Goal: Information Seeking & Learning: Learn about a topic

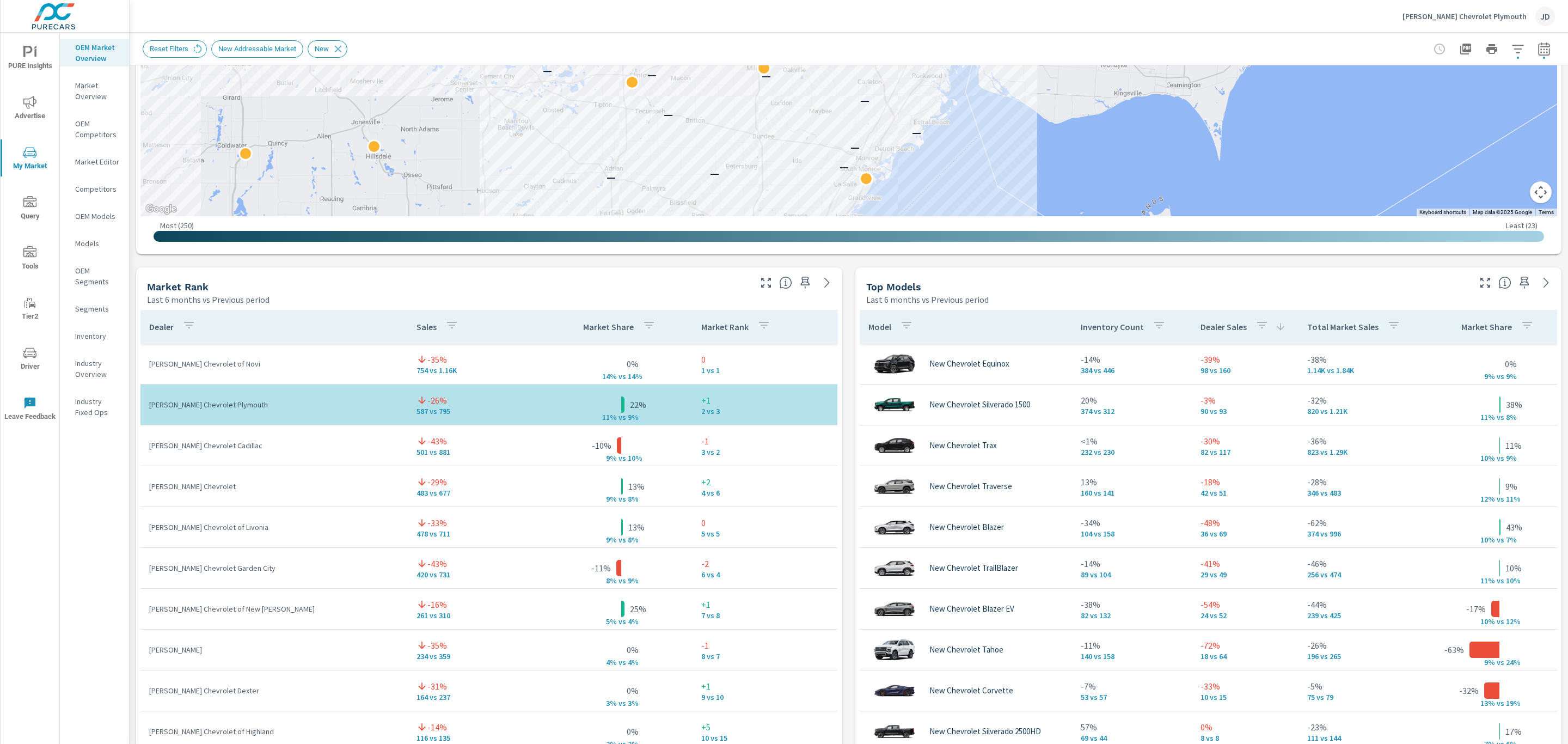
scroll to position [535, 0]
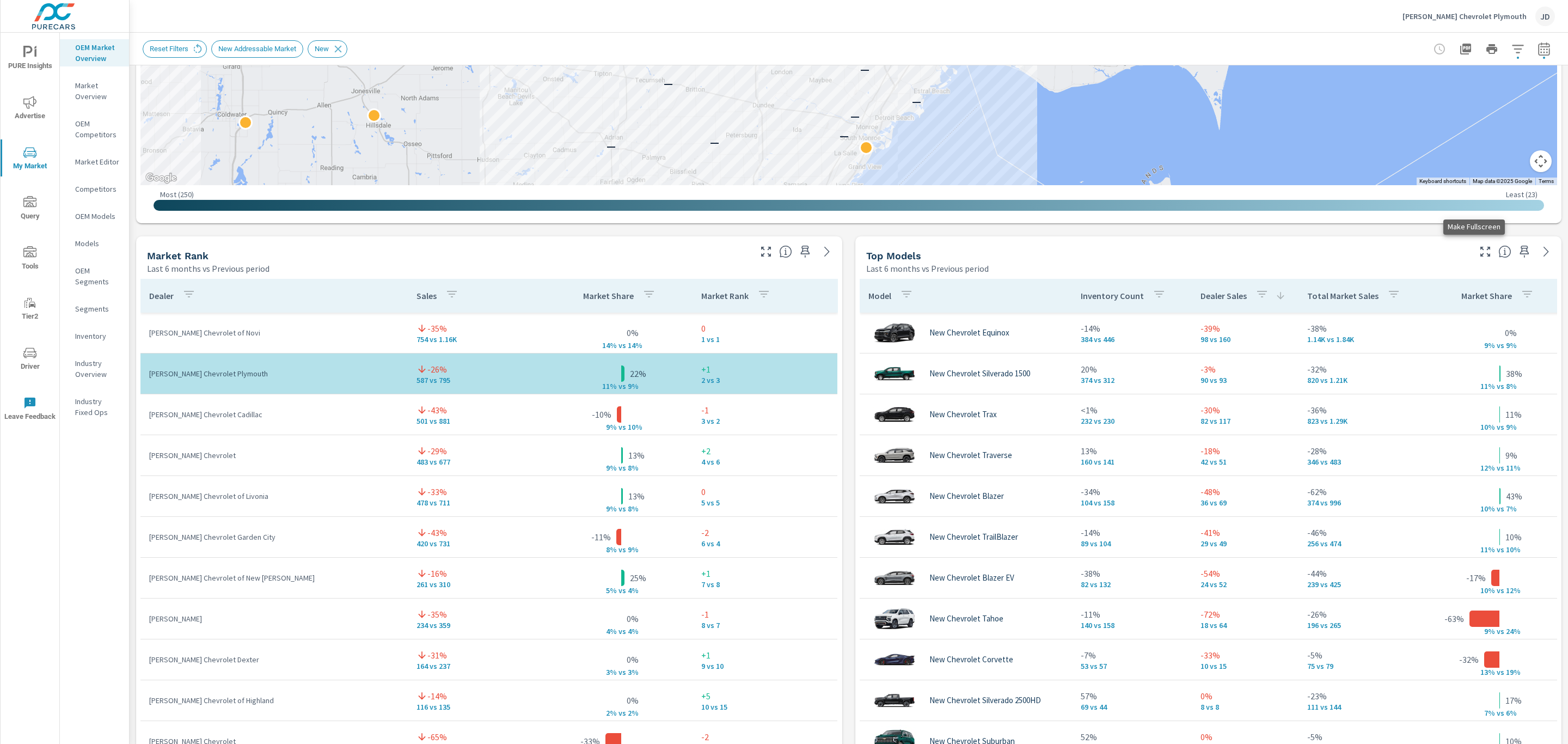
click at [1479, 245] on icon "button" at bounding box center [1485, 252] width 13 height 13
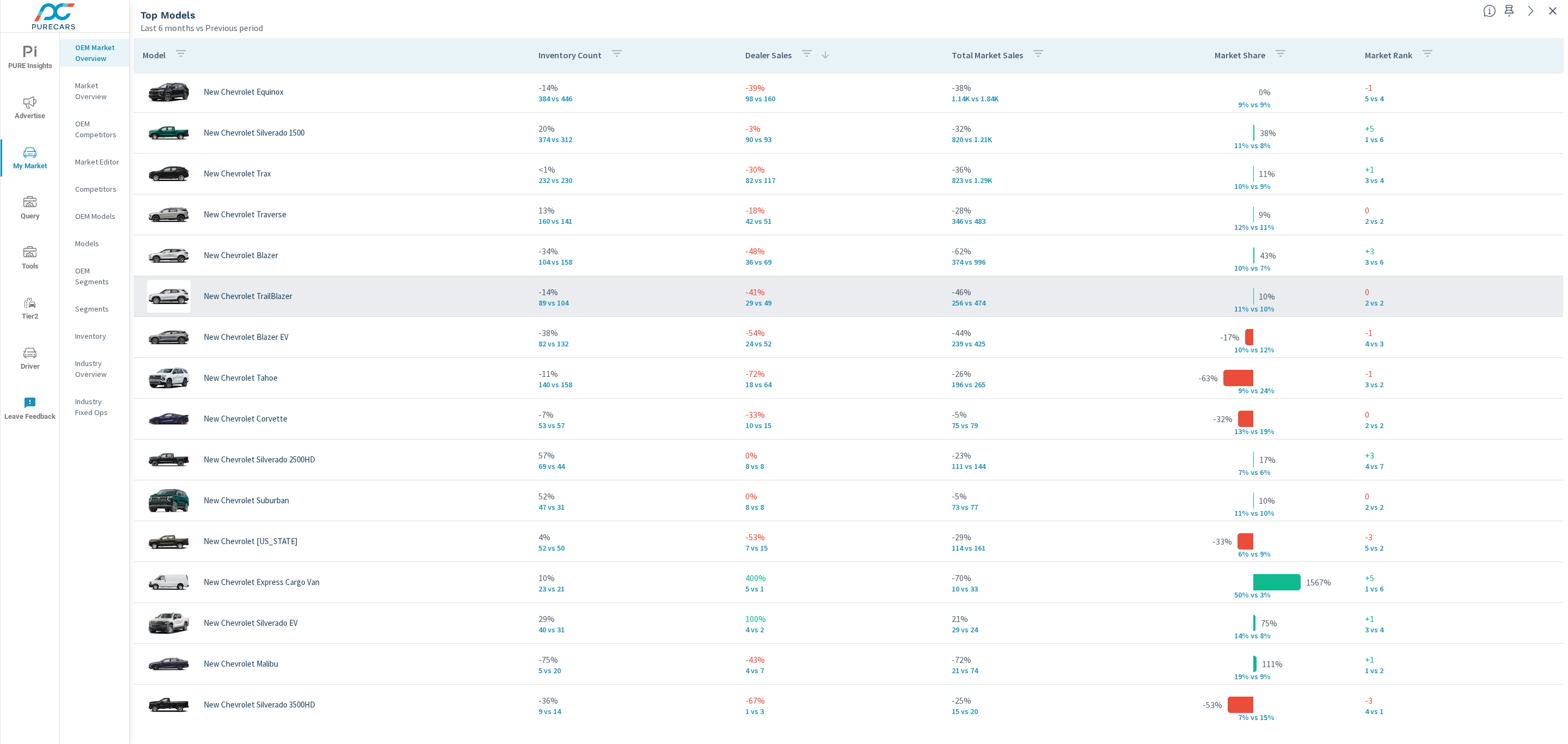
scroll to position [81, 0]
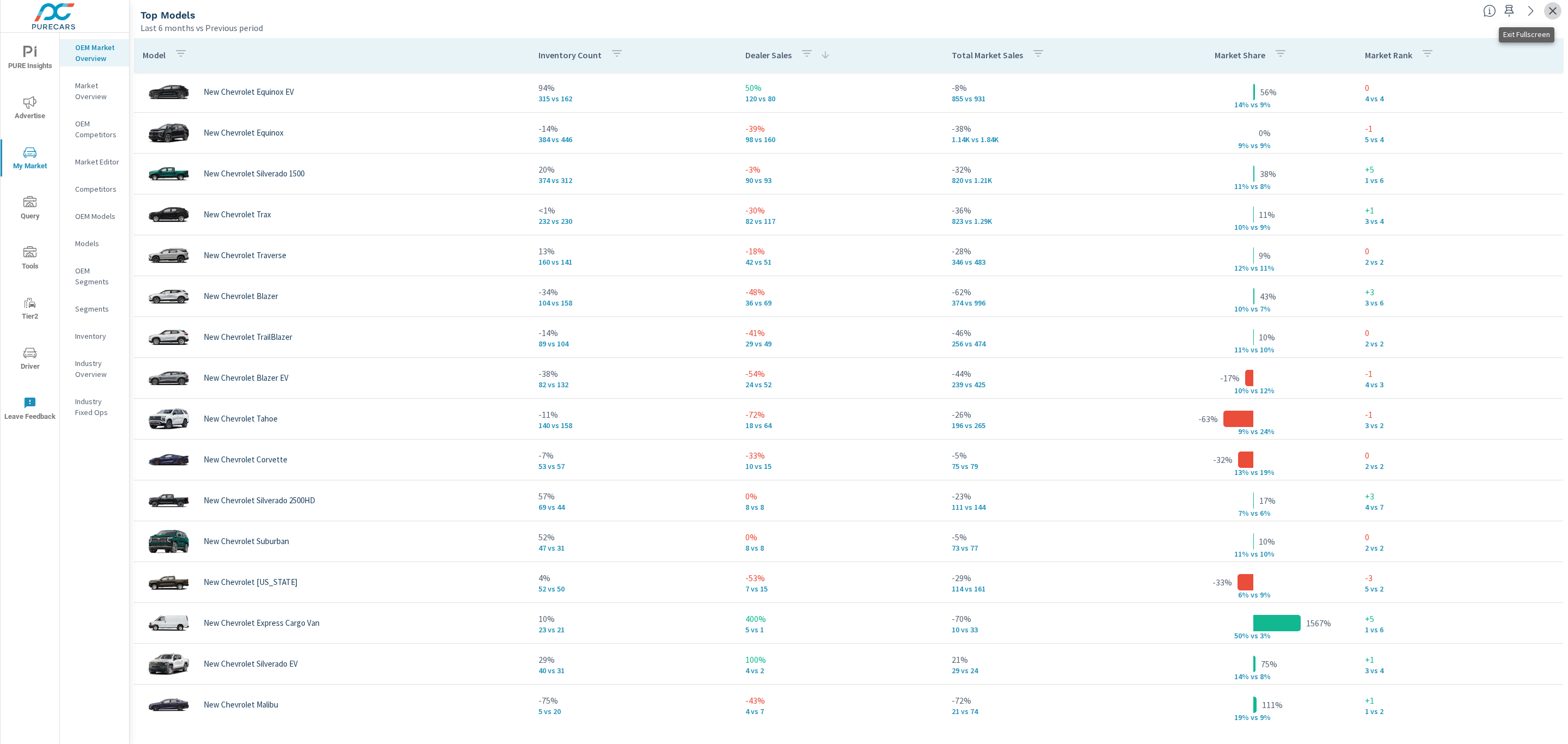
click at [1550, 16] on icon "button" at bounding box center [1552, 11] width 13 height 13
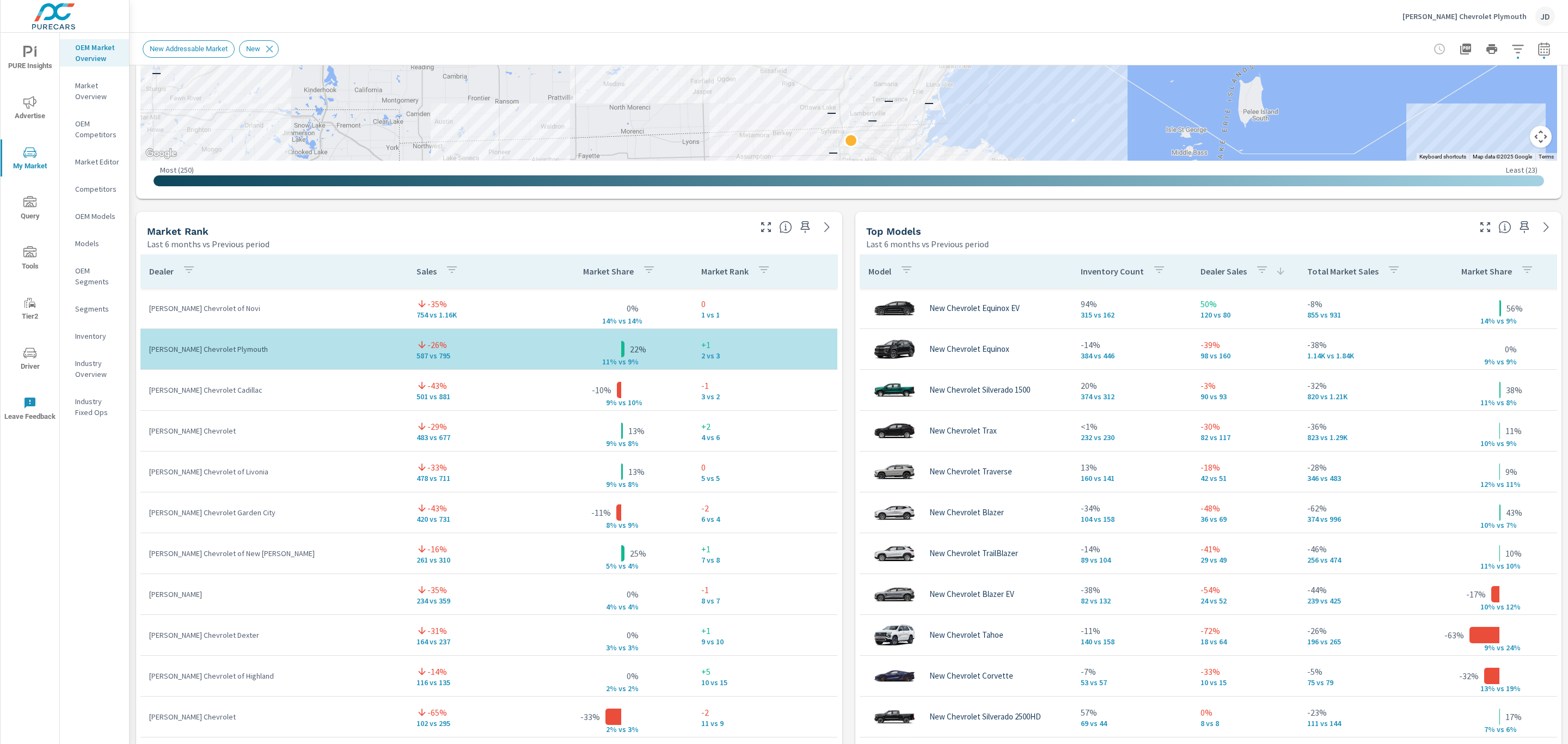
scroll to position [558, 0]
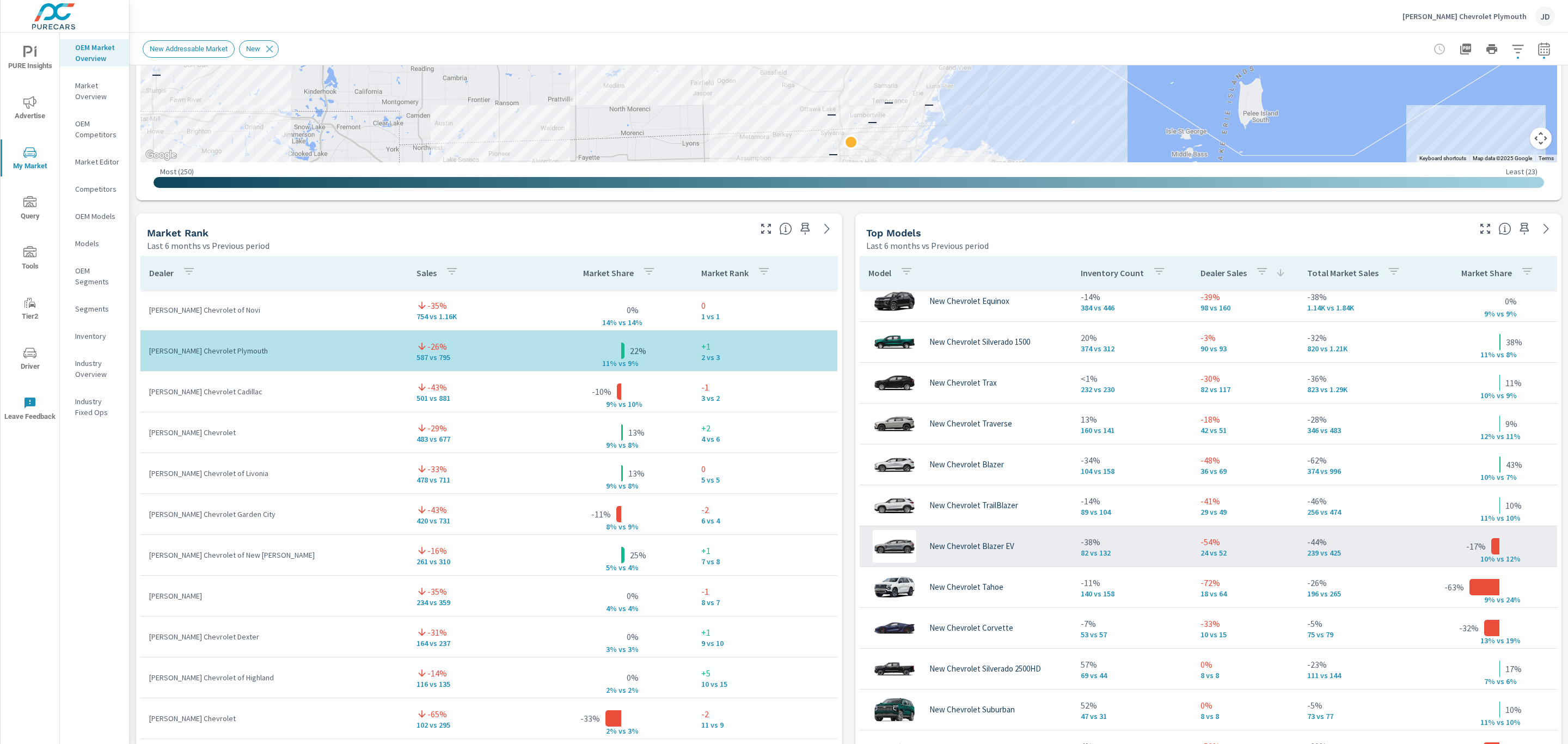
scroll to position [50, 0]
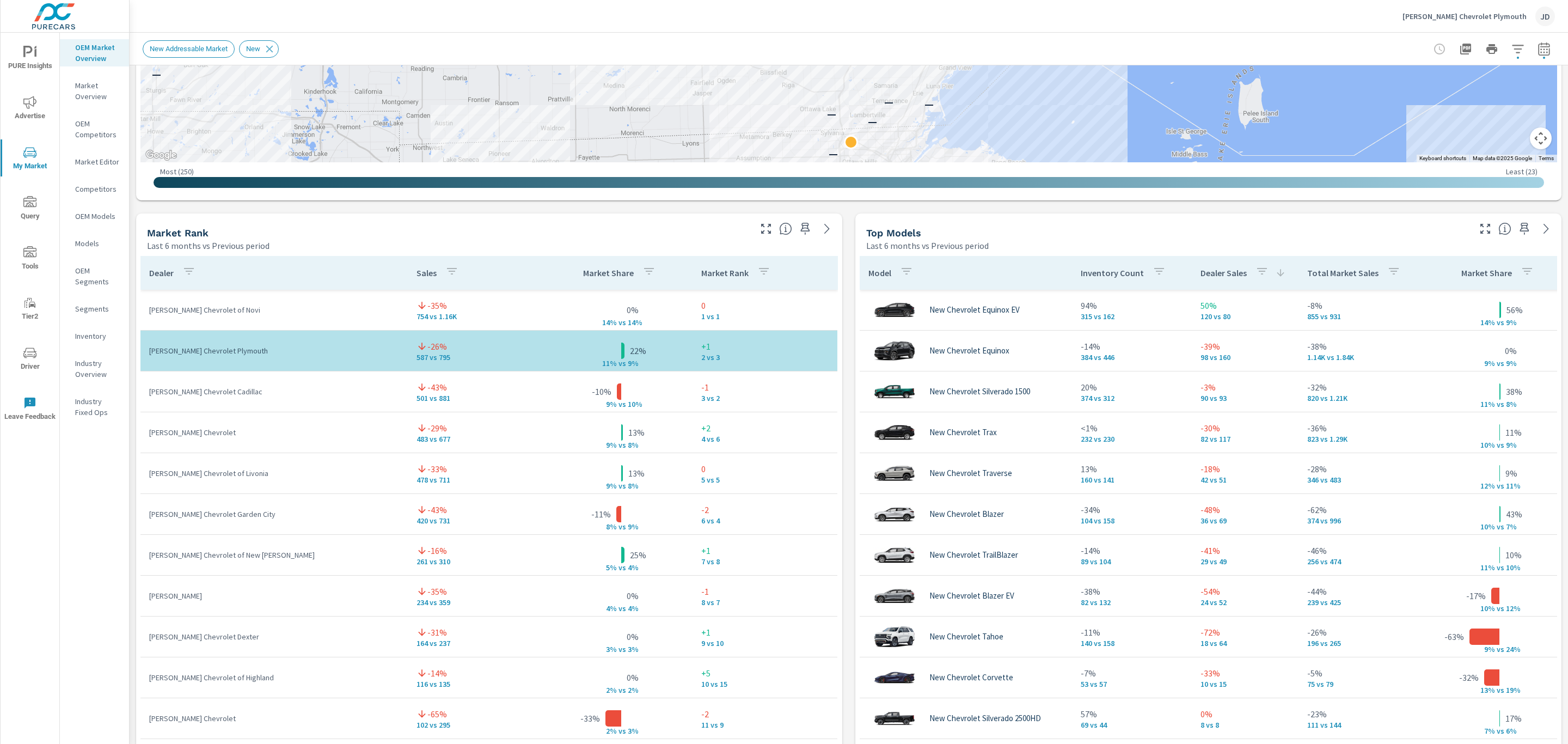
click at [1511, 50] on icon "button" at bounding box center [1518, 49] width 13 height 13
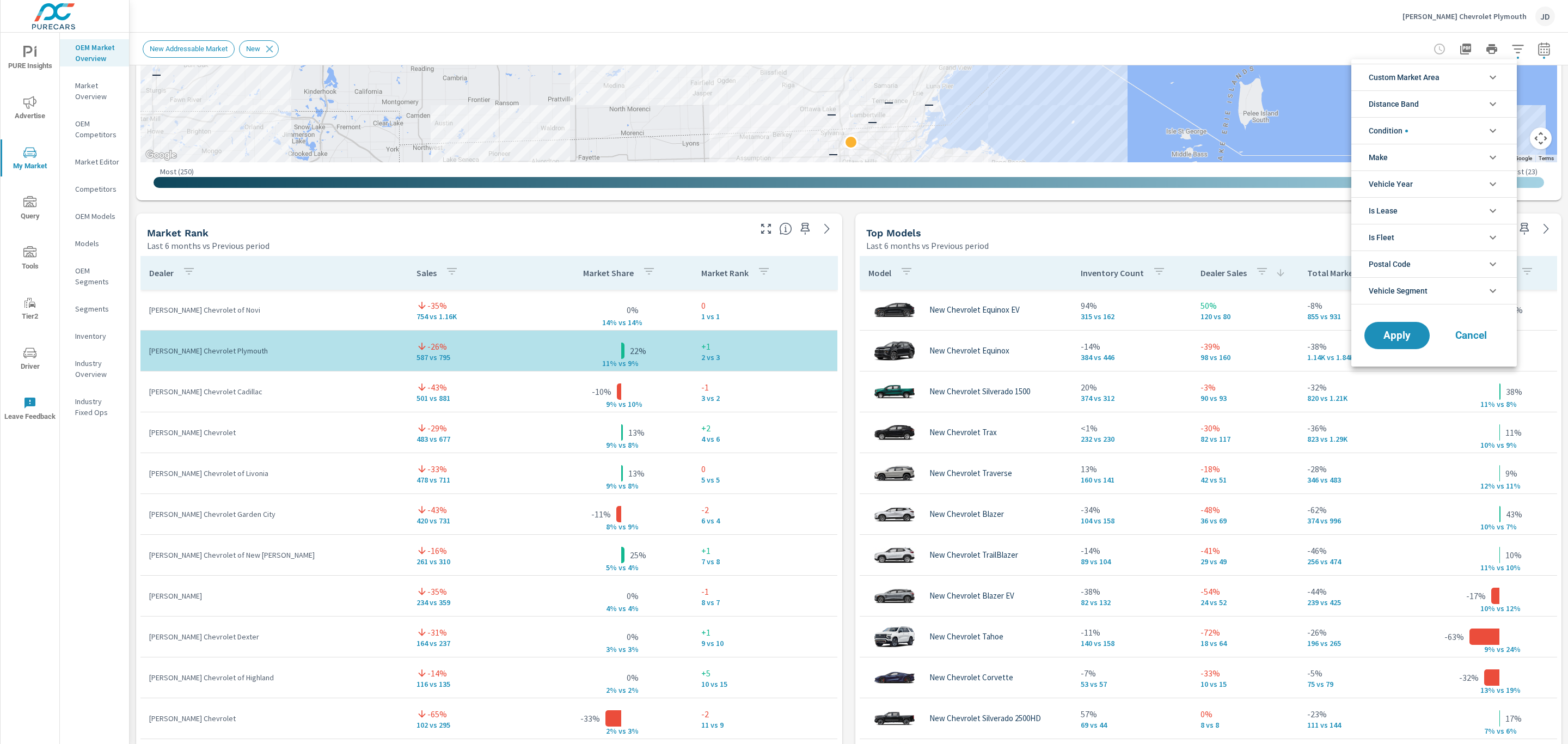
click at [1441, 133] on li "Condition" at bounding box center [1434, 130] width 166 height 27
click at [1487, 126] on icon "filter options" at bounding box center [1492, 130] width 13 height 13
click at [1450, 161] on li "Make" at bounding box center [1434, 157] width 166 height 27
click at [1377, 183] on input "filter options" at bounding box center [1375, 183] width 23 height 23
click at [1409, 361] on span "Apply" at bounding box center [1397, 360] width 45 height 11
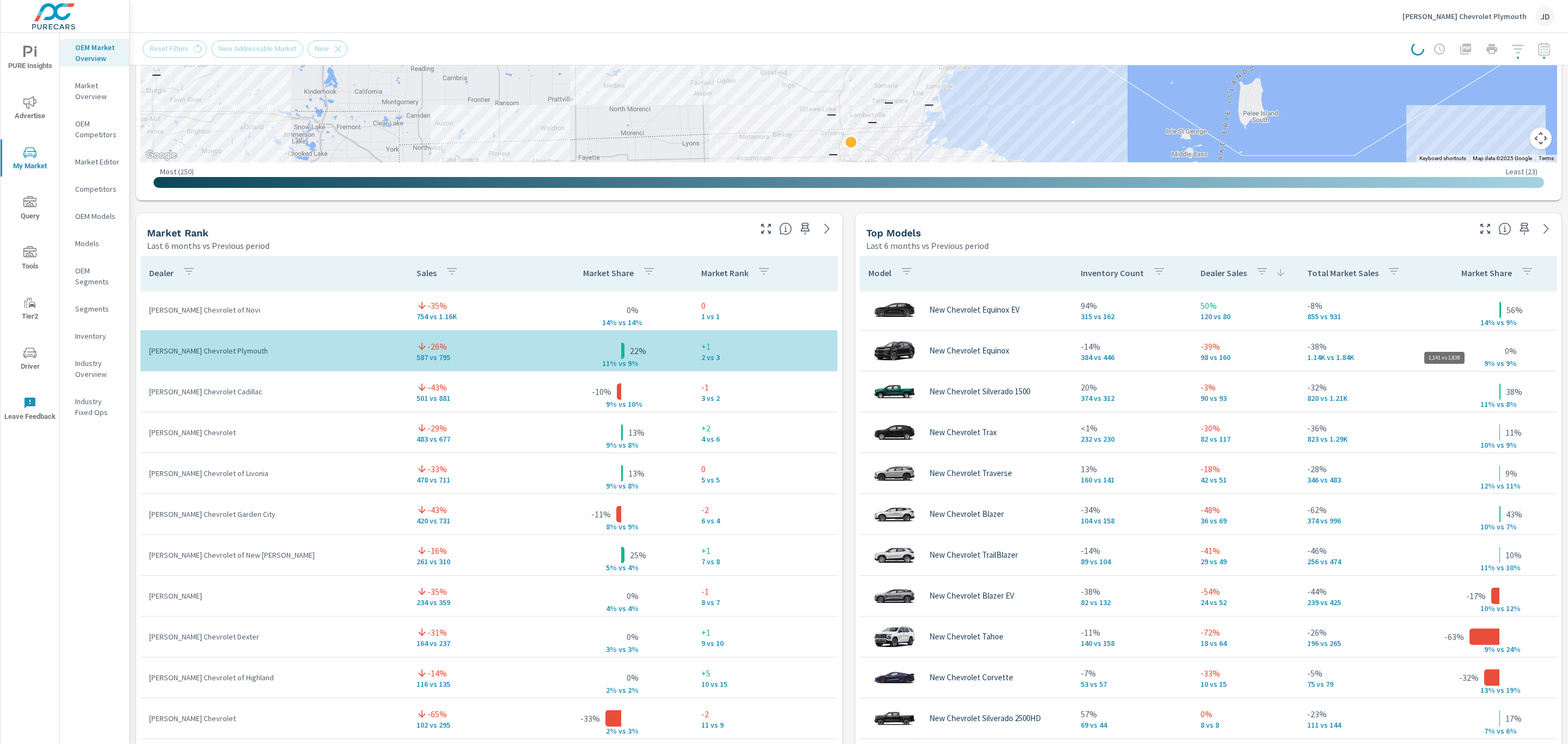
click at [1409, 361] on p "1.14K vs 1.84K" at bounding box center [1365, 357] width 115 height 9
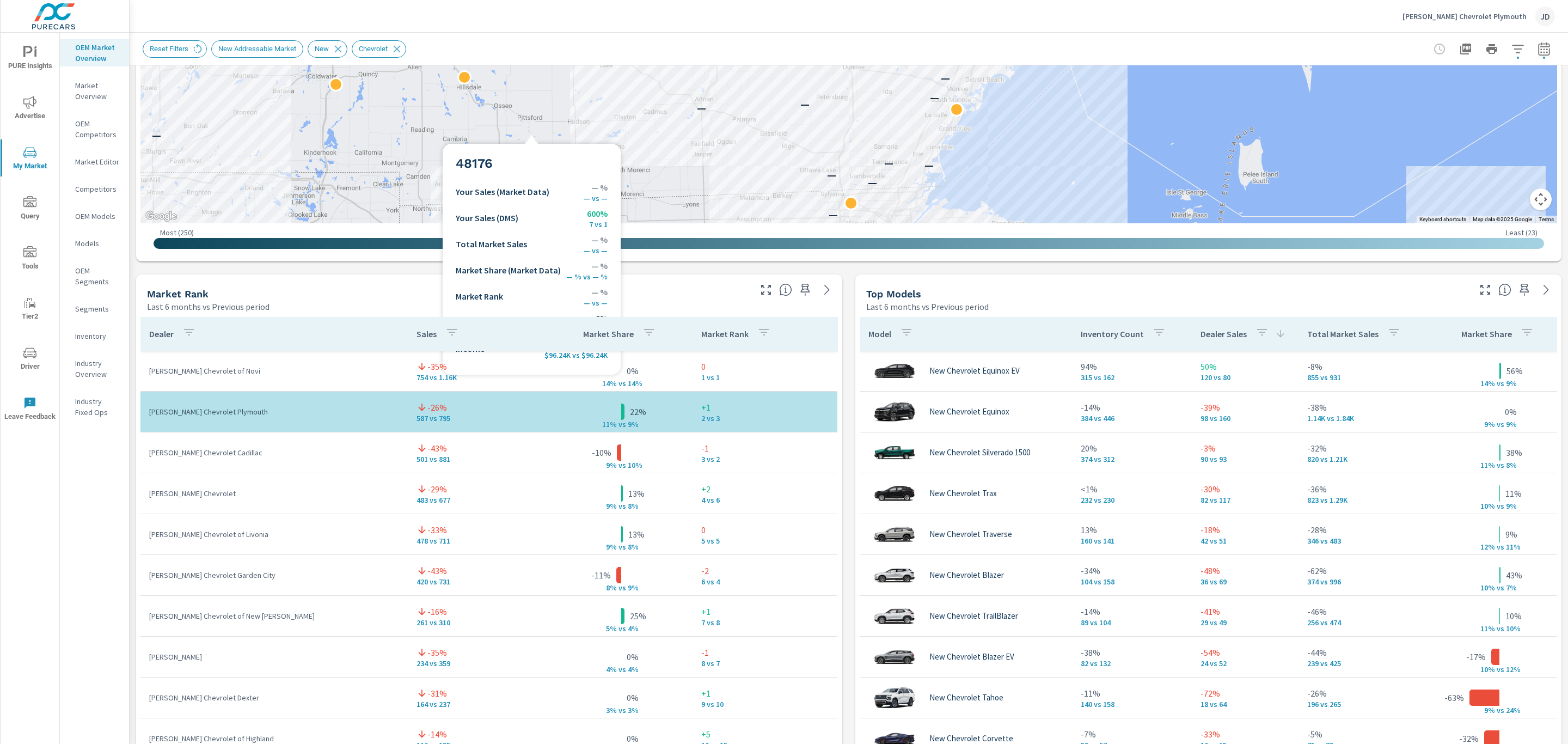
scroll to position [514, 0]
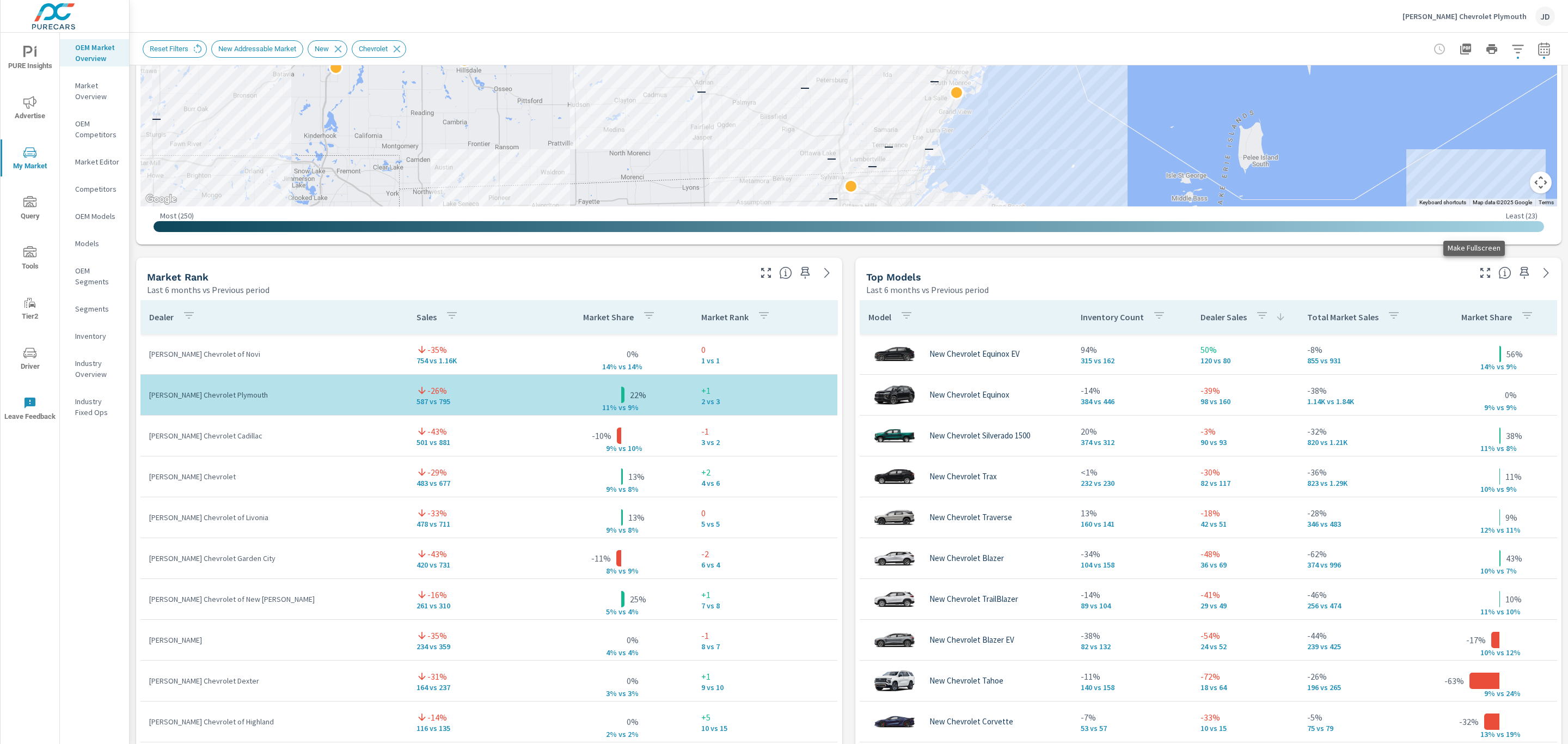
click at [1480, 276] on icon "button" at bounding box center [1485, 273] width 10 height 10
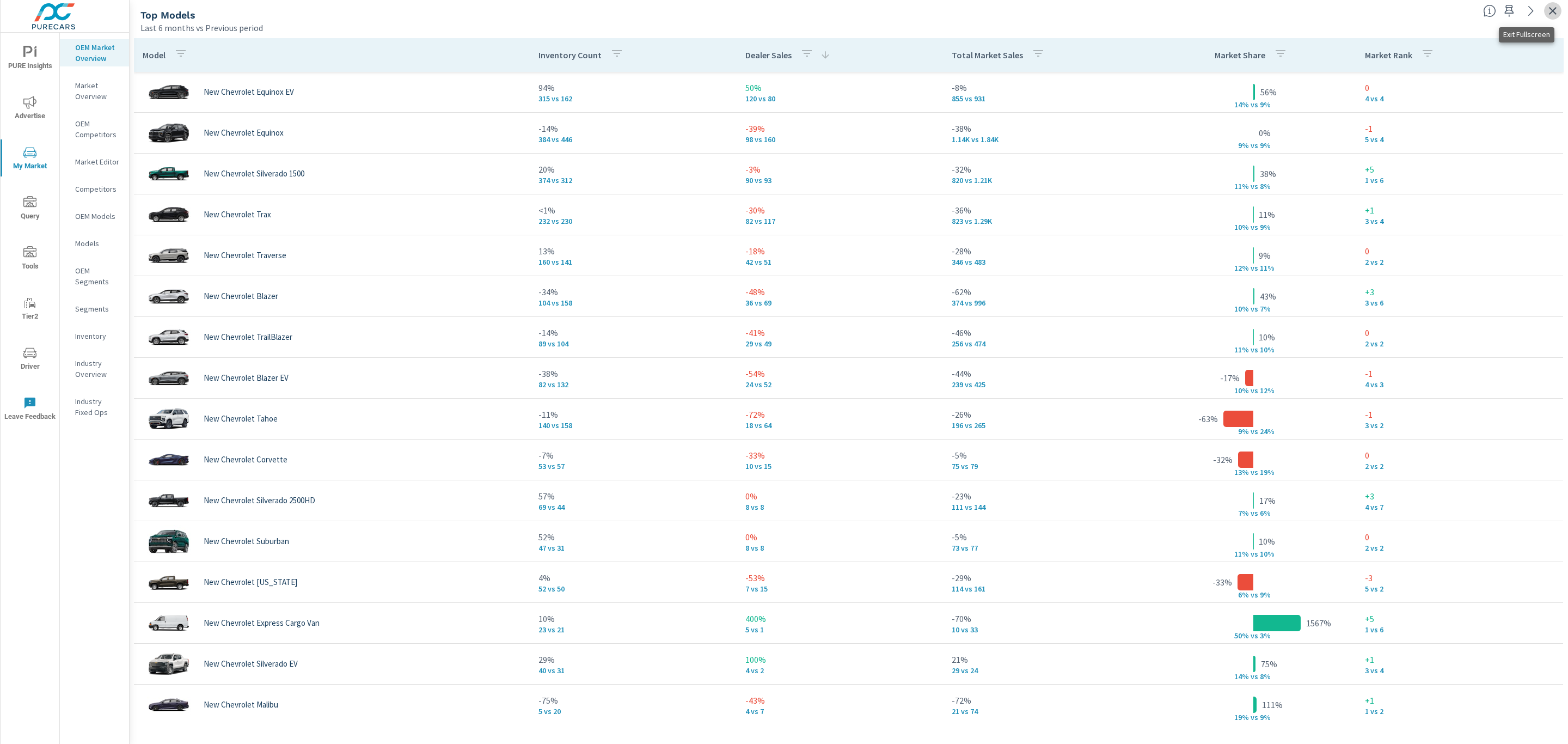
click at [1549, 13] on icon "button" at bounding box center [1552, 11] width 8 height 8
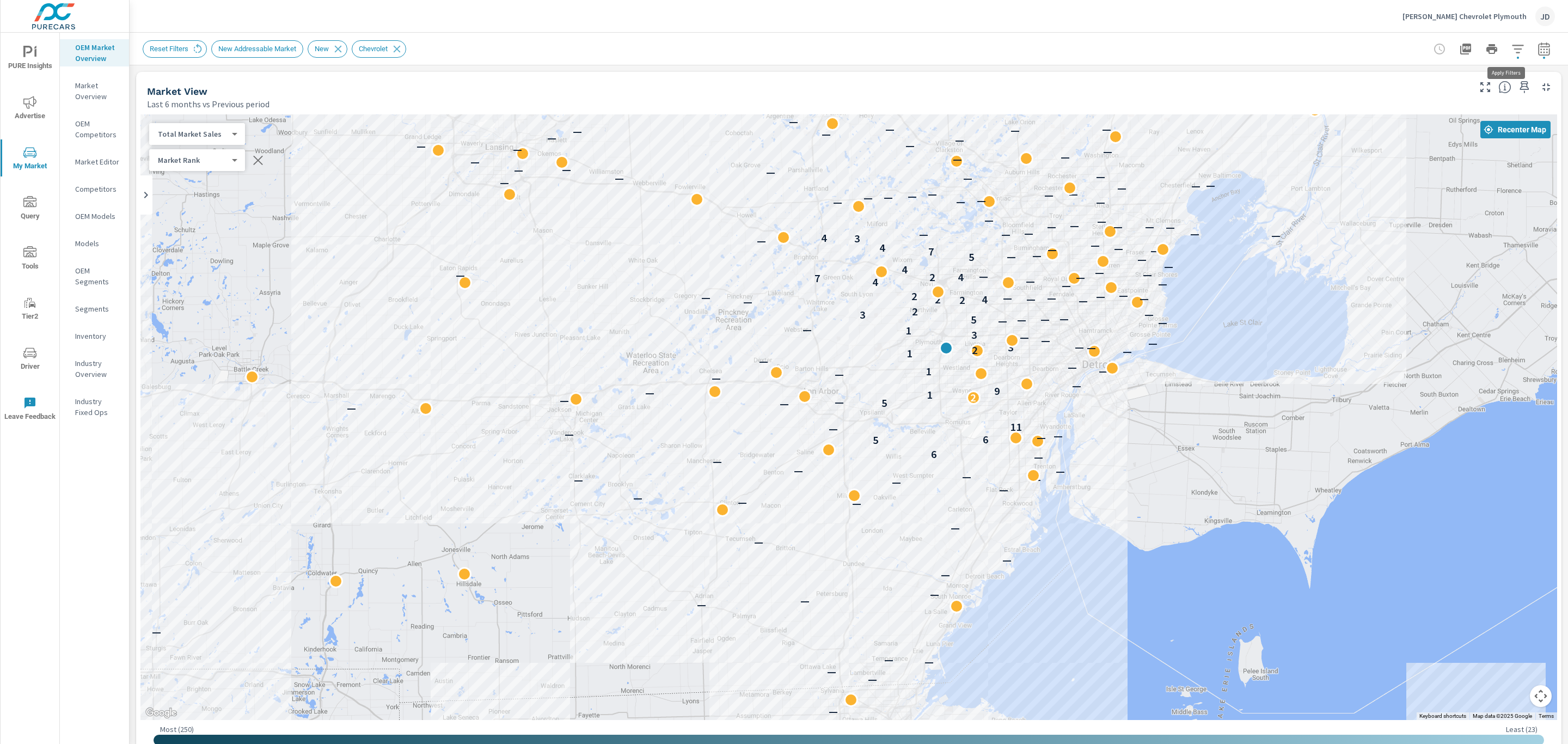
click at [1512, 45] on icon "button" at bounding box center [1518, 49] width 11 height 9
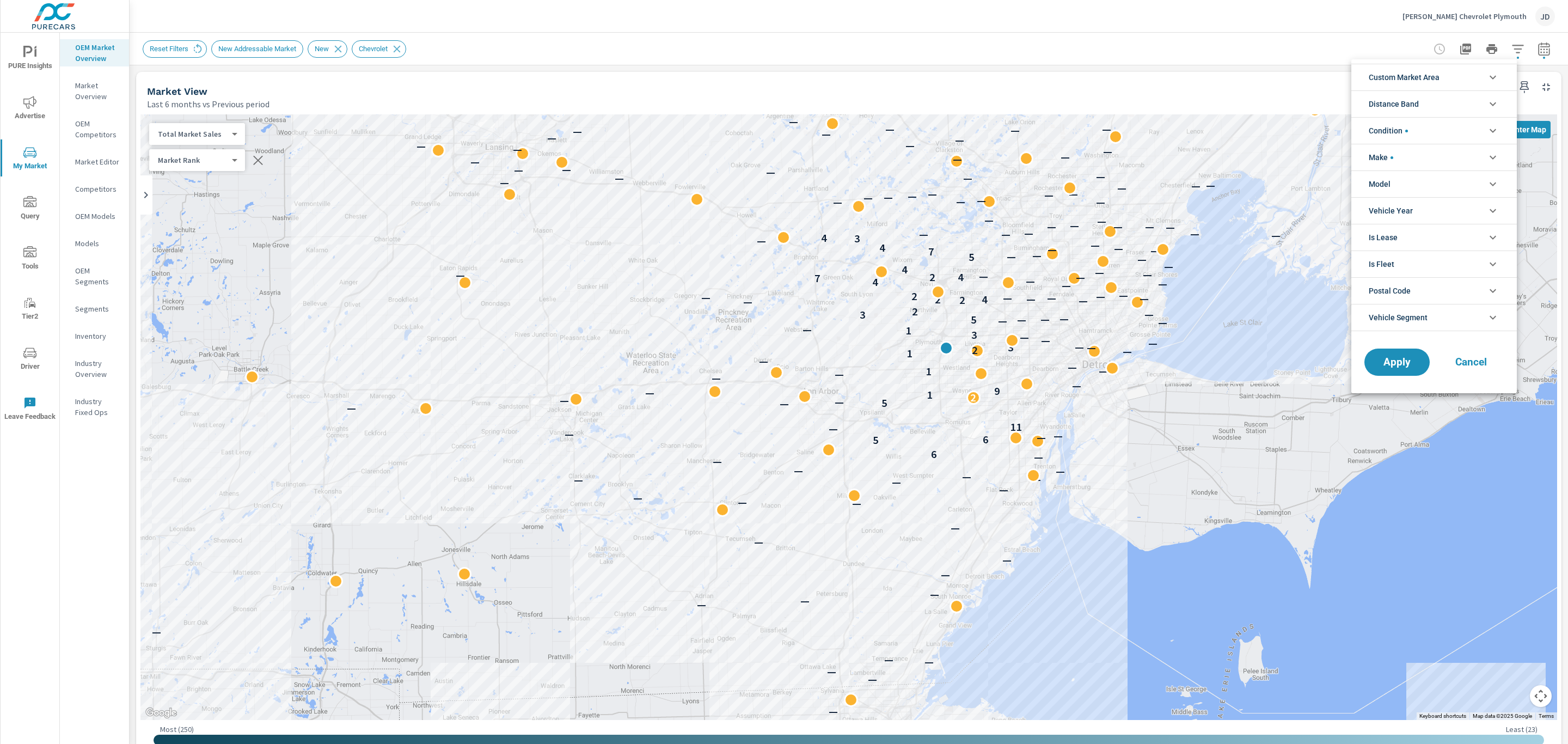
click at [1462, 133] on li "Condition" at bounding box center [1434, 130] width 166 height 27
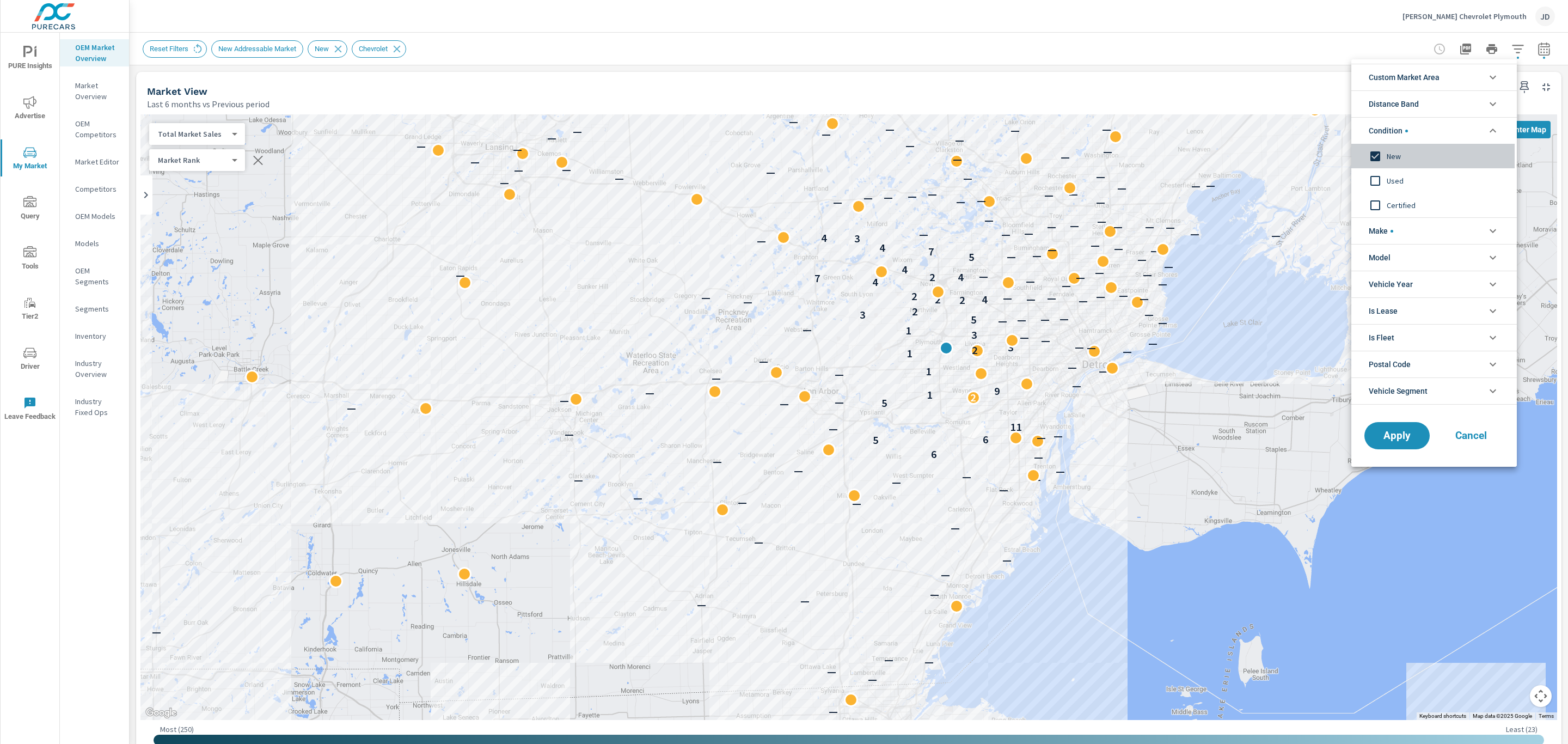
click at [1380, 157] on input "filter options" at bounding box center [1375, 156] width 23 height 23
click at [1377, 184] on input "filter options" at bounding box center [1375, 181] width 23 height 23
click at [1377, 208] on input "filter options" at bounding box center [1375, 205] width 23 height 23
click at [1407, 427] on button "Apply" at bounding box center [1397, 436] width 67 height 28
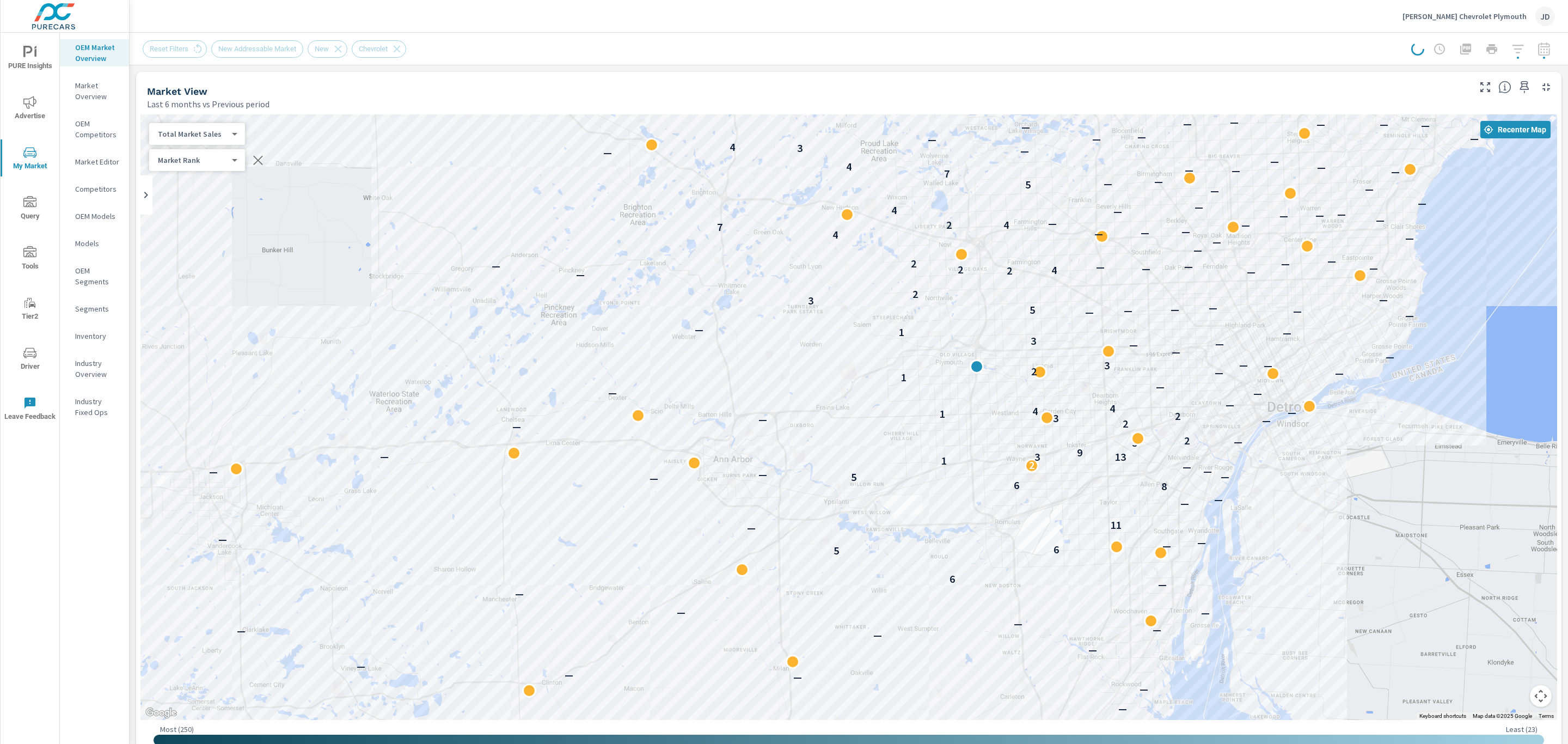
click at [1078, 79] on div "Market View Last 6 months vs Previous period" at bounding box center [804, 91] width 1336 height 39
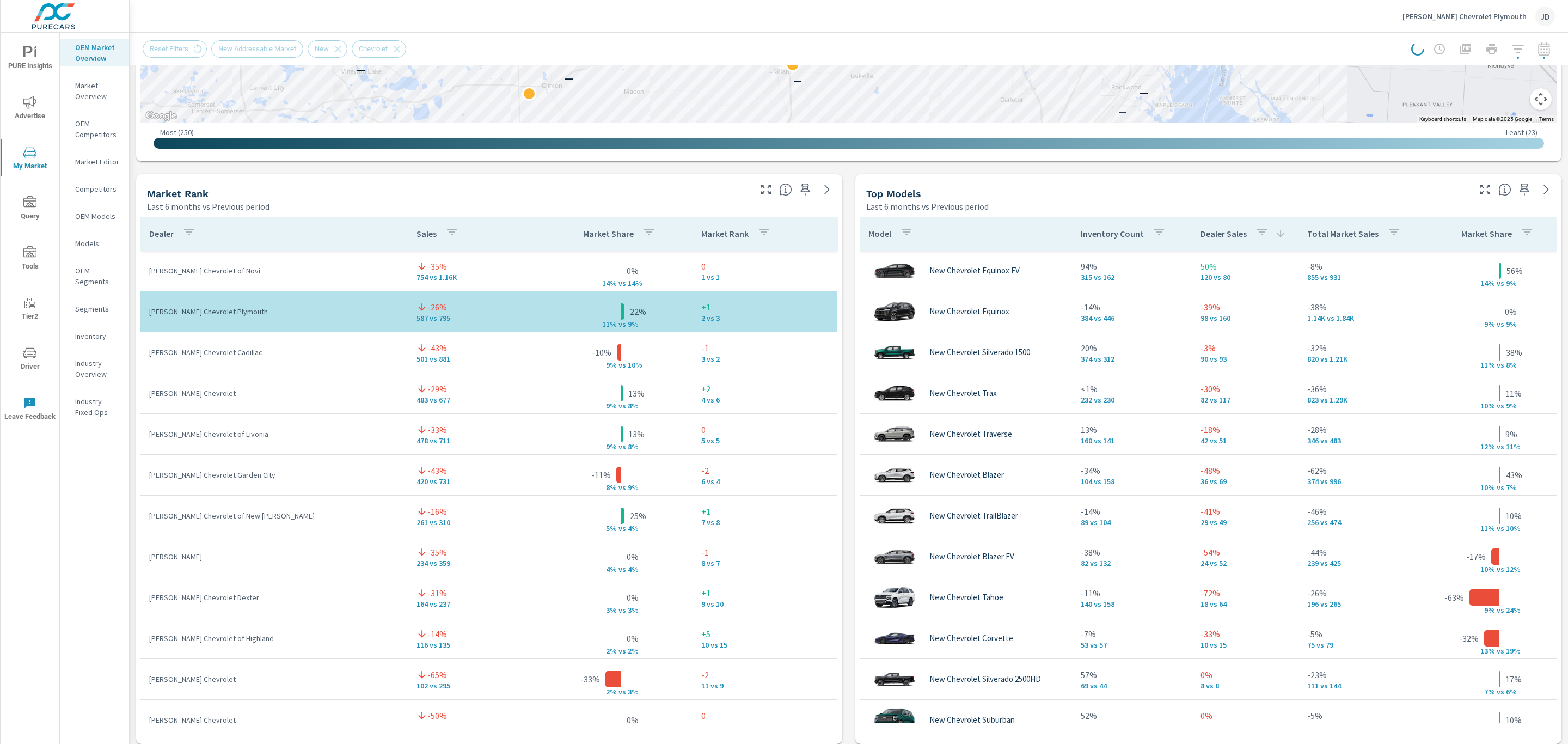
scroll to position [494, 0]
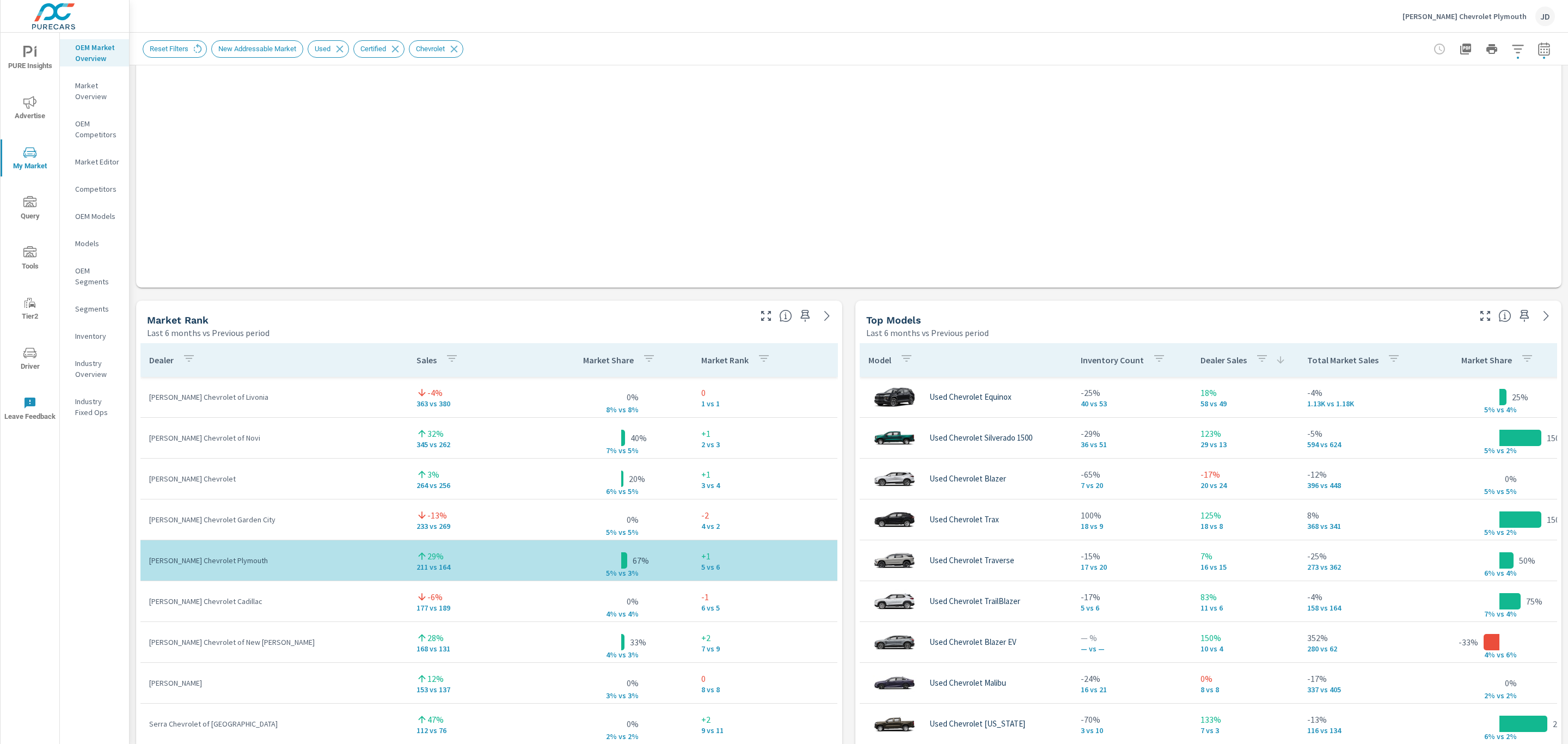
scroll to position [470, 0]
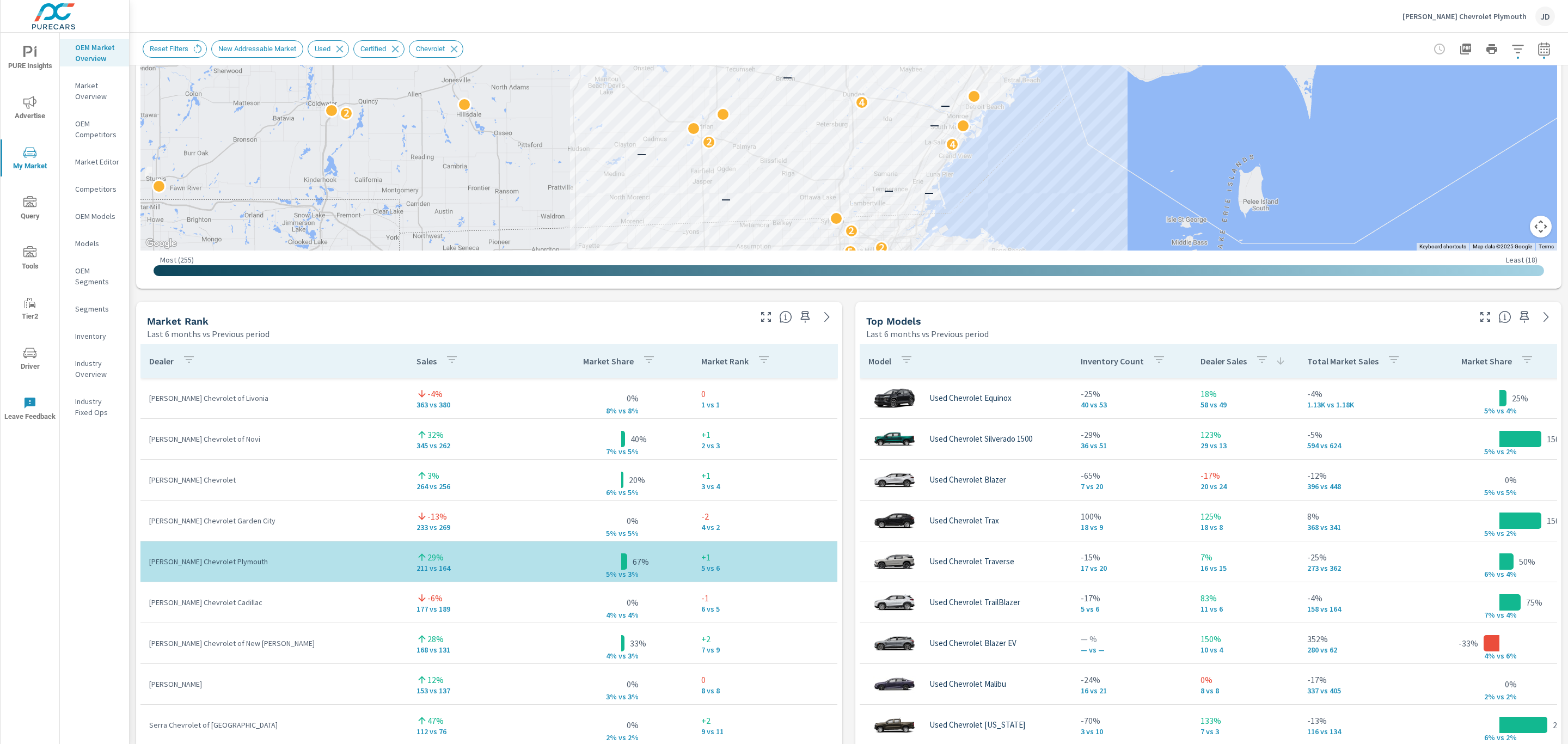
click at [427, 434] on p "32%" at bounding box center [435, 434] width 16 height 13
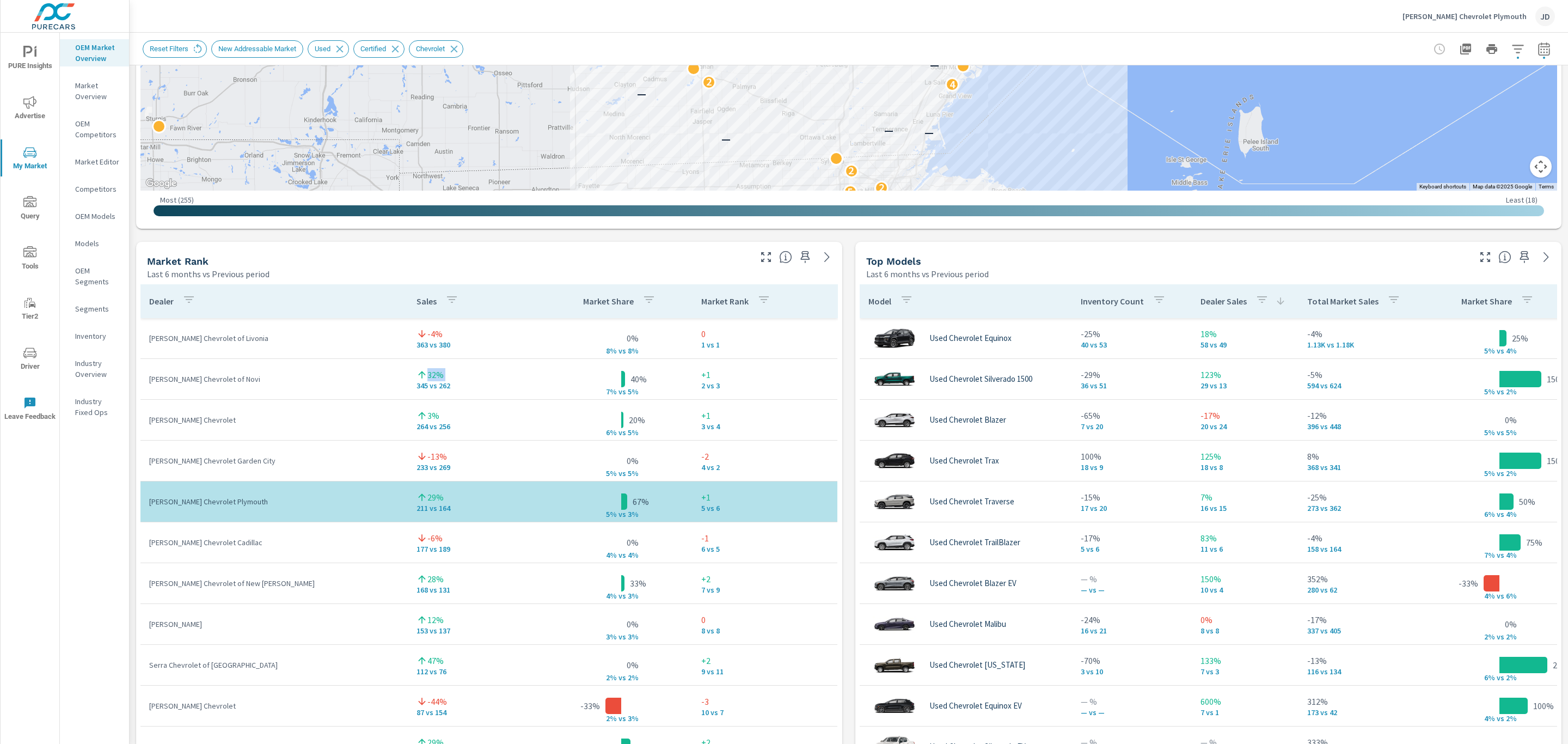
scroll to position [538, 0]
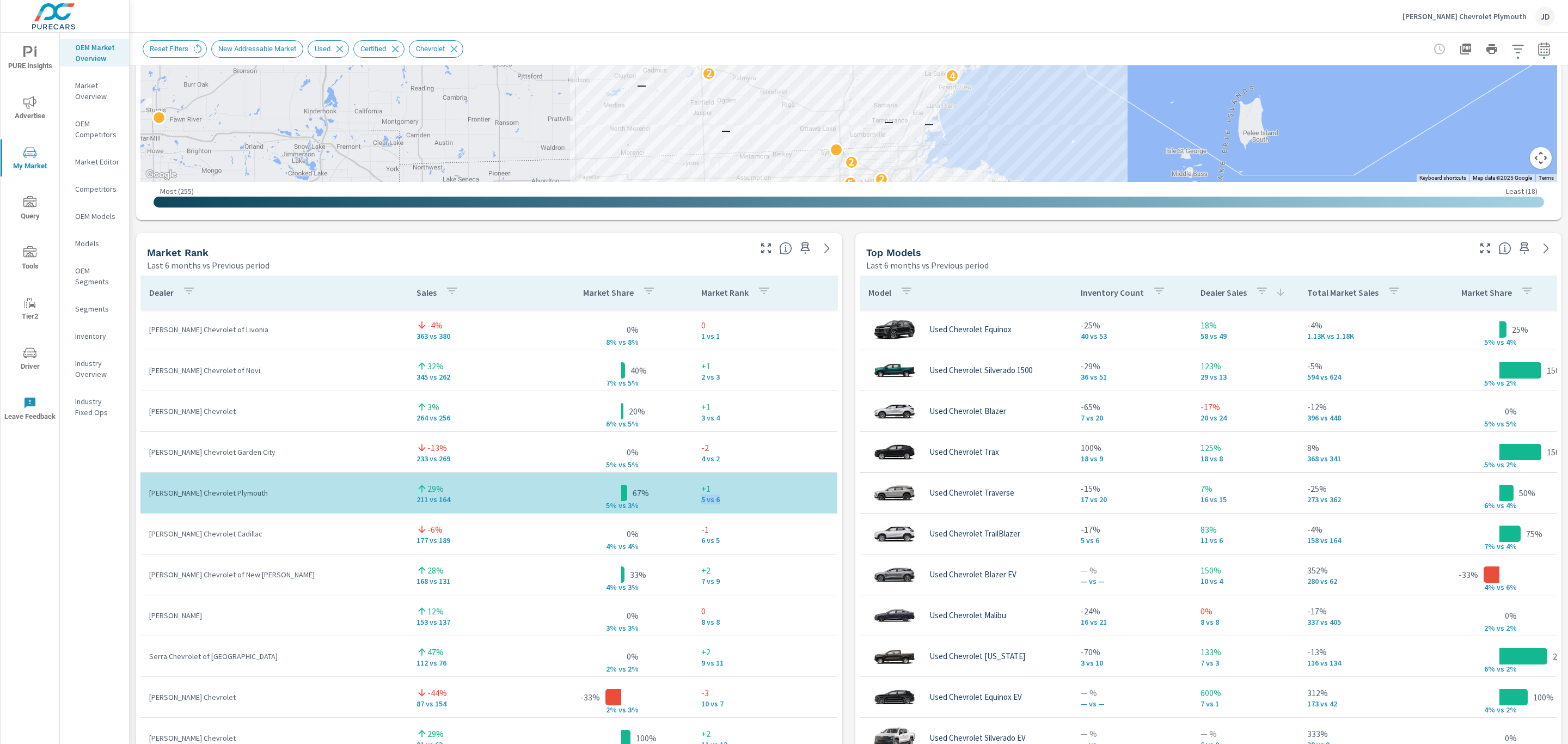
drag, startPoint x: 703, startPoint y: 502, endPoint x: 681, endPoint y: 503, distance: 22.0
click at [693, 503] on td "+1 5 vs 6" at bounding box center [765, 492] width 144 height 39
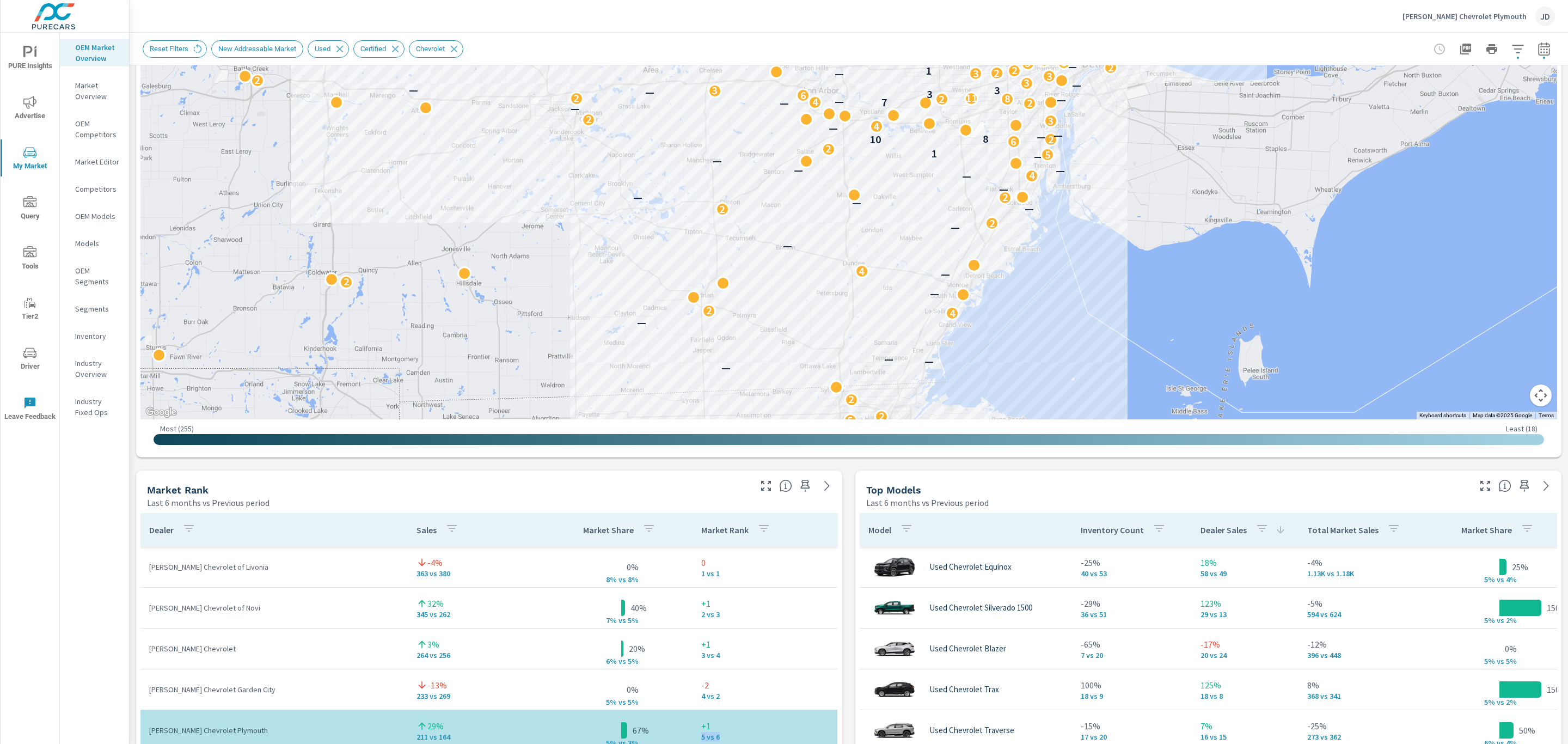
scroll to position [300, 0]
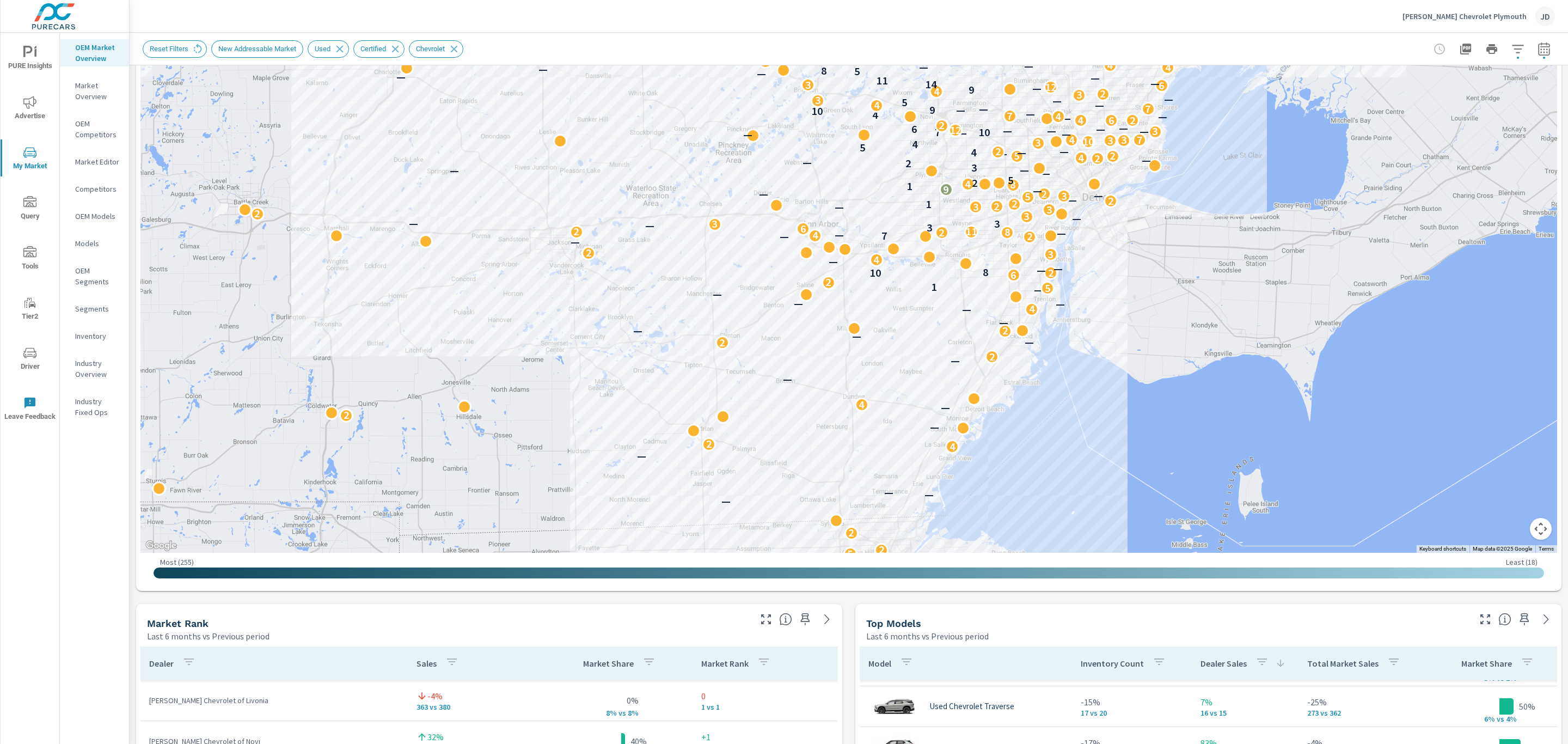
scroll to position [167, 0]
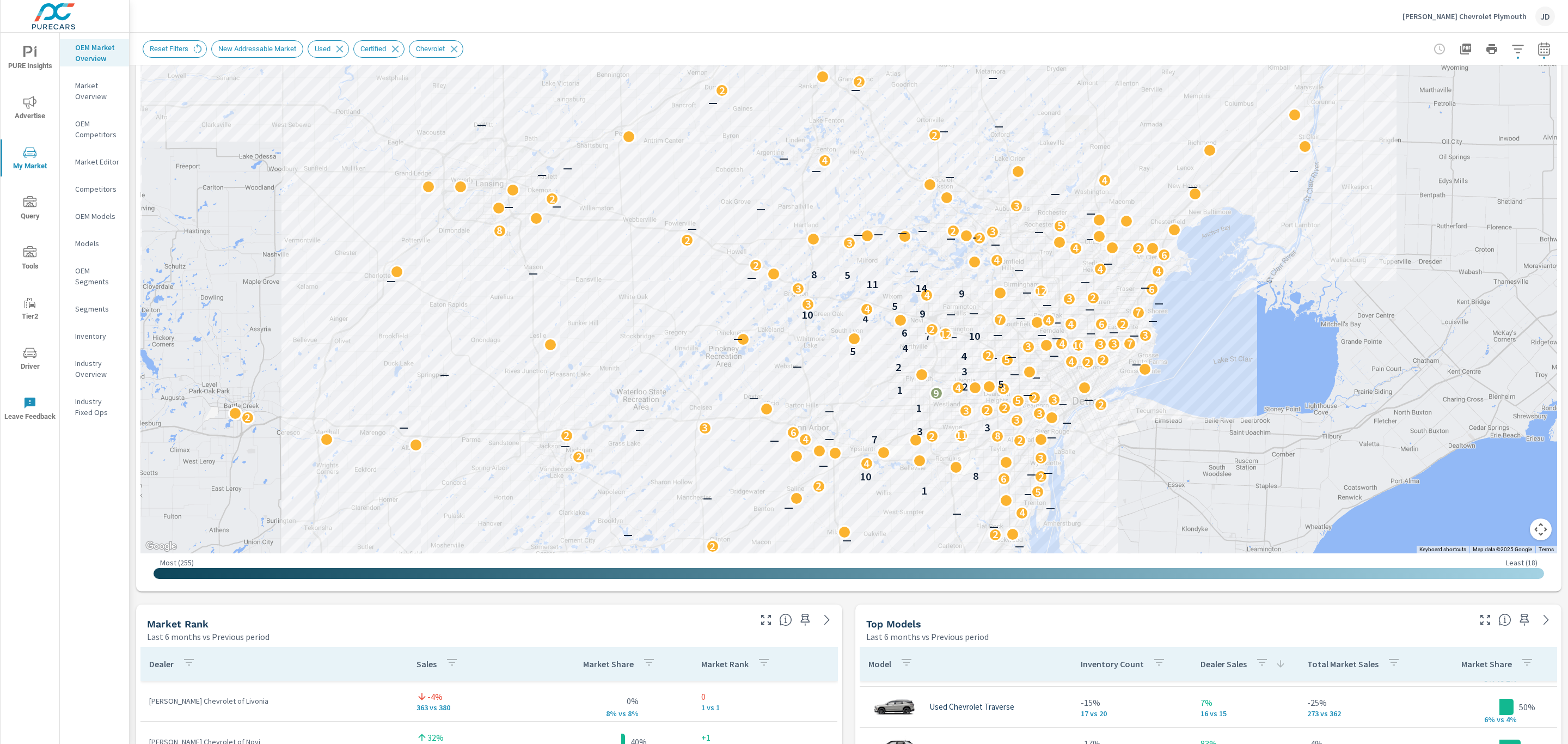
drag, startPoint x: 855, startPoint y: 275, endPoint x: 840, endPoint y: 499, distance: 224.5
click at [840, 499] on div "— 2 2 — 2 2 2 — — — 2 — — 5 2 2 — — — — 4 2 — 2 — 4 — — 2 2 — — 2 — — — 4 — — —…" at bounding box center [1362, 748] width 1045 height 588
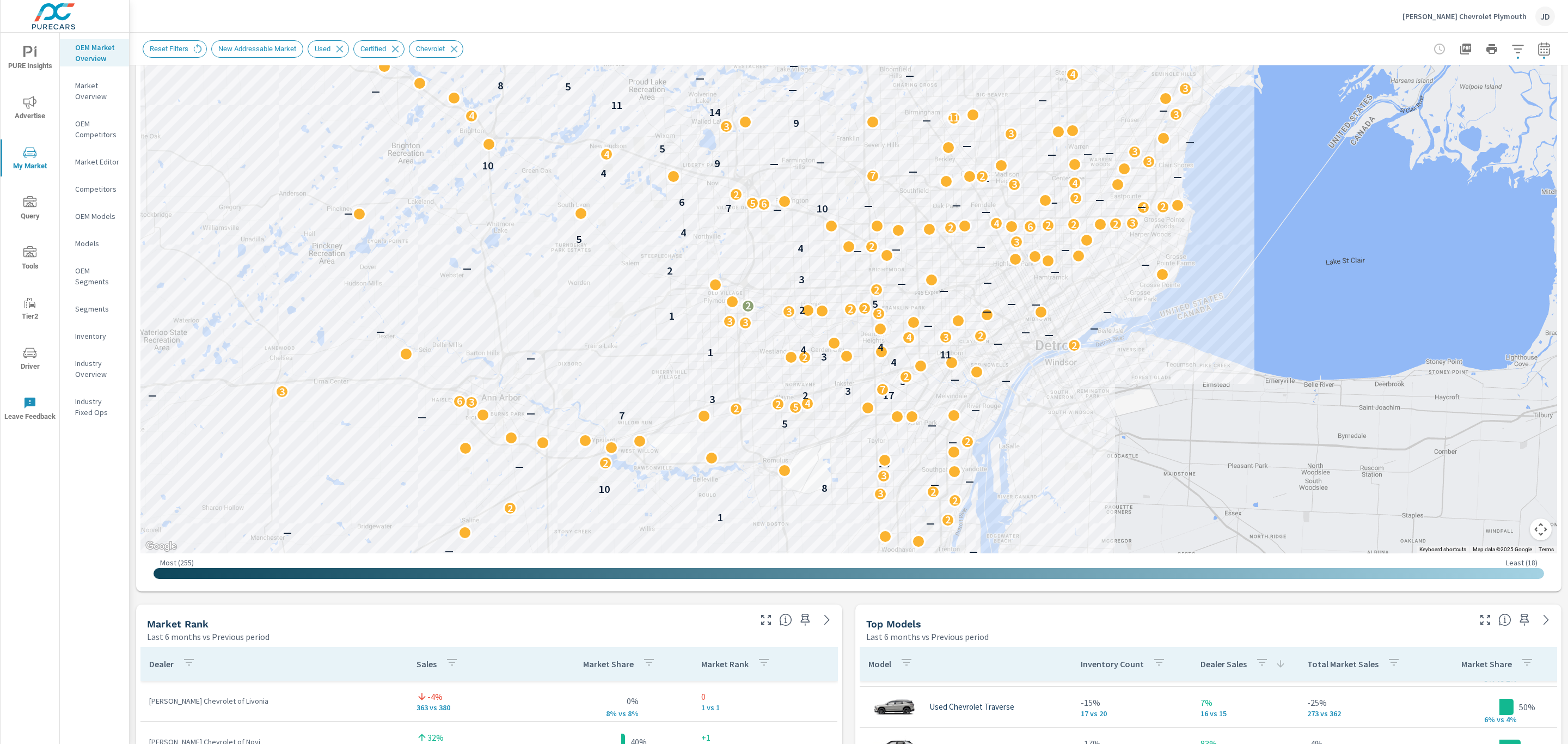
drag, startPoint x: 965, startPoint y: 439, endPoint x: 756, endPoint y: 342, distance: 230.4
click at [756, 342] on div "— 3 2 — 2 — 3 — — 2 — — 2 — — — 3 — — — — 2 1 2 2 3 2 10 8 — — 3 — 26 2 — 2 — —…" at bounding box center [1169, 449] width 1045 height 588
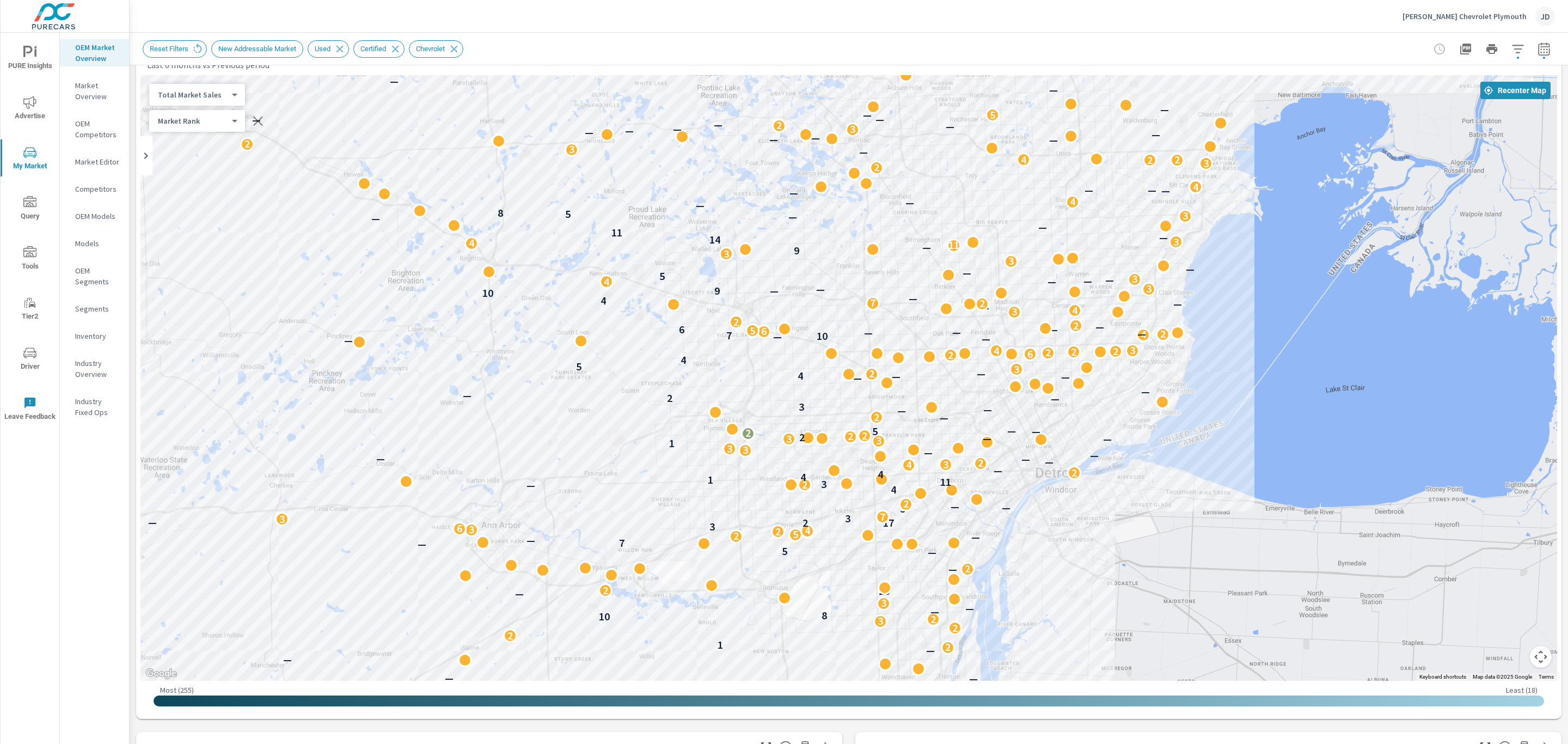
scroll to position [22, 0]
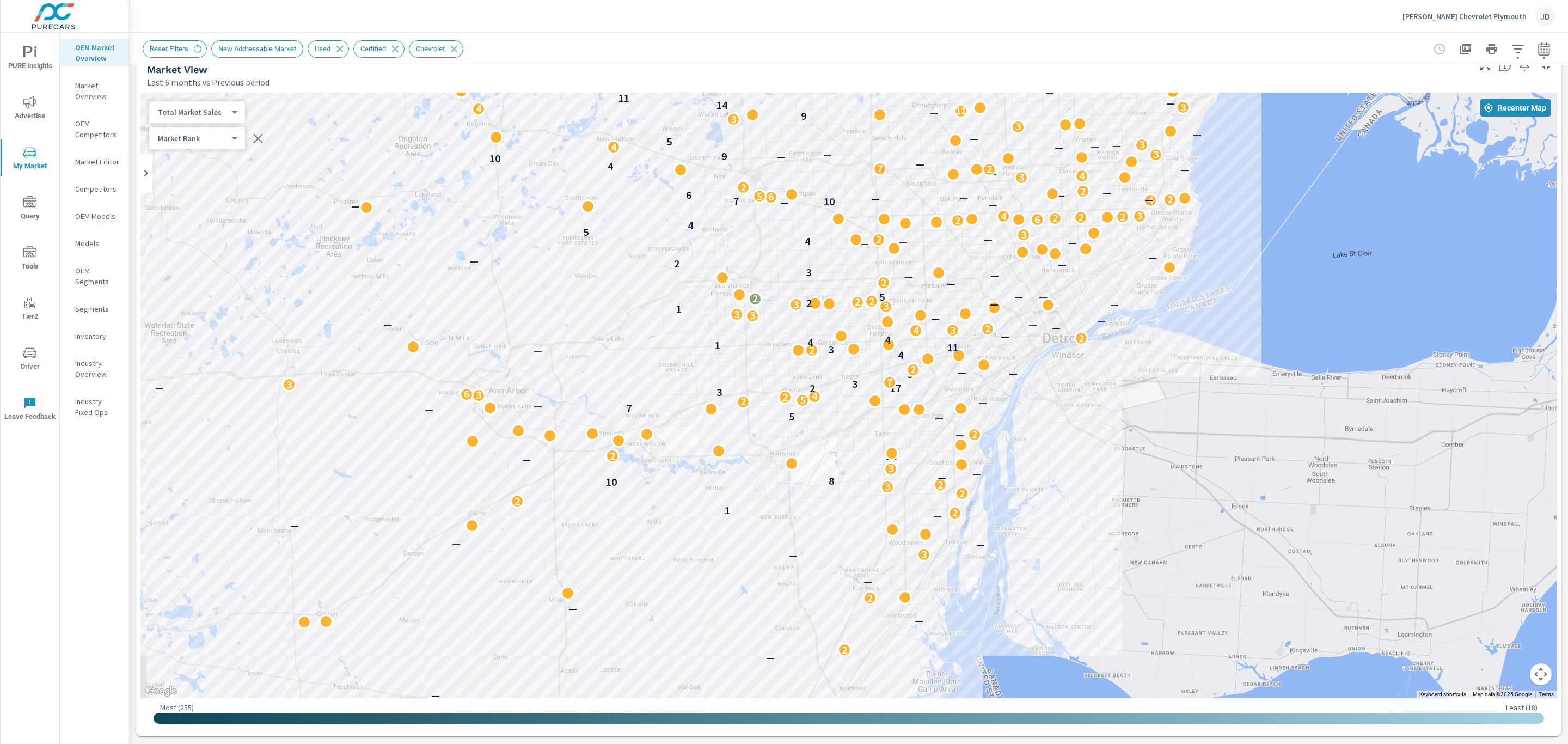
drag, startPoint x: 955, startPoint y: 534, endPoint x: 962, endPoint y: 376, distance: 158.2
click at [962, 376] on div "— — 5 2 — — — — 3 2 — — 3 — — 2 — — 2 — — — 3 — — — — 2 1 2 2 3 2 10 8 — — 3 — …" at bounding box center [1378, 538] width 1045 height 588
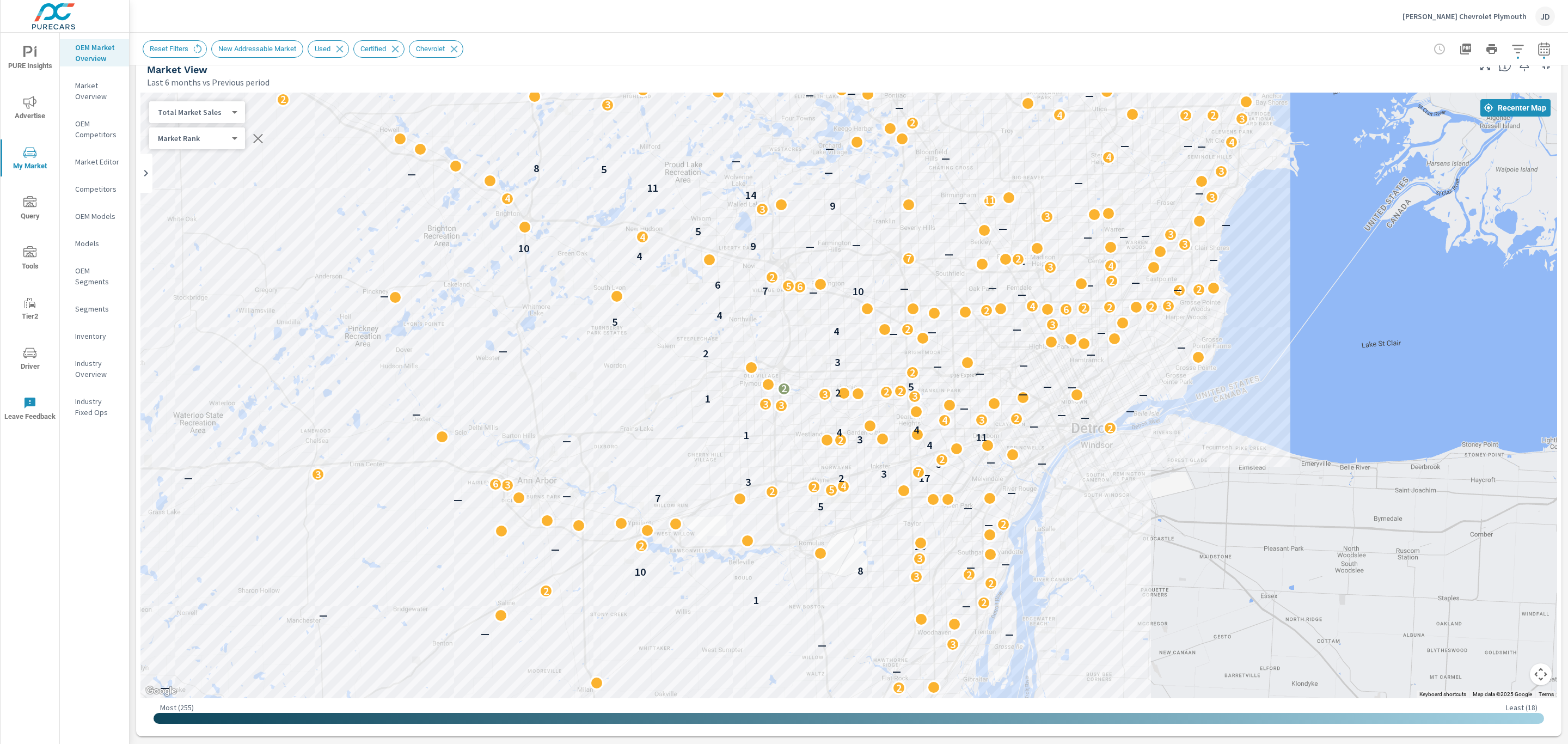
drag, startPoint x: 819, startPoint y: 388, endPoint x: 848, endPoint y: 477, distance: 93.6
click at [848, 477] on div "— — 5 2 — — — — 3 2 — — 3 — — 2 — — 2 — — — 3 — — — — 2 1 2 2 3 2 10 8 — — 3 — …" at bounding box center [848, 395] width 1416 height 606
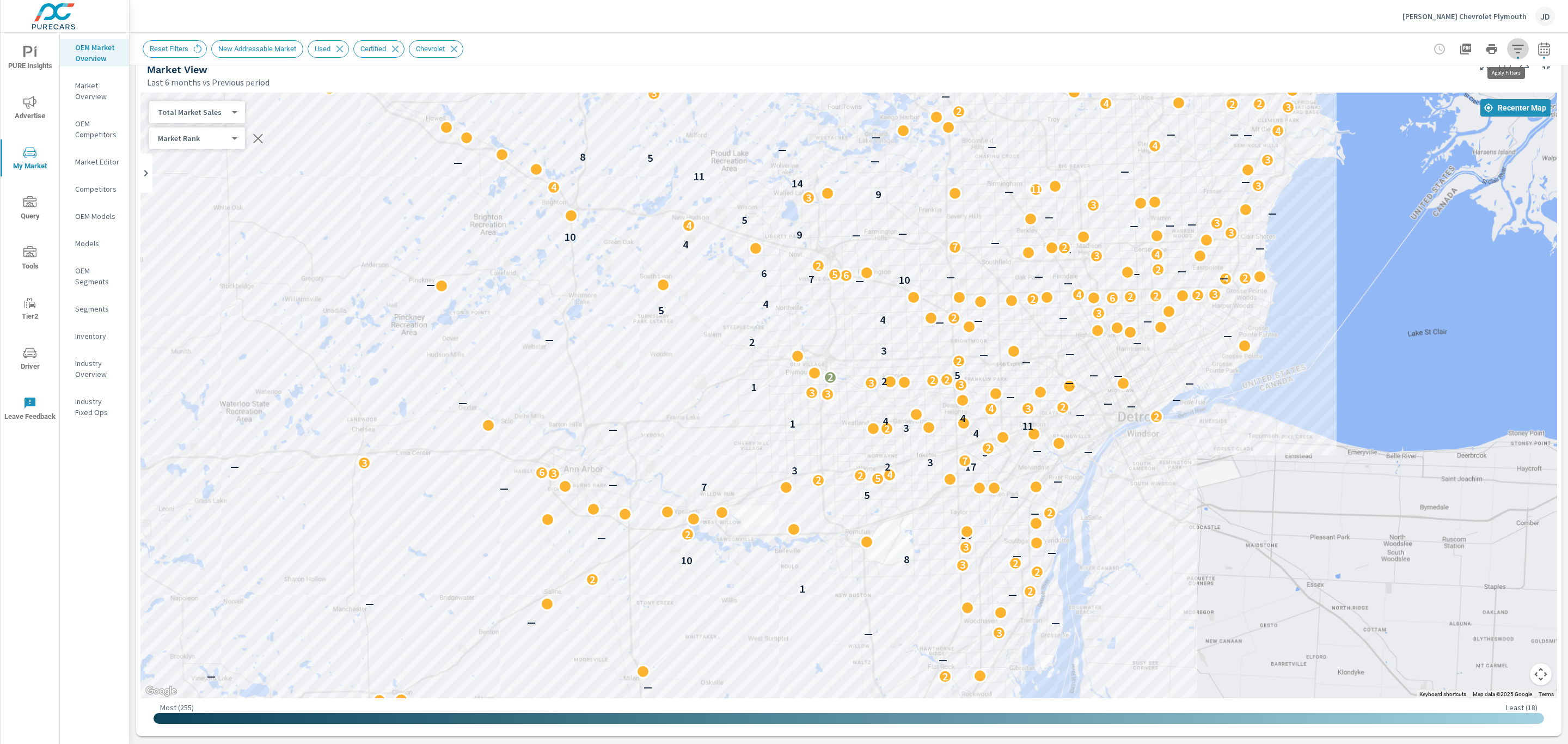
click at [1512, 48] on icon "button" at bounding box center [1518, 49] width 11 height 9
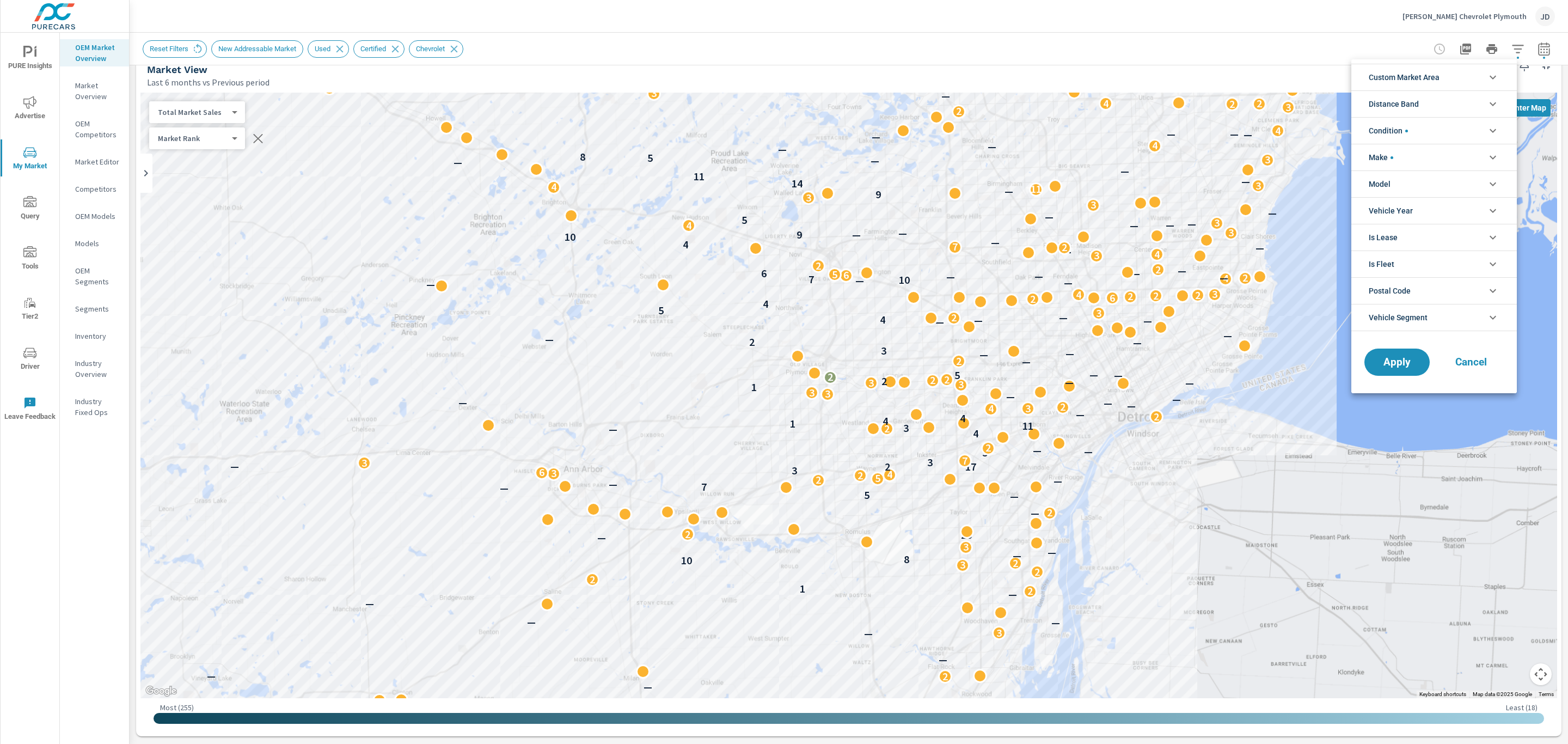
scroll to position [25, 0]
click at [1467, 157] on li "Make" at bounding box center [1434, 157] width 166 height 27
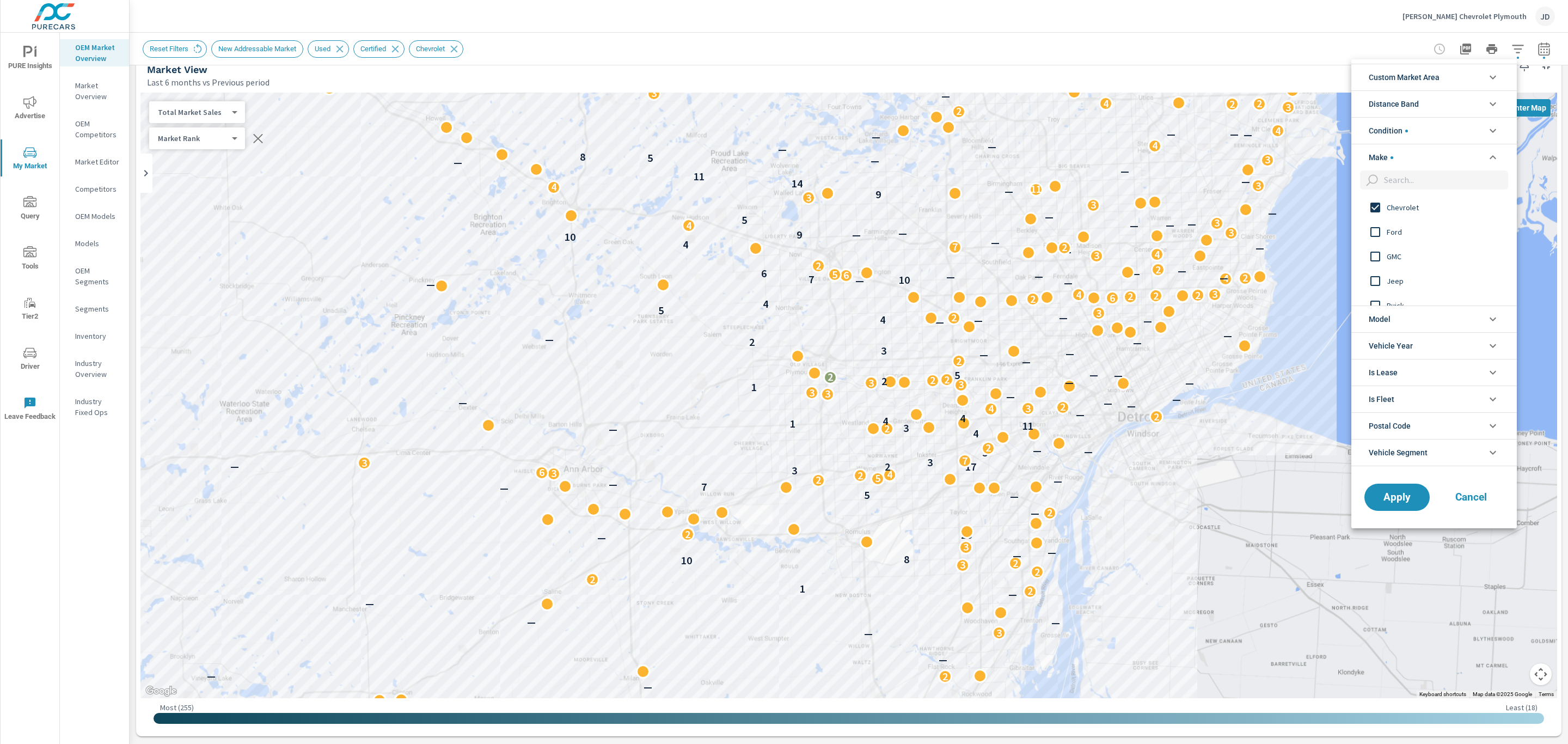
scroll to position [0, 0]
click at [1421, 157] on li "Make" at bounding box center [1434, 157] width 166 height 27
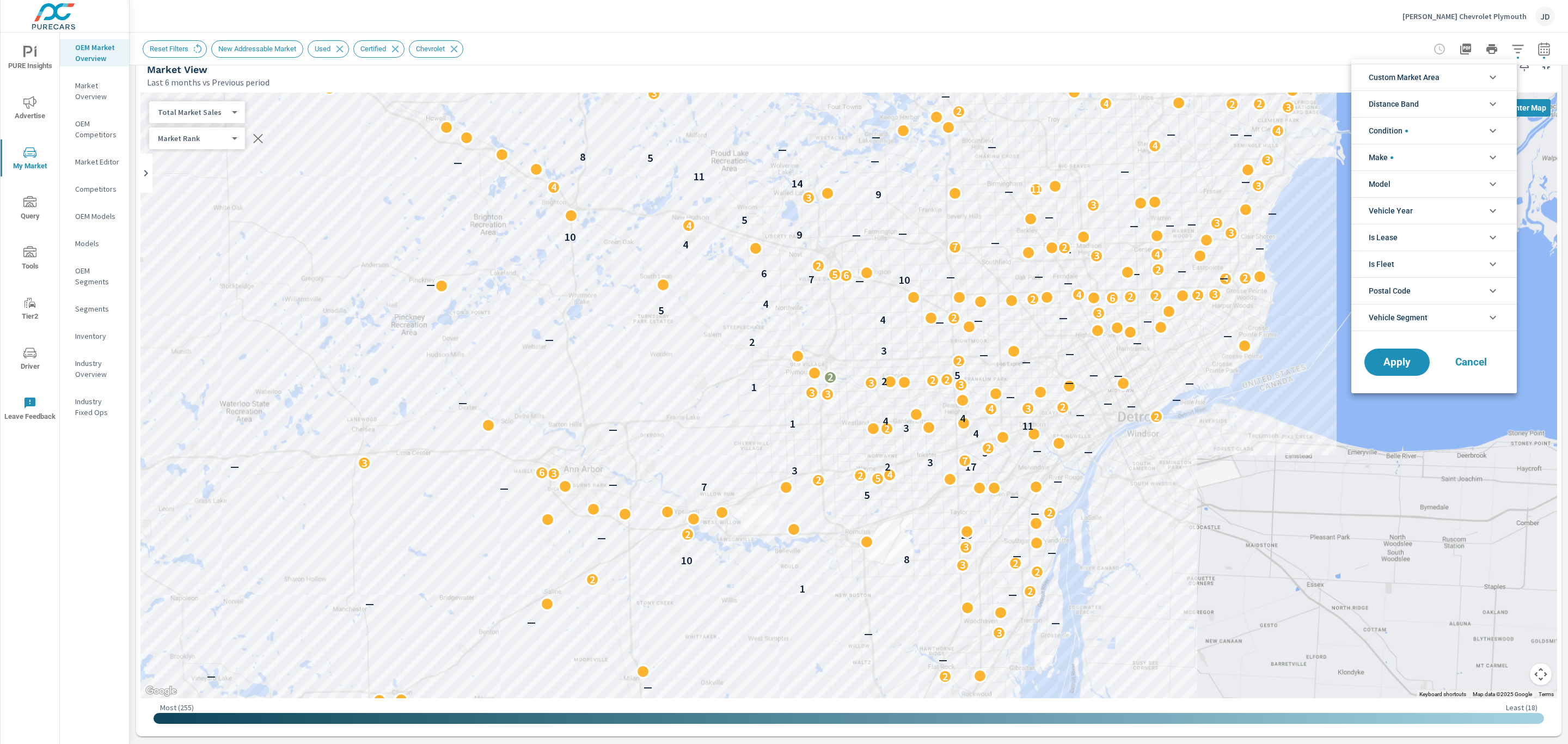
click at [1426, 131] on li "Condition" at bounding box center [1434, 130] width 166 height 27
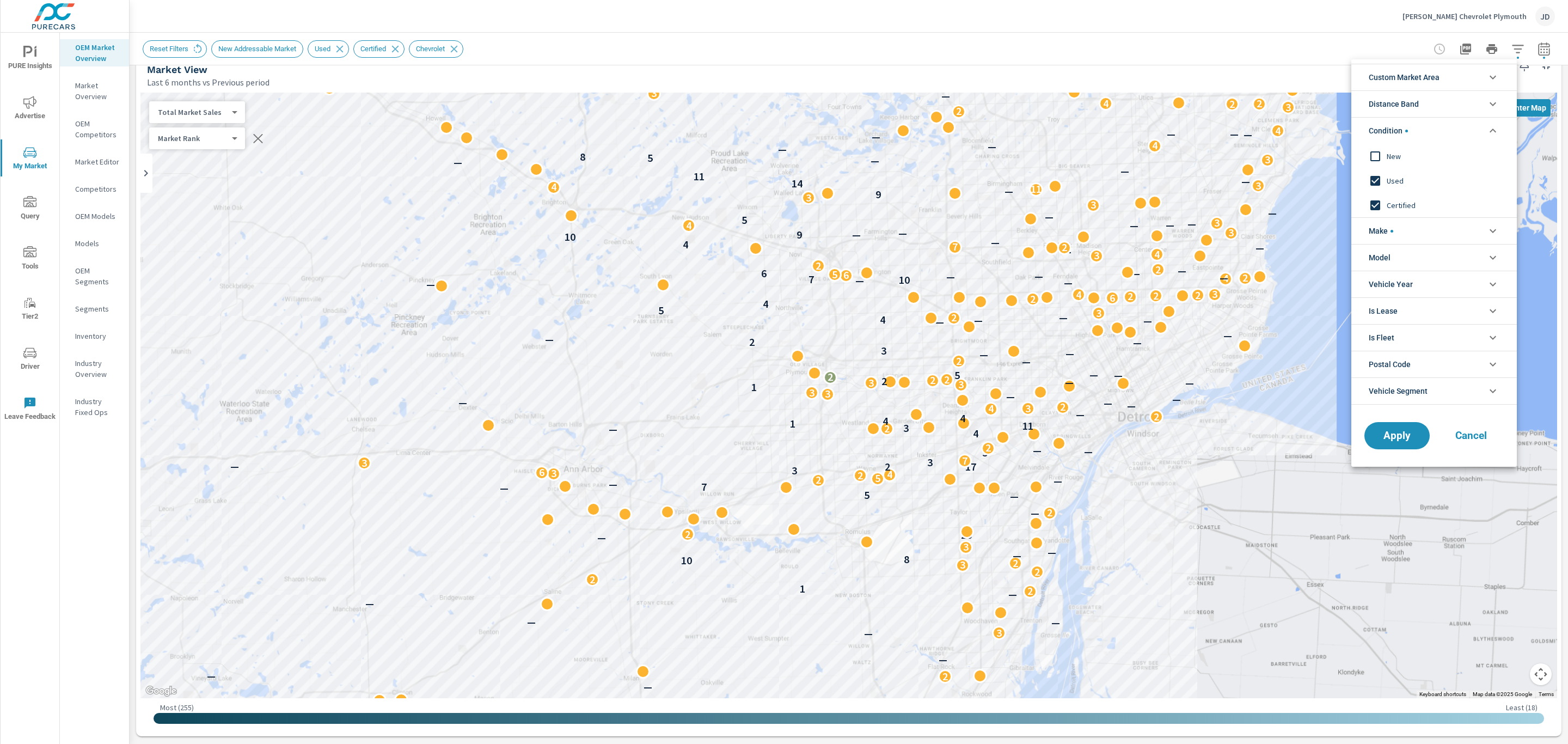
click at [1375, 157] on input "filter options" at bounding box center [1375, 156] width 23 height 23
click at [1379, 180] on input "filter options" at bounding box center [1375, 181] width 23 height 23
click at [1377, 201] on input "filter options" at bounding box center [1375, 205] width 23 height 23
click at [1406, 439] on span "Apply" at bounding box center [1397, 436] width 45 height 11
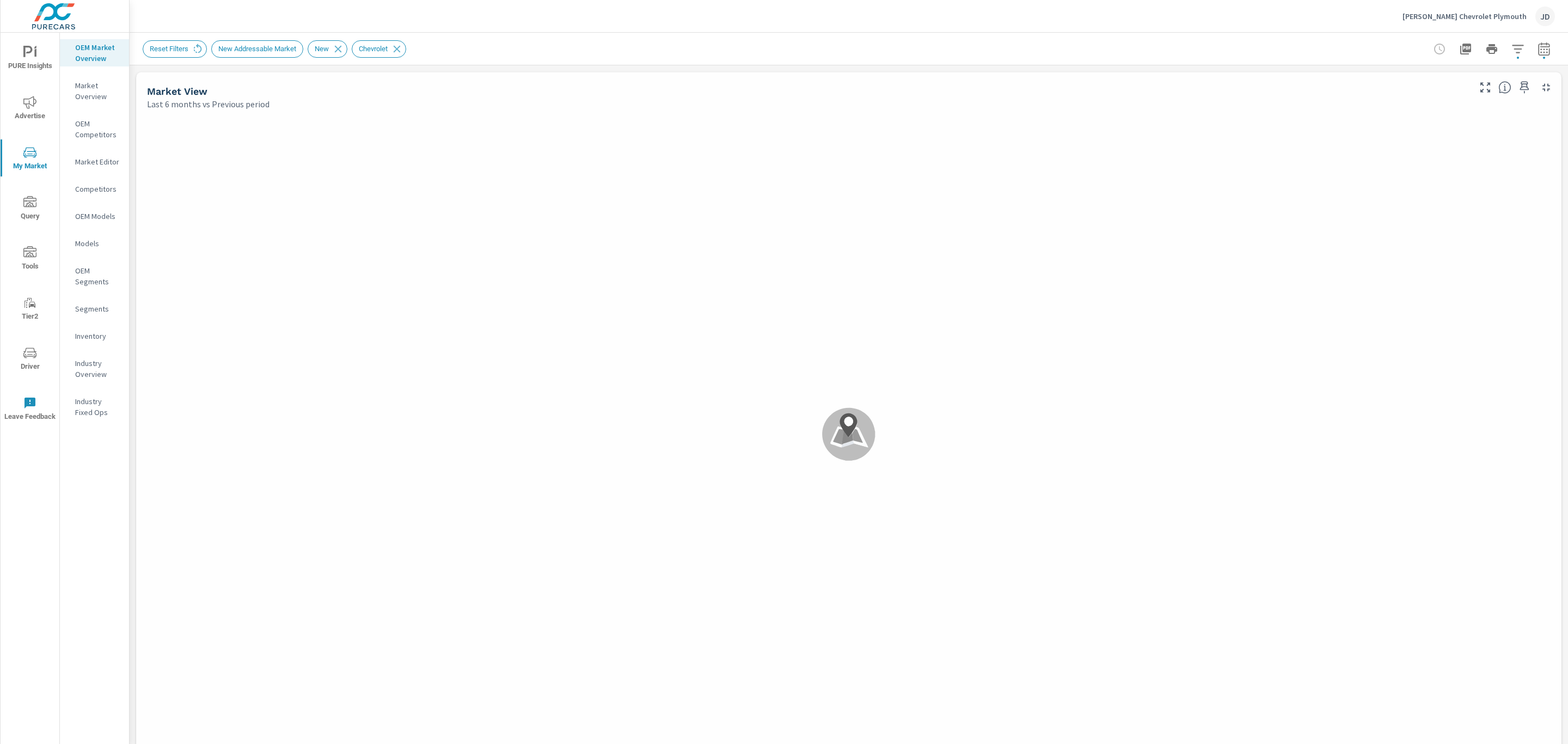
scroll to position [123, 0]
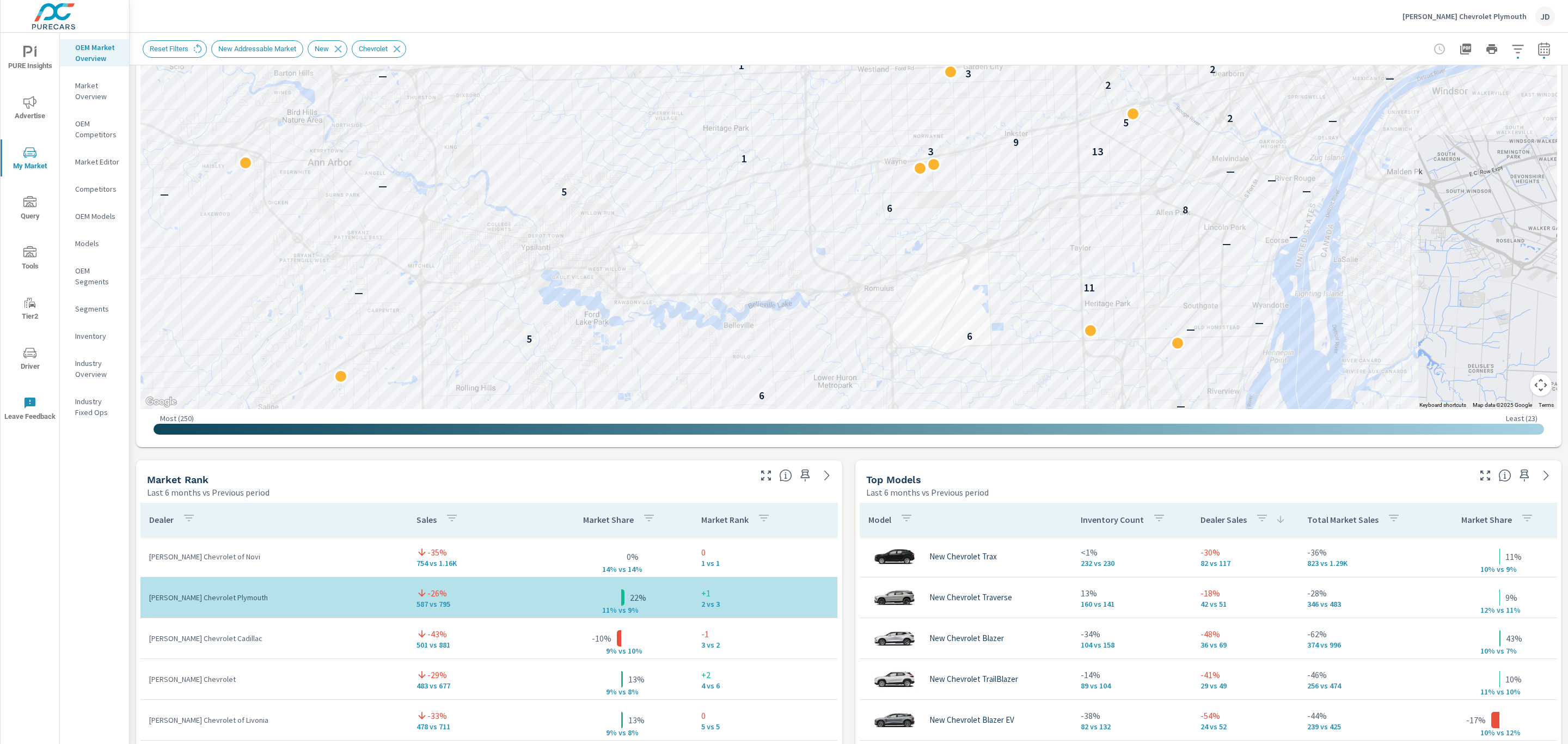
scroll to position [312, 0]
click at [1512, 49] on icon "button" at bounding box center [1518, 49] width 11 height 9
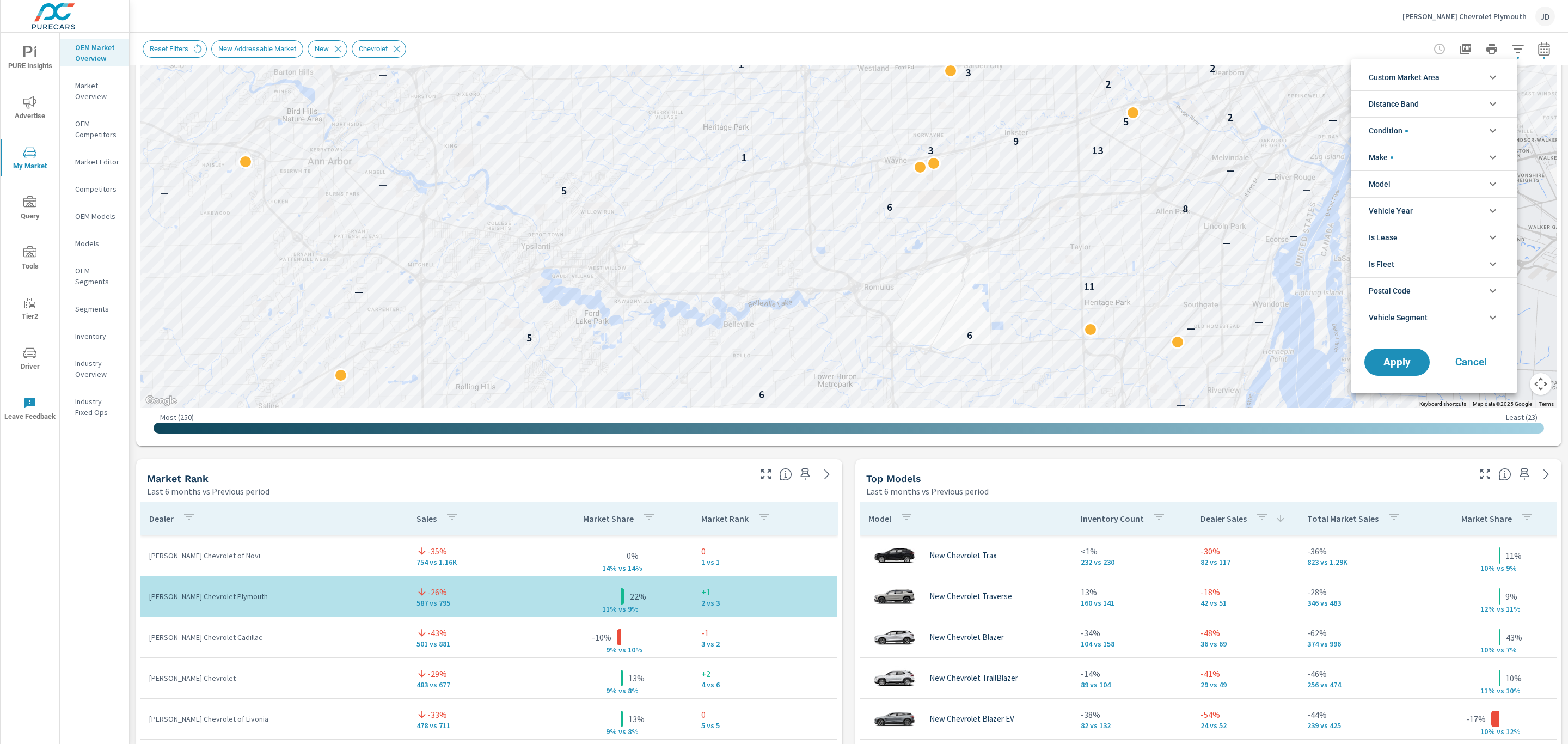
click at [1469, 77] on li "Custom Market Area" at bounding box center [1434, 77] width 166 height 27
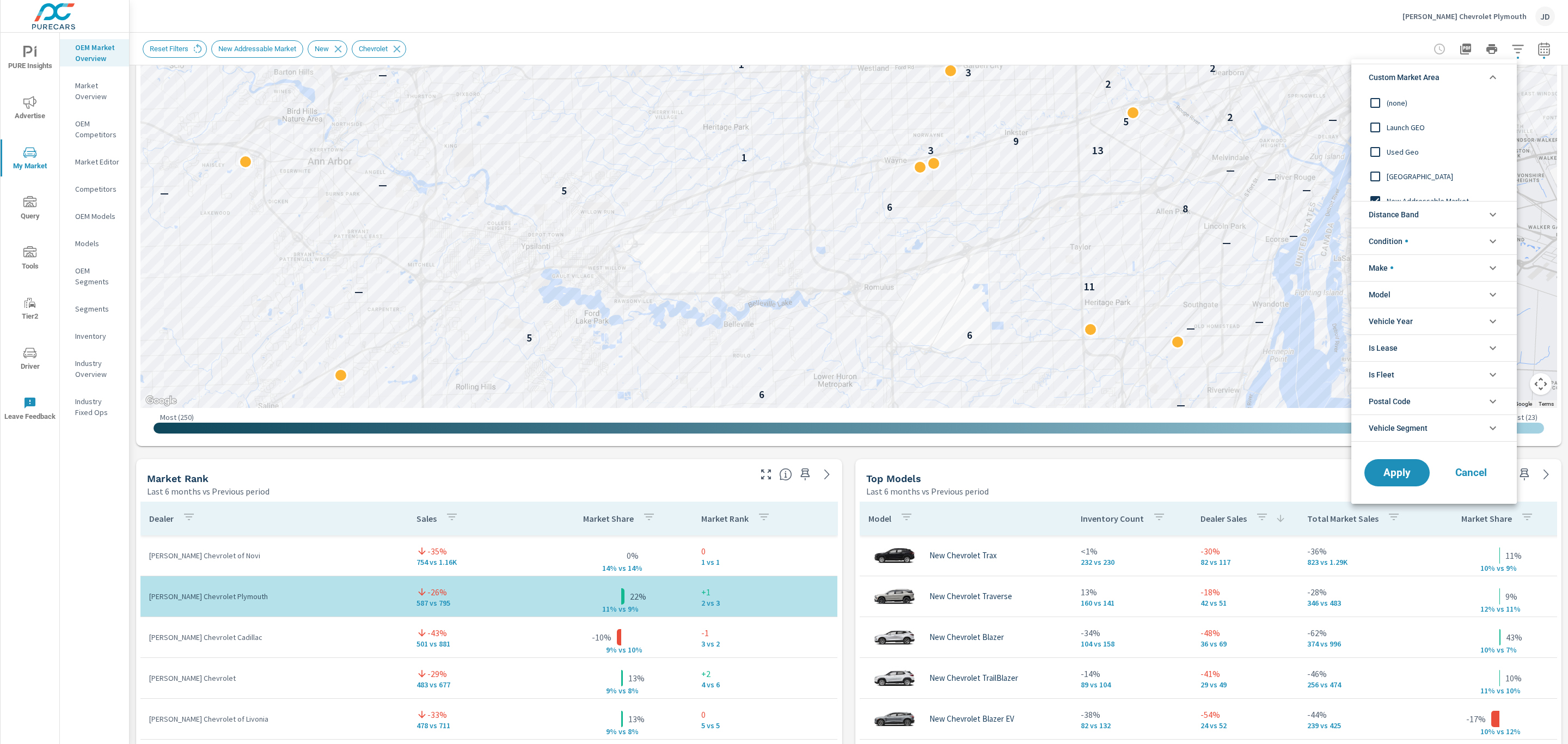
click at [1469, 77] on li "Custom Market Area" at bounding box center [1434, 77] width 166 height 27
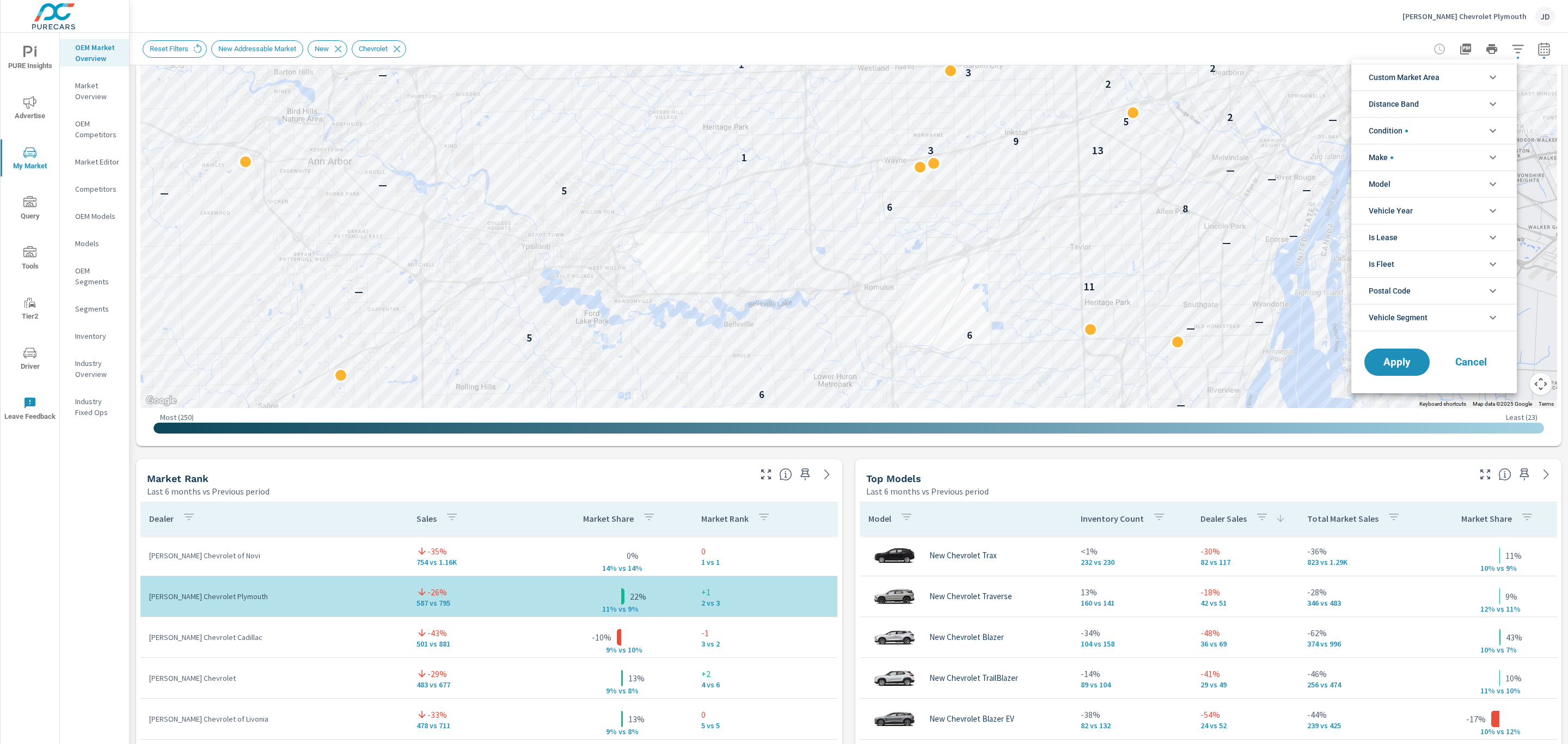
click at [1441, 136] on li "Condition" at bounding box center [1434, 130] width 166 height 27
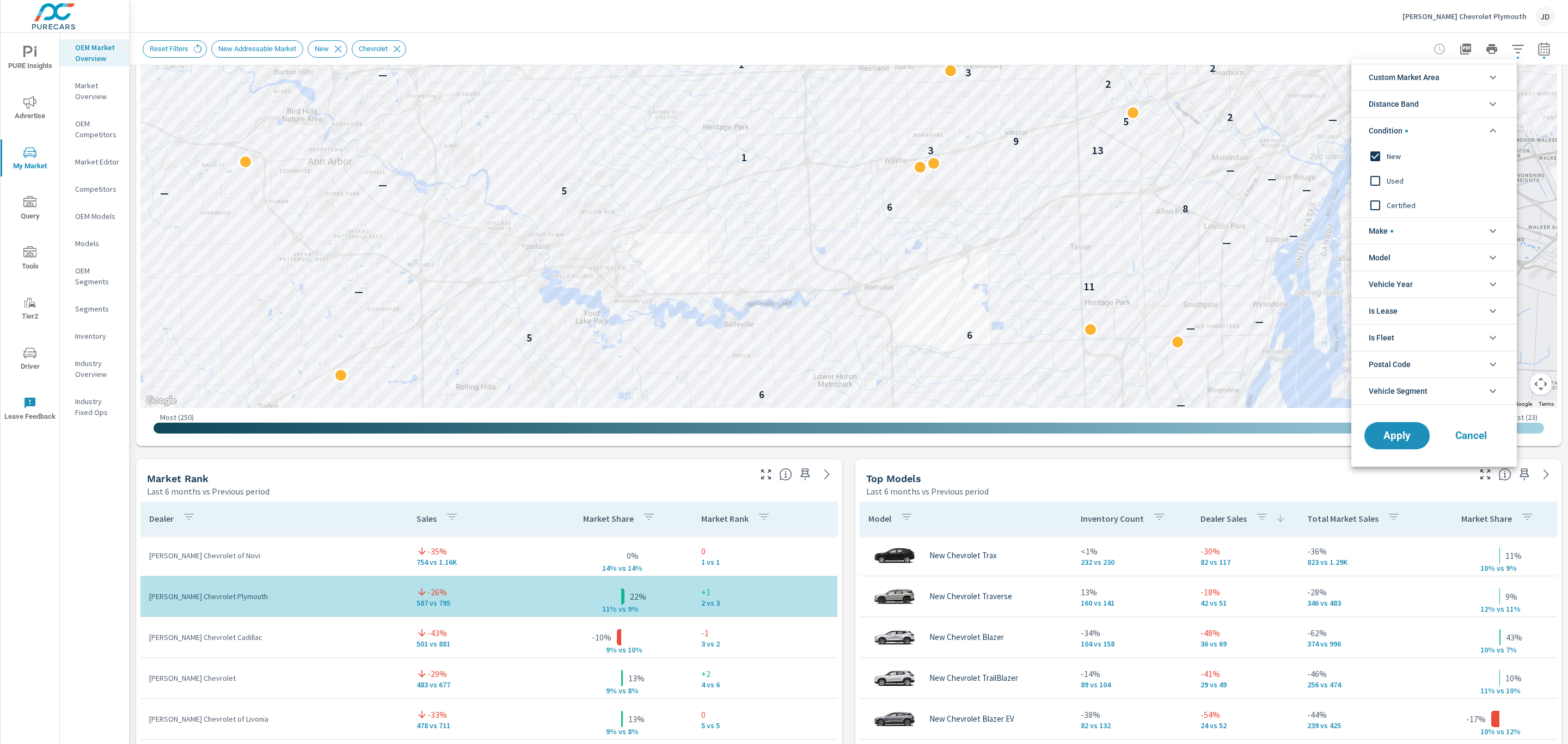
click at [1377, 159] on input "filter options" at bounding box center [1375, 156] width 23 height 23
click at [1375, 183] on input "filter options" at bounding box center [1375, 181] width 23 height 23
click at [1373, 205] on input "filter options" at bounding box center [1375, 205] width 23 height 23
click at [1392, 434] on span "Apply" at bounding box center [1397, 436] width 45 height 11
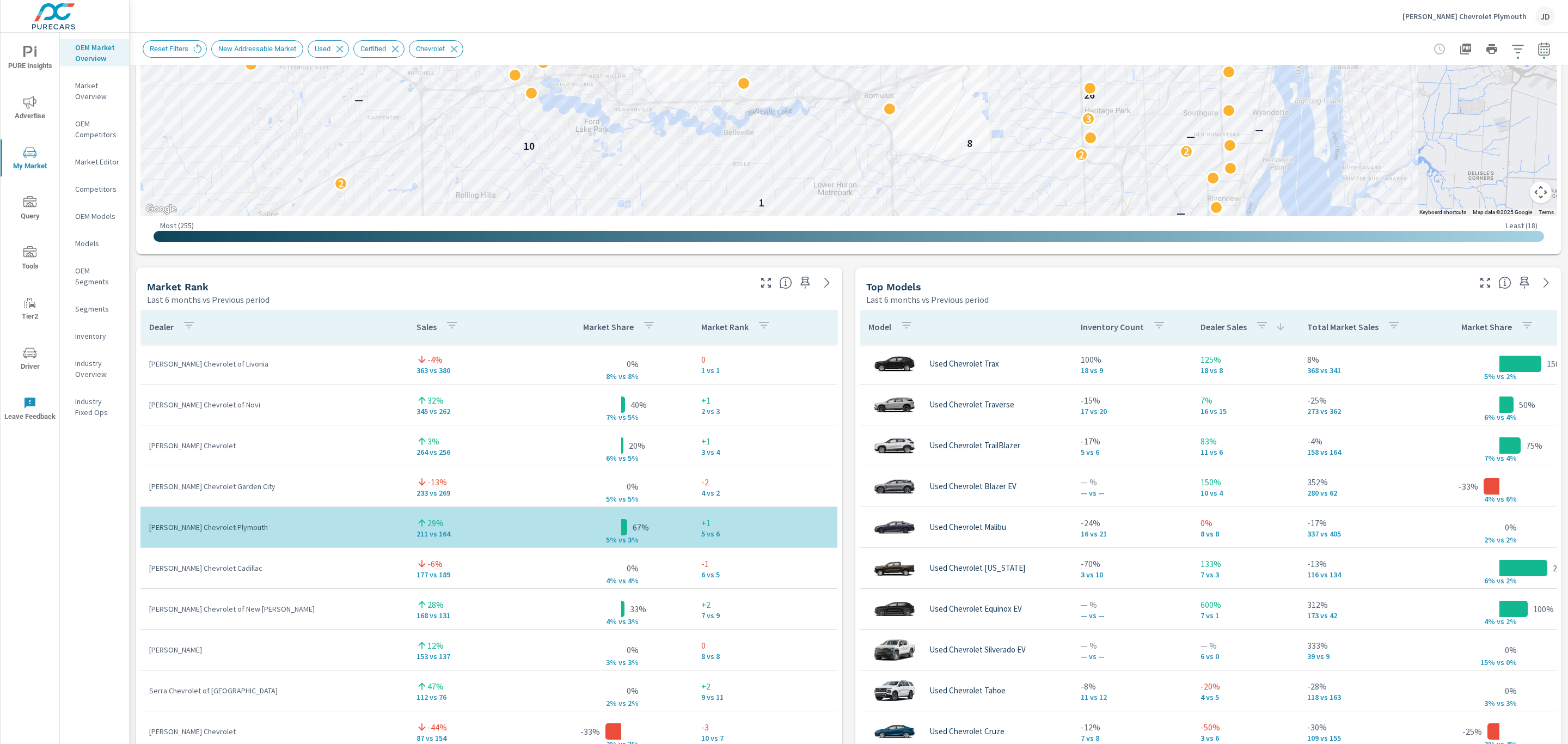
scroll to position [507, 0]
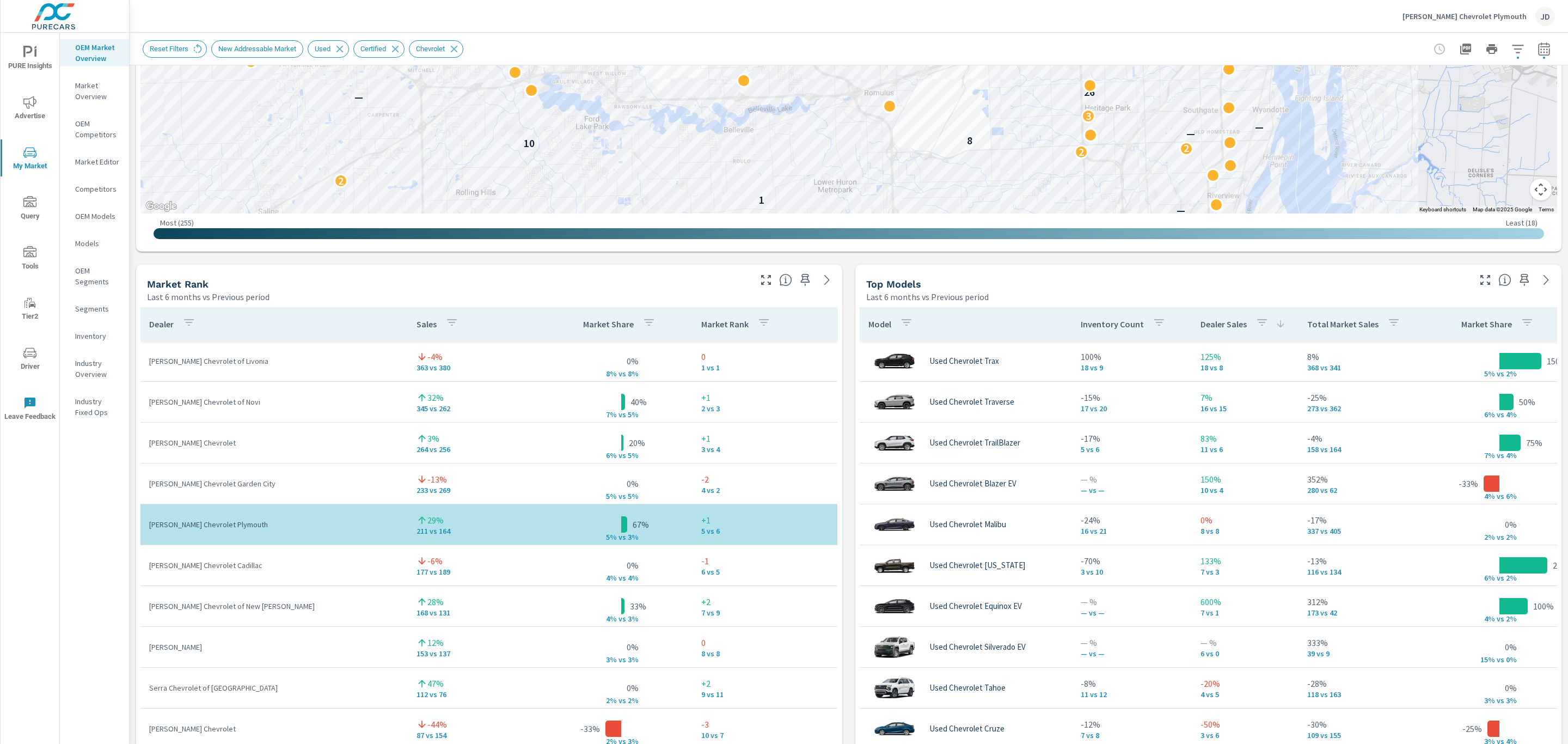
click at [1330, 325] on p "Total Market Sales" at bounding box center [1343, 324] width 72 height 11
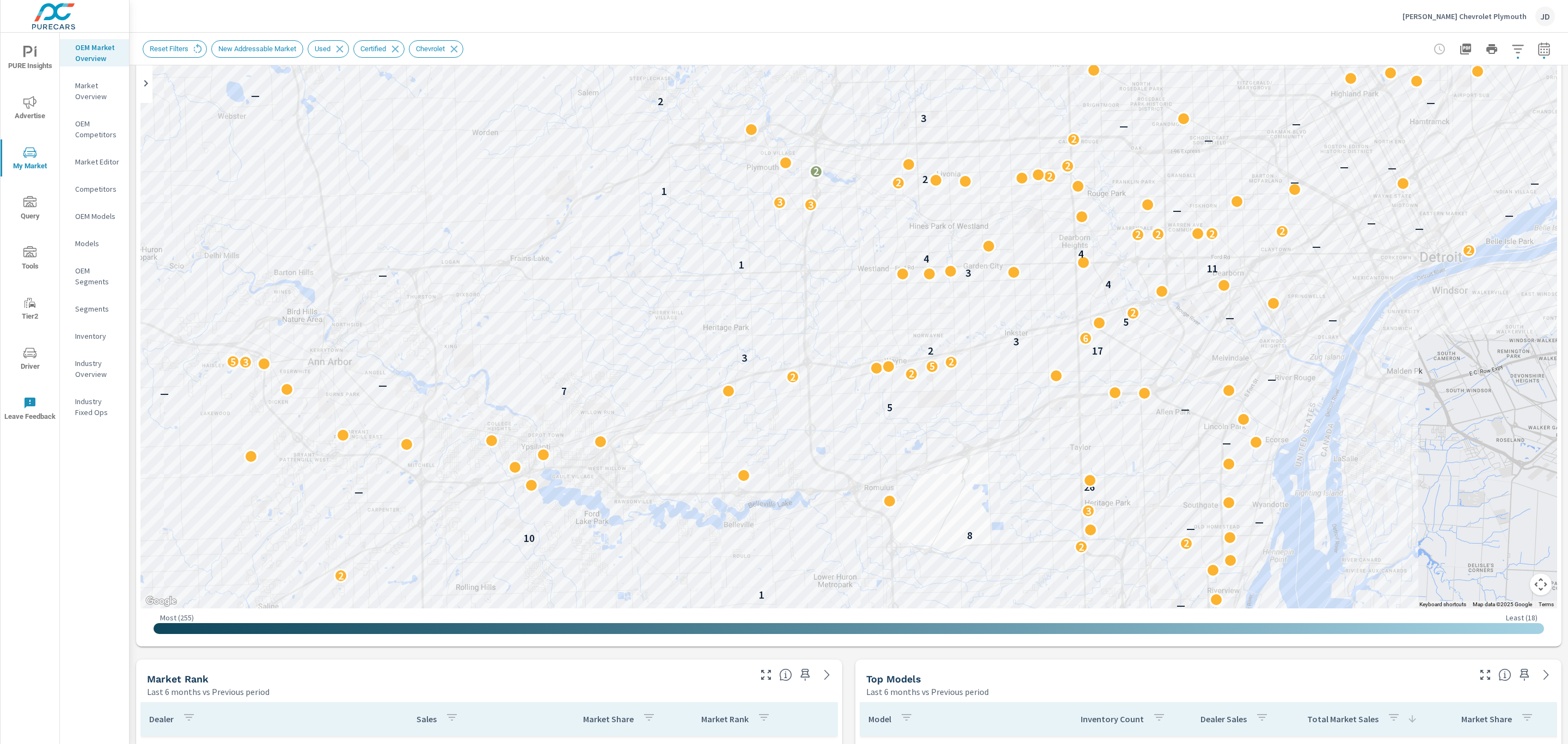
scroll to position [113, 0]
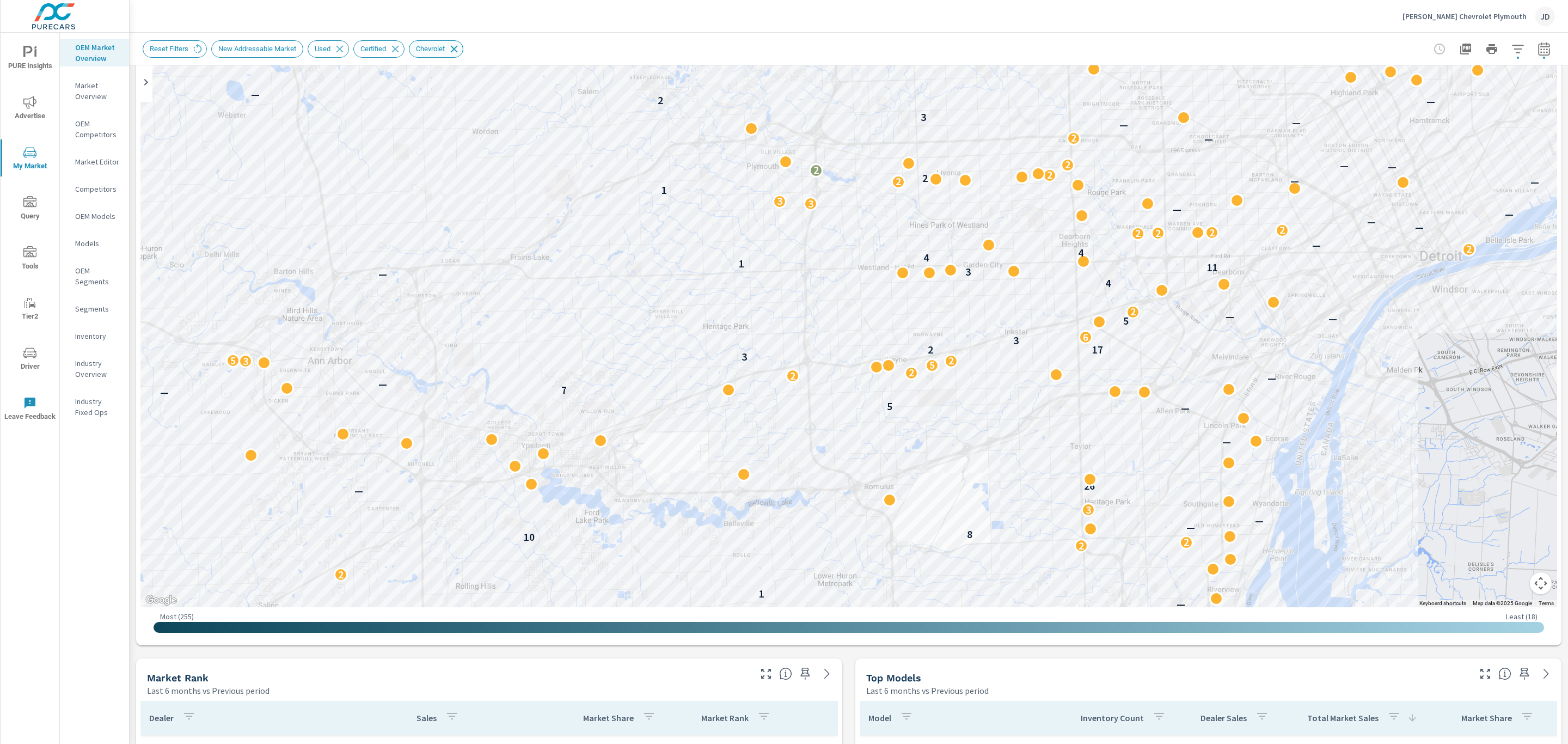
click at [458, 49] on icon at bounding box center [454, 49] width 7 height 7
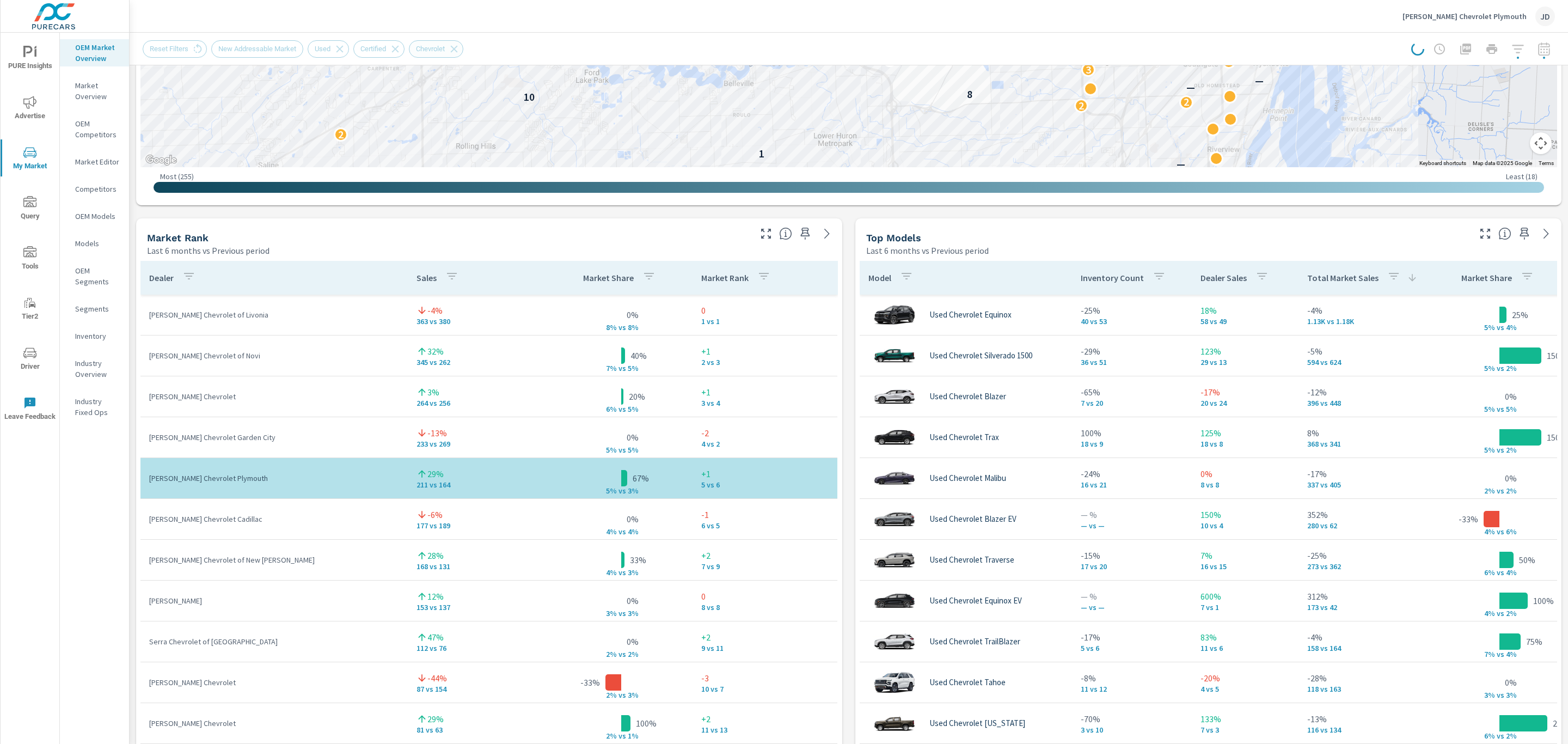
scroll to position [549, 0]
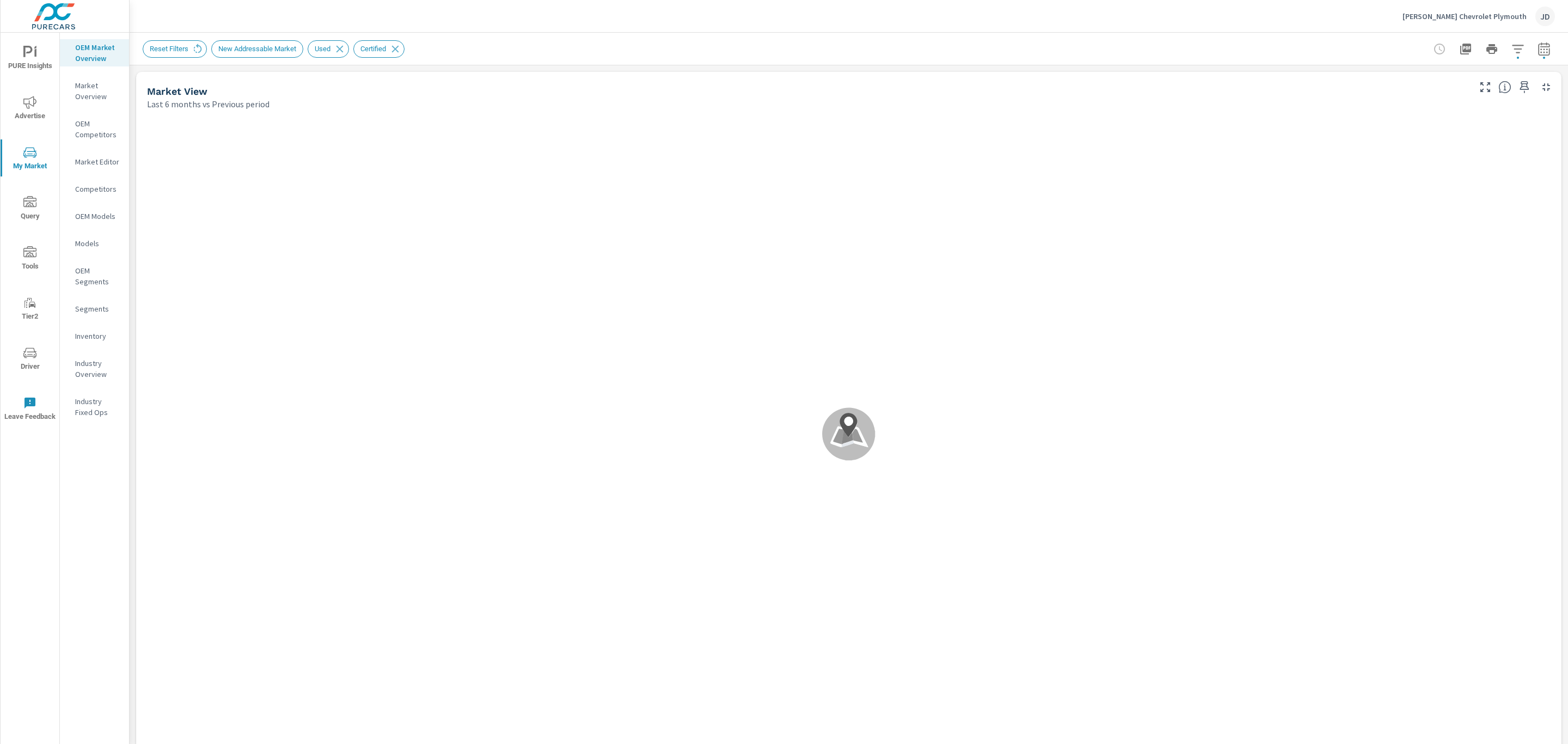
click at [891, 46] on div "Reset Filters New Addressable Market Used Certified" at bounding box center [772, 49] width 1260 height 18
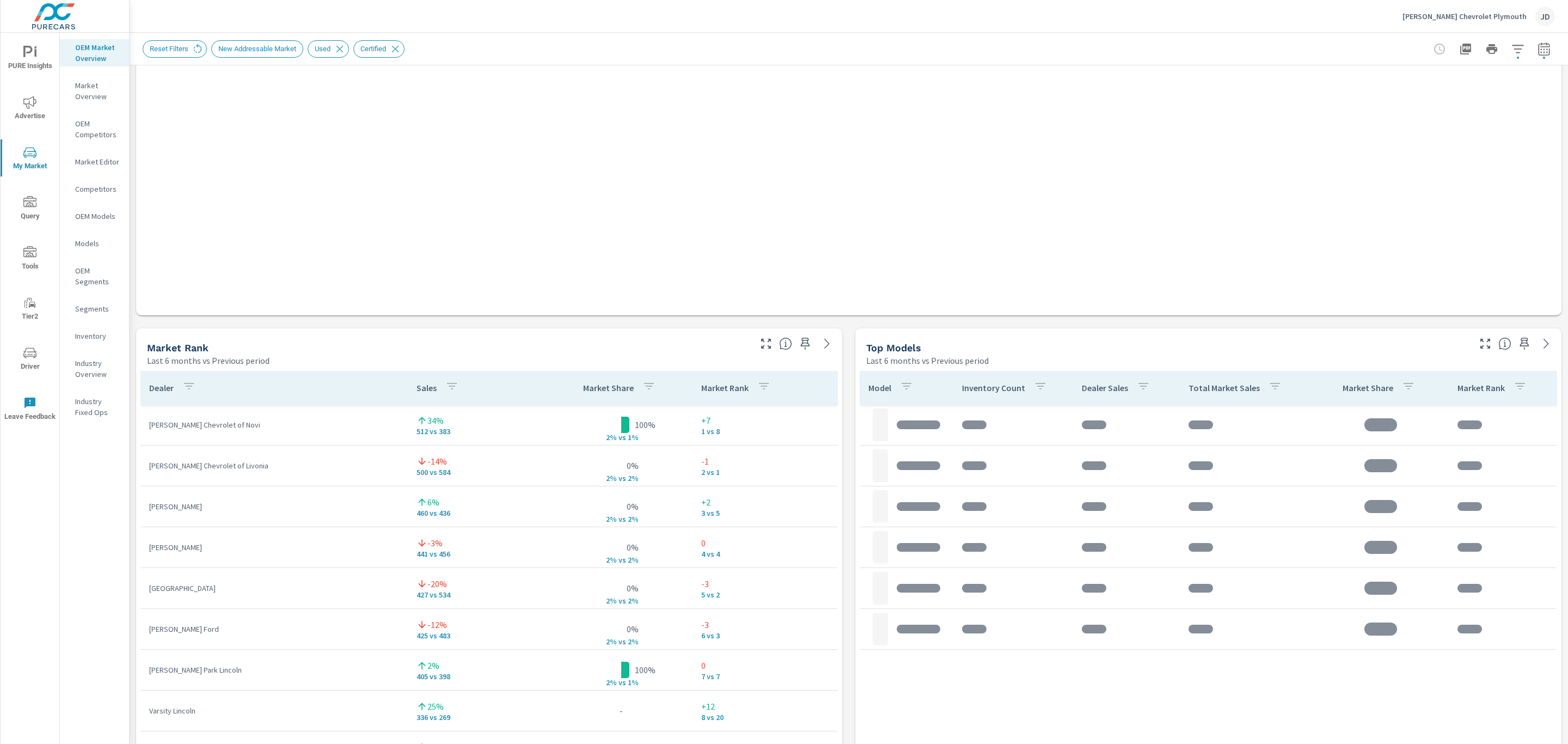
scroll to position [439, 0]
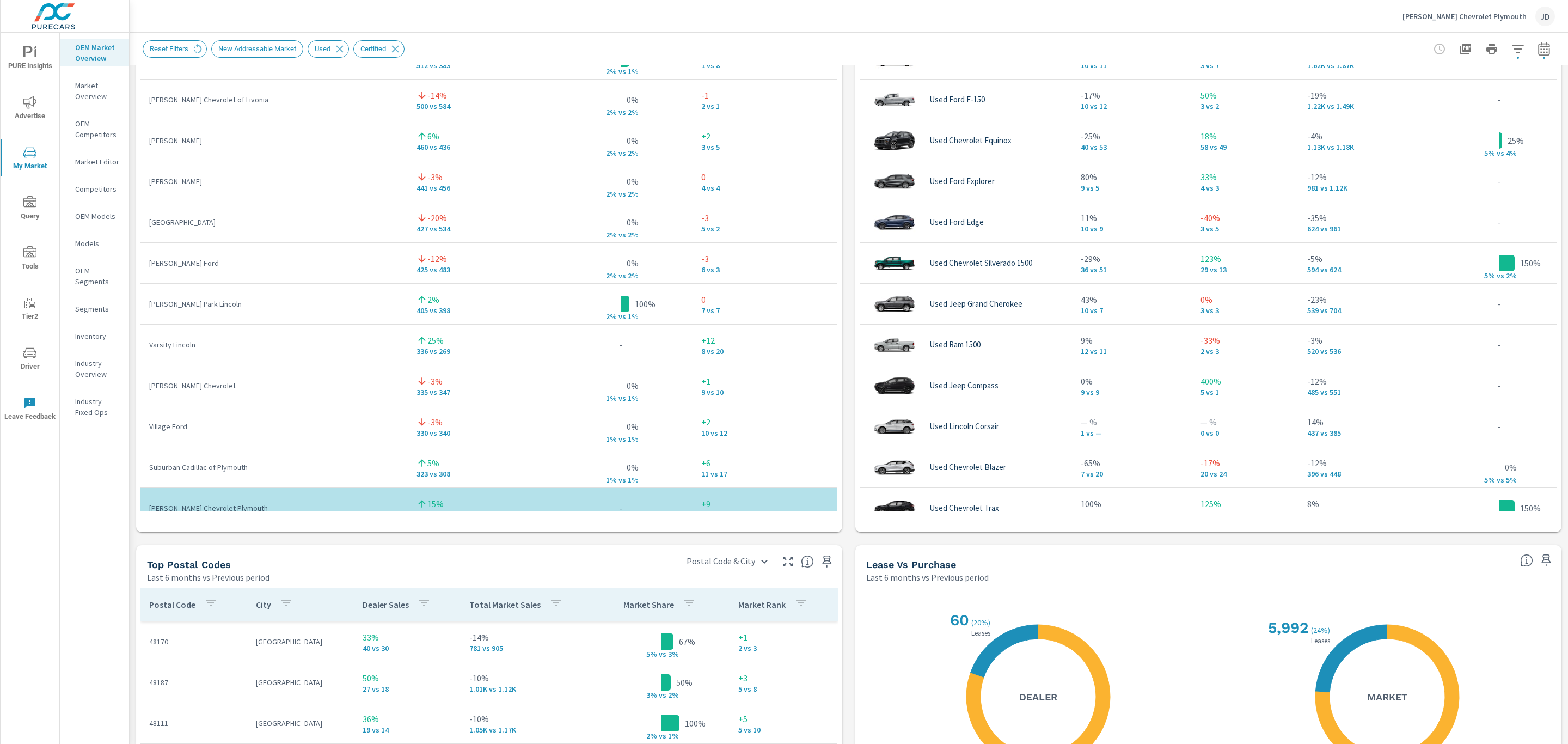
scroll to position [809, 0]
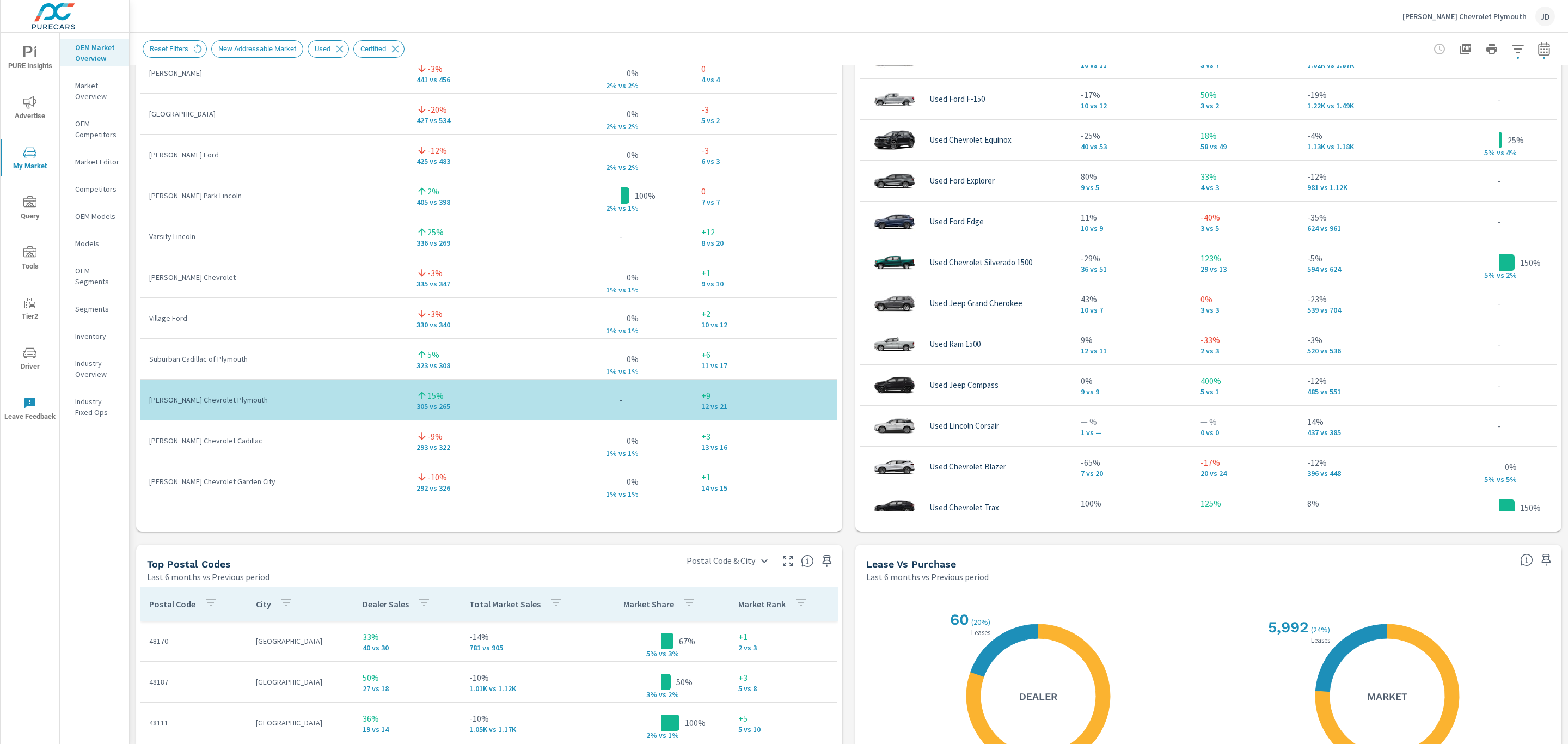
scroll to position [118, 0]
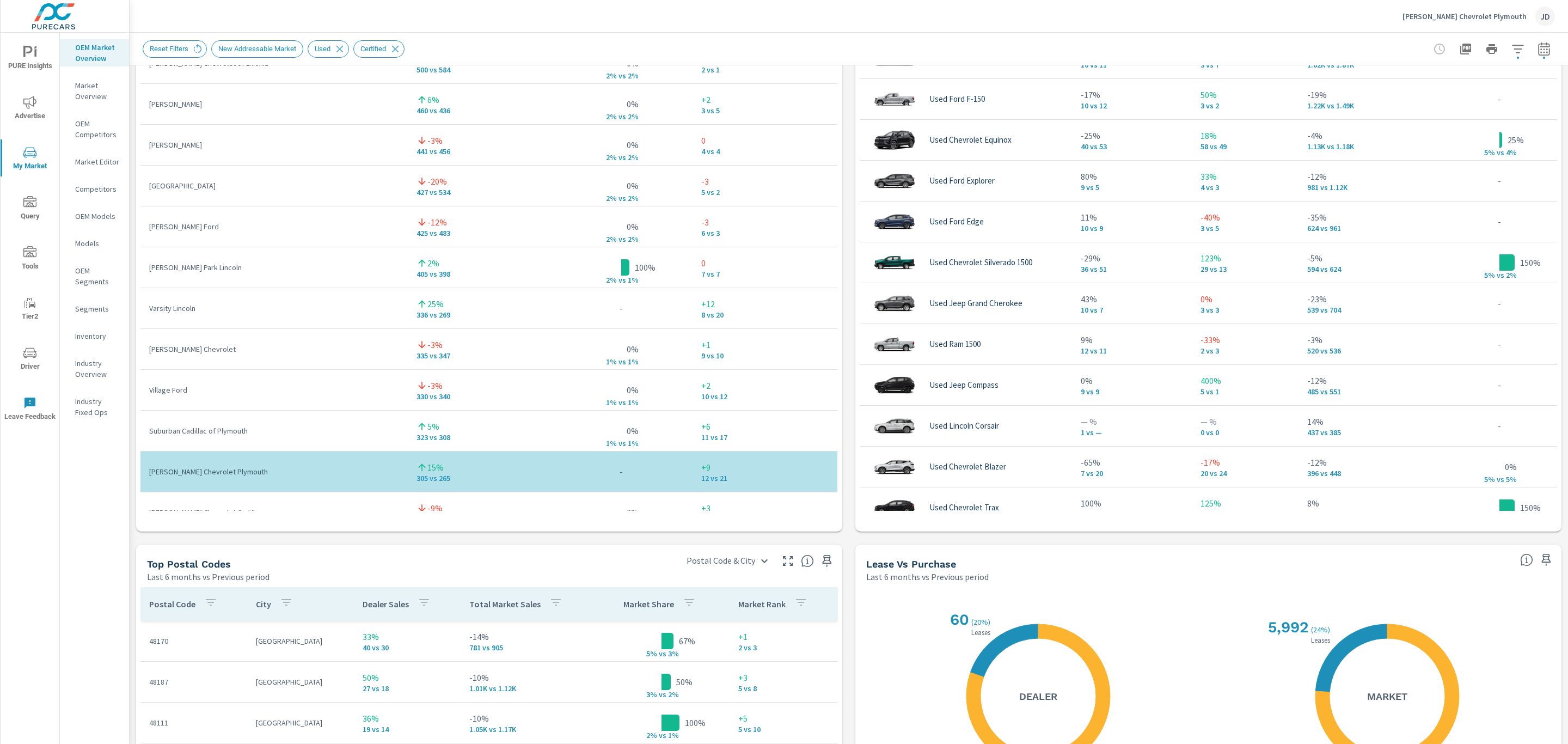
scroll to position [37, 0]
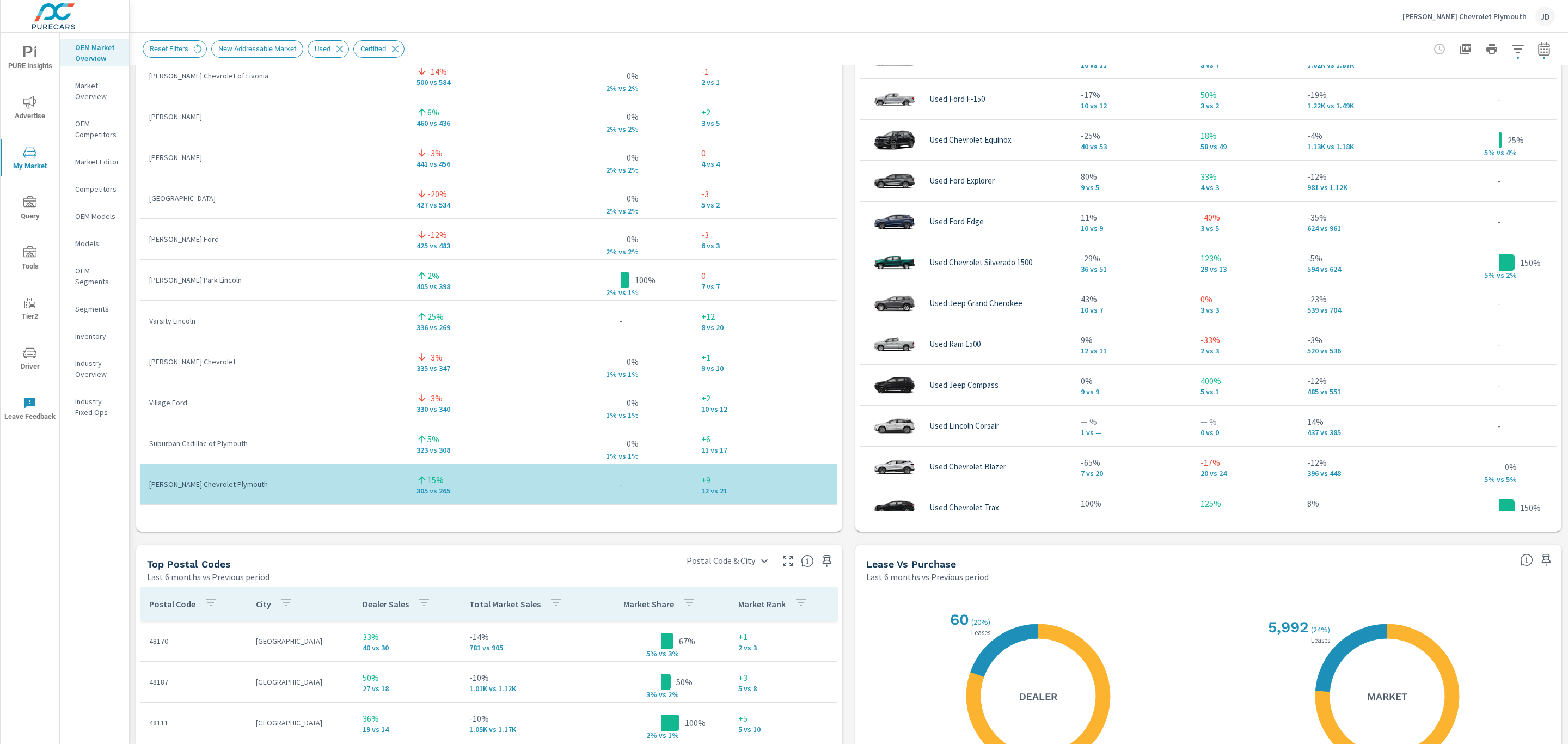
scroll to position [46, 0]
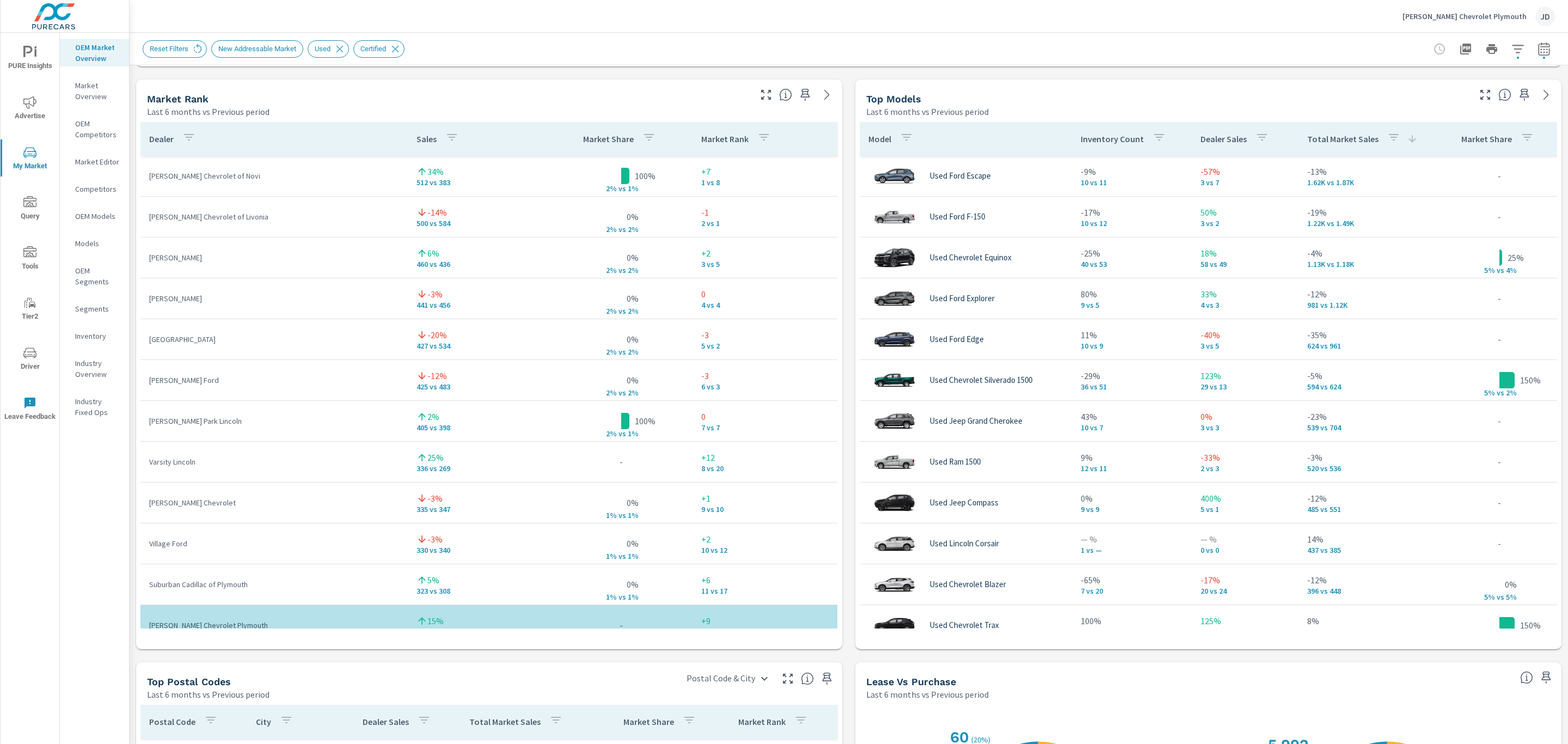
scroll to position [648, 0]
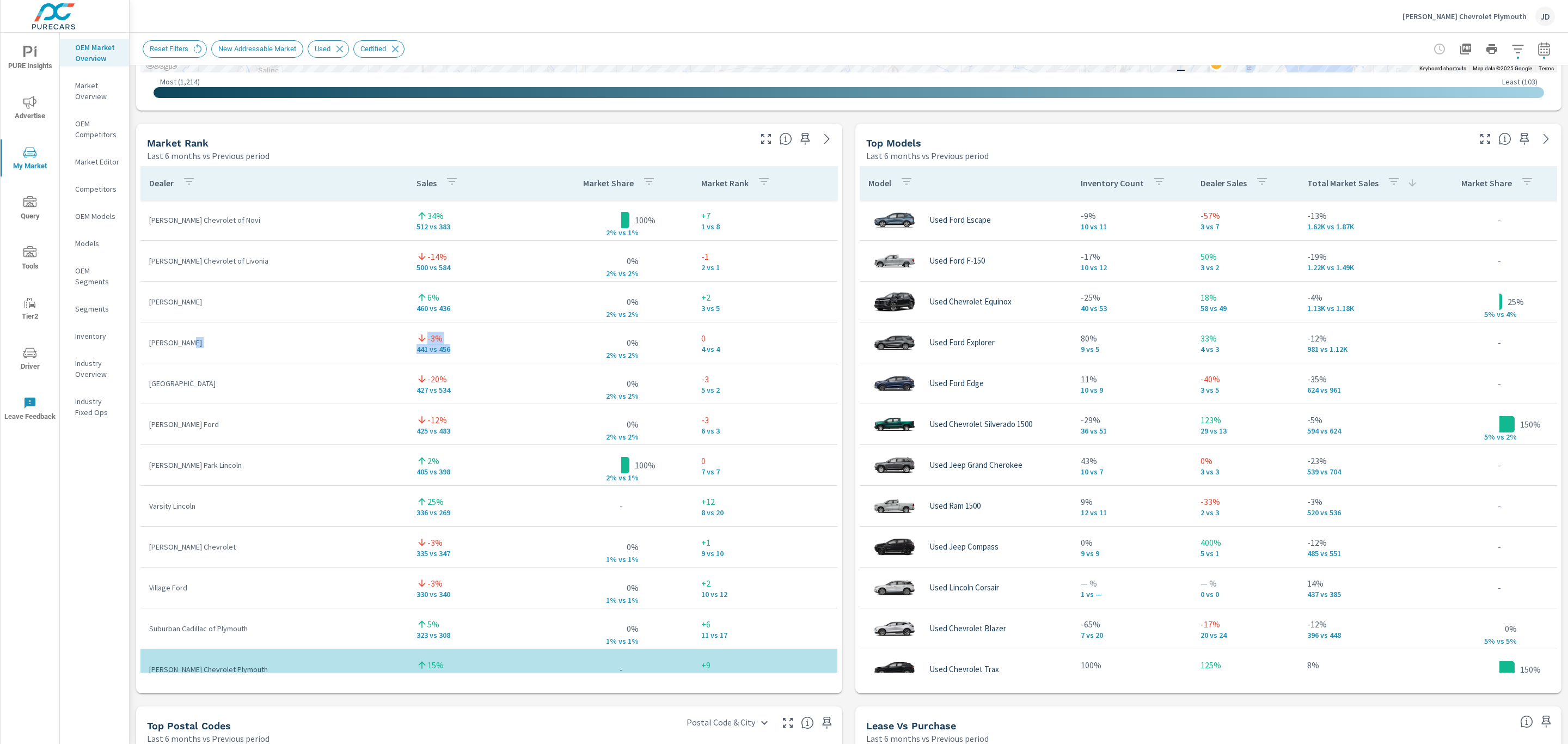
drag, startPoint x: 441, startPoint y: 352, endPoint x: 395, endPoint y: 343, distance: 46.9
click at [395, 343] on tr "Taylor Ford -3% 441 vs 456 0% 2% v s 2% 0 4 vs 4" at bounding box center [489, 343] width 697 height 41
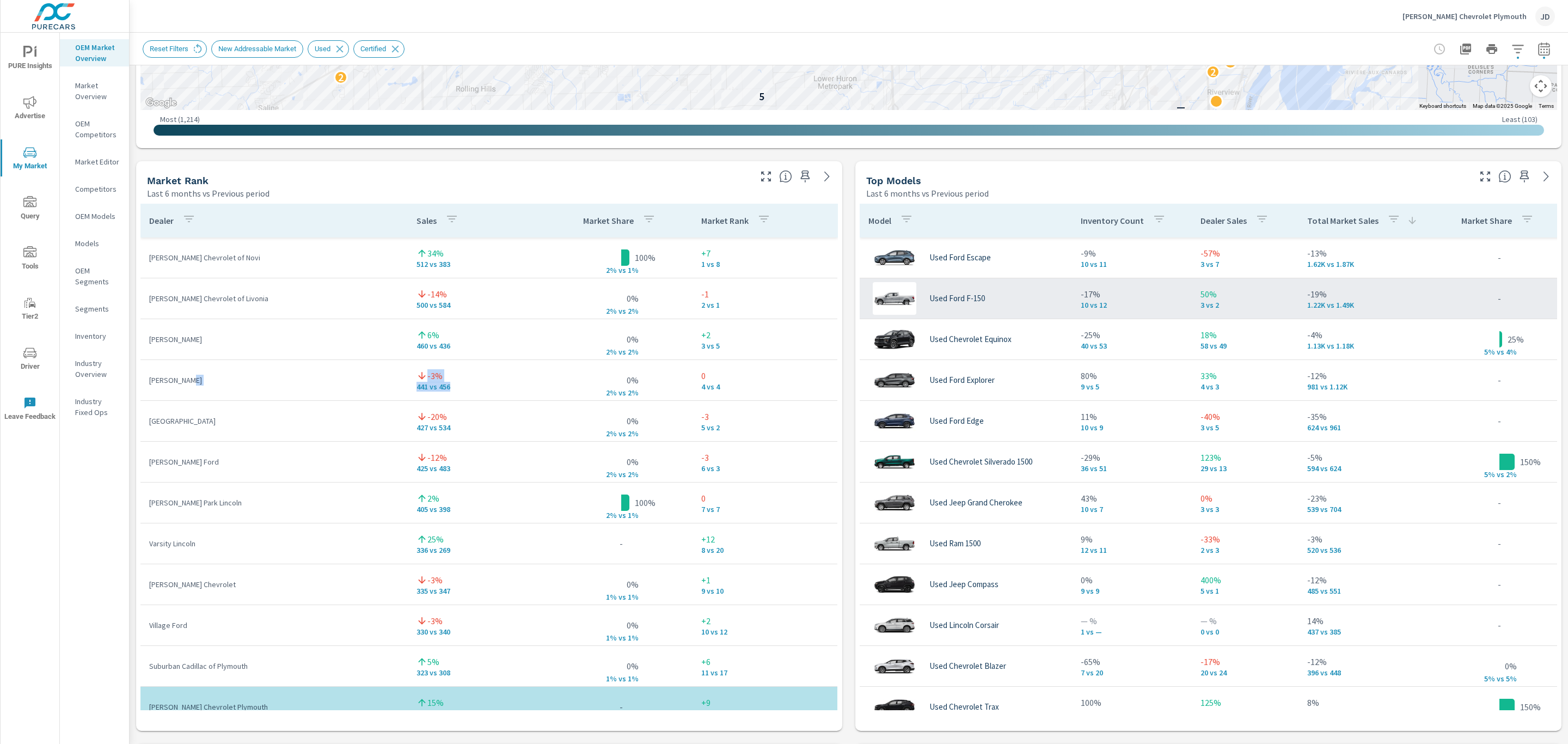
scroll to position [608, 0]
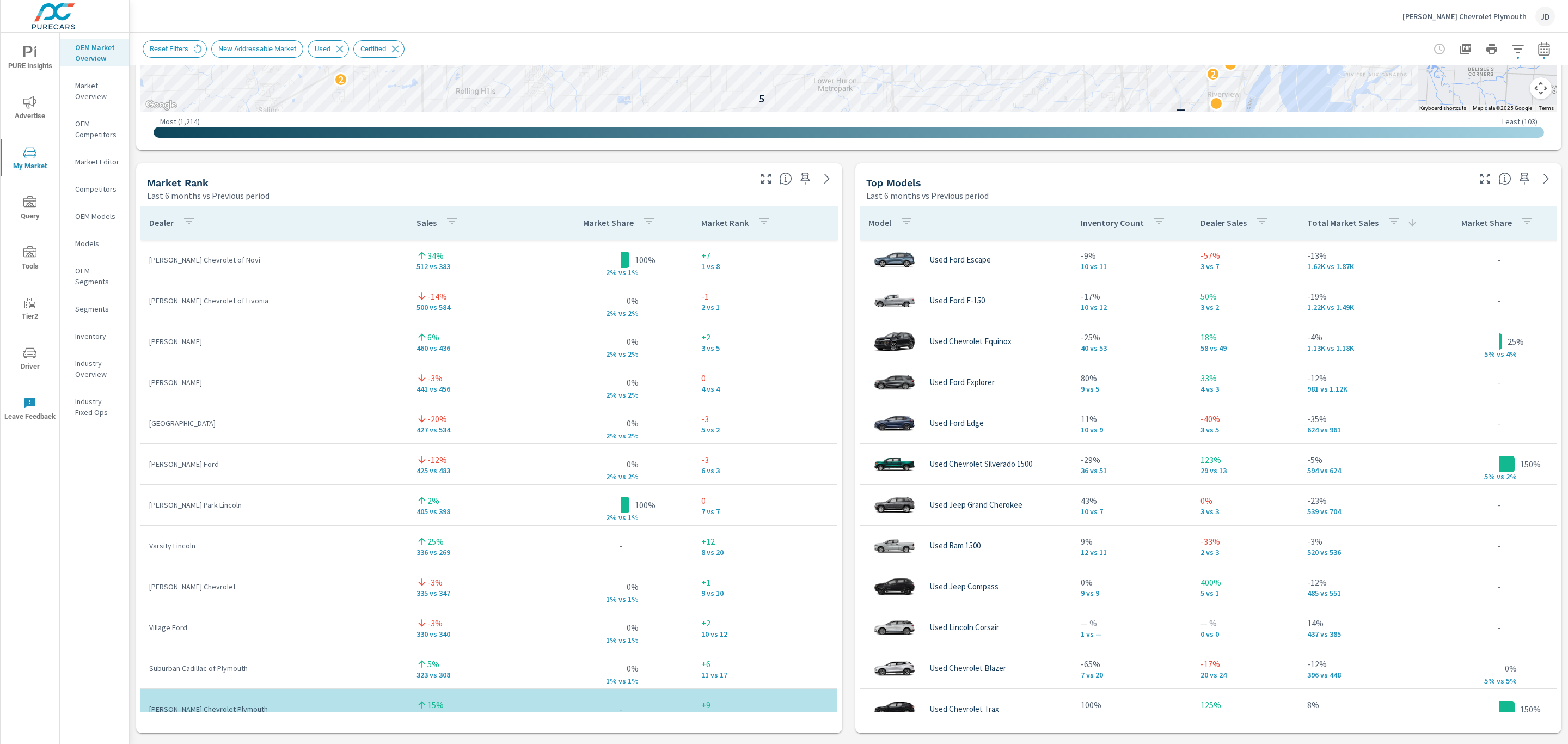
click at [1227, 222] on p "Dealer Sales" at bounding box center [1223, 222] width 46 height 11
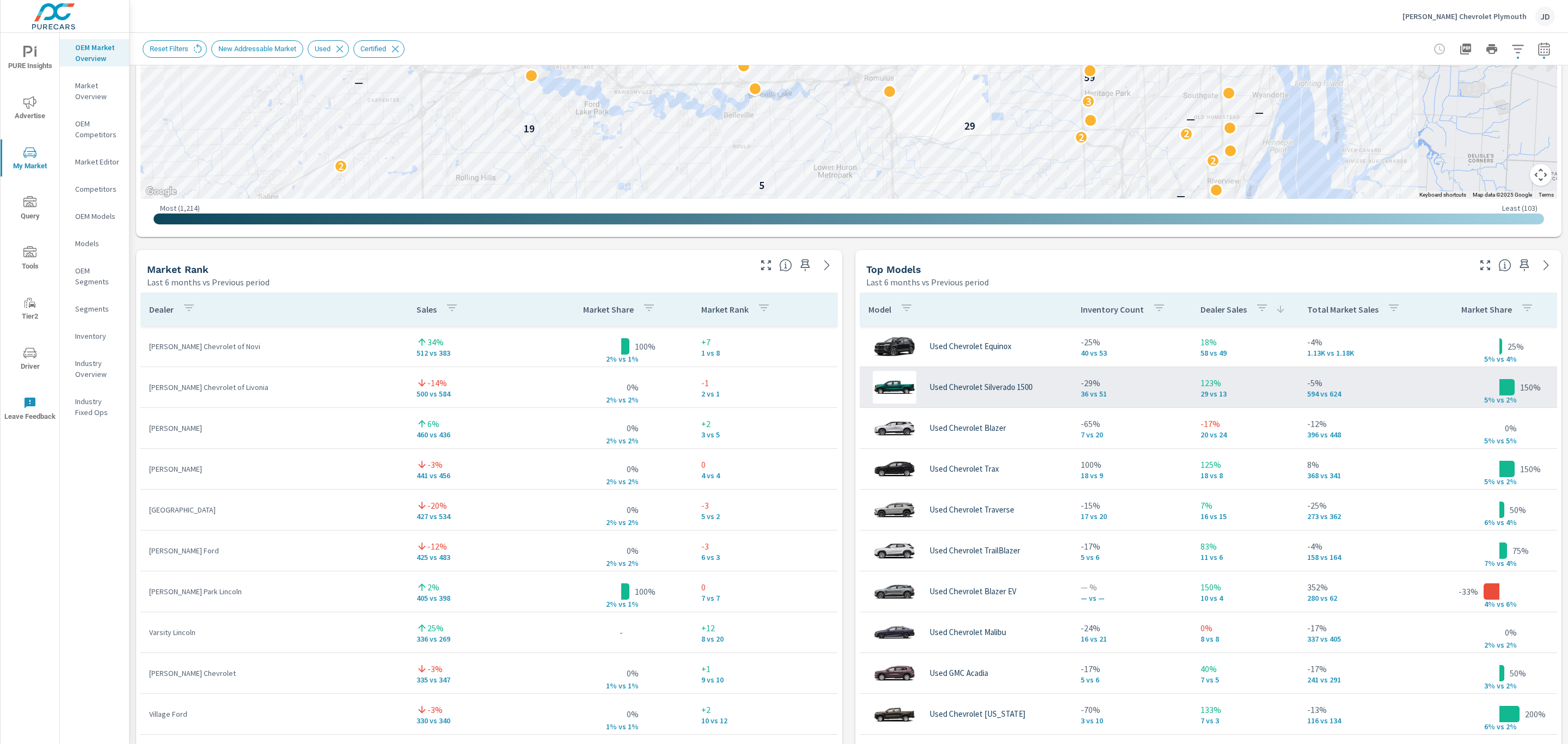
scroll to position [520, 0]
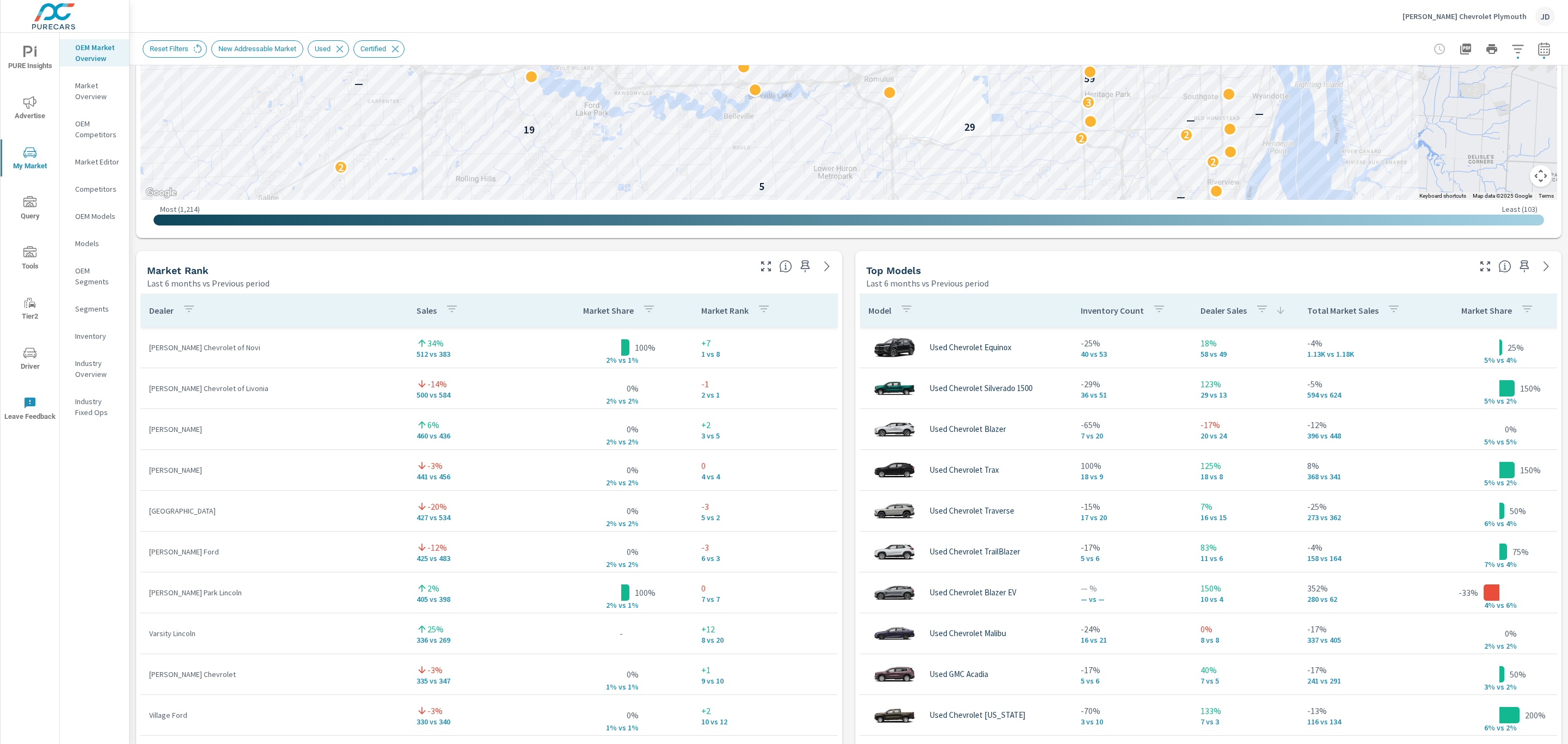
click at [1338, 310] on p "Total Market Sales" at bounding box center [1343, 310] width 72 height 11
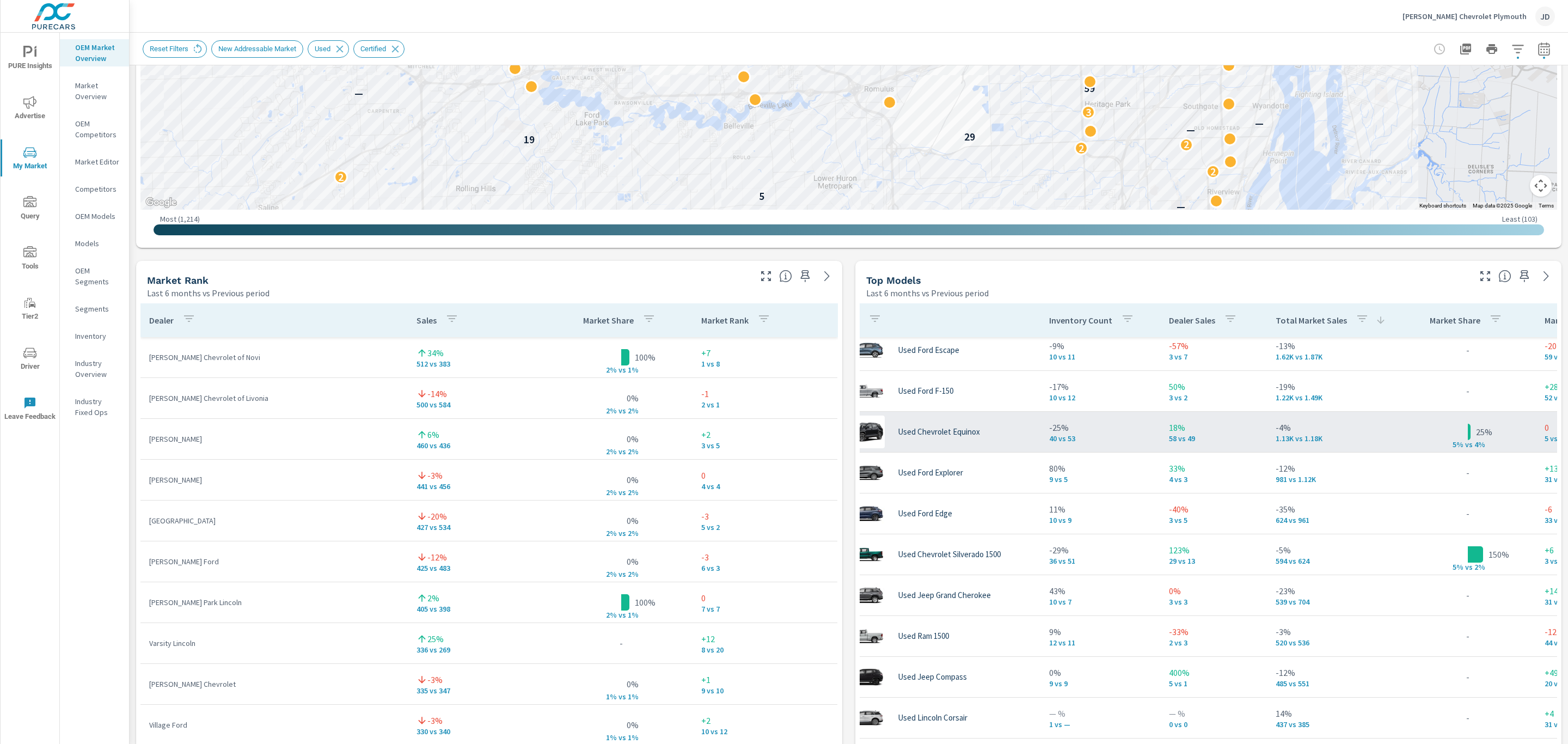
scroll to position [7, 30]
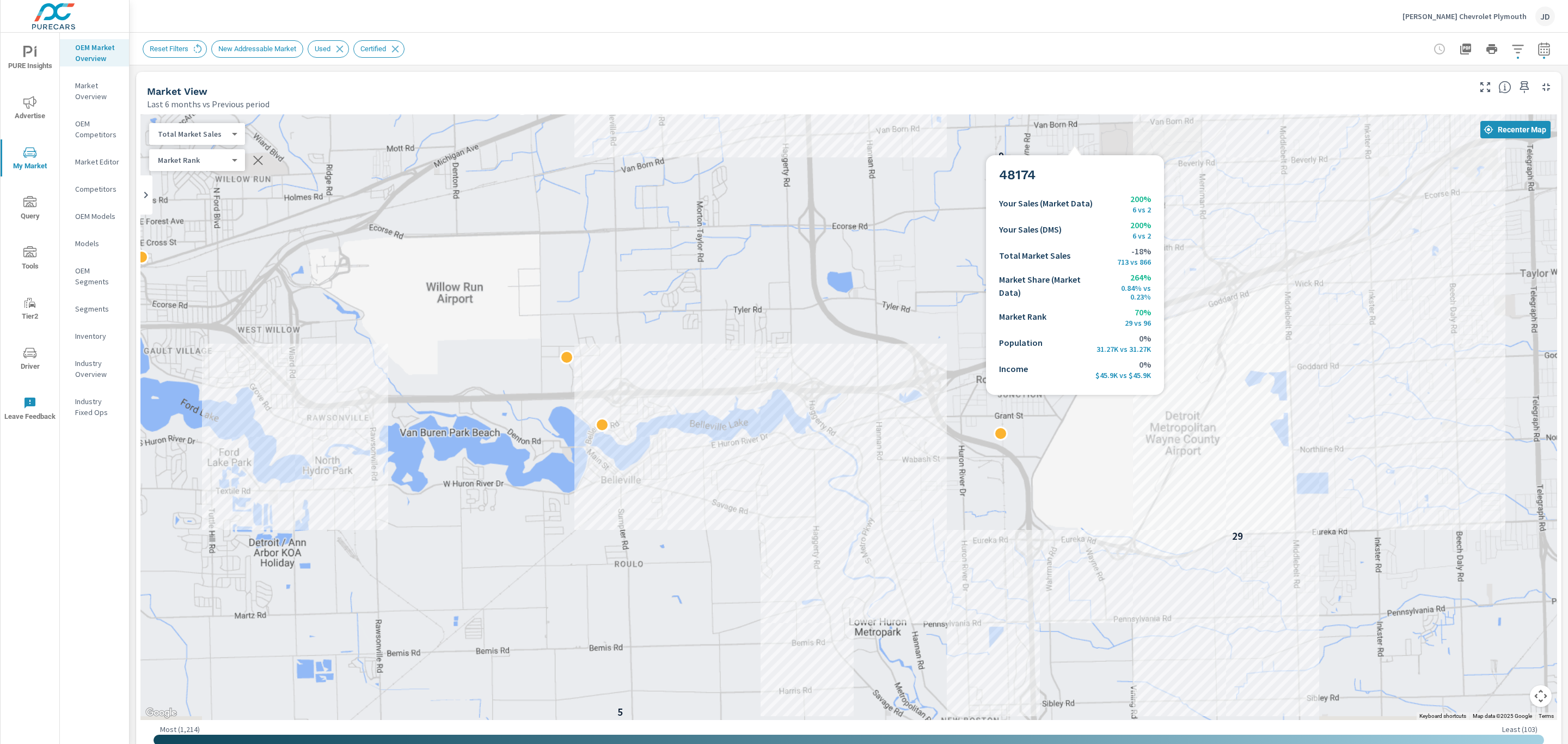
scroll to position [134, 0]
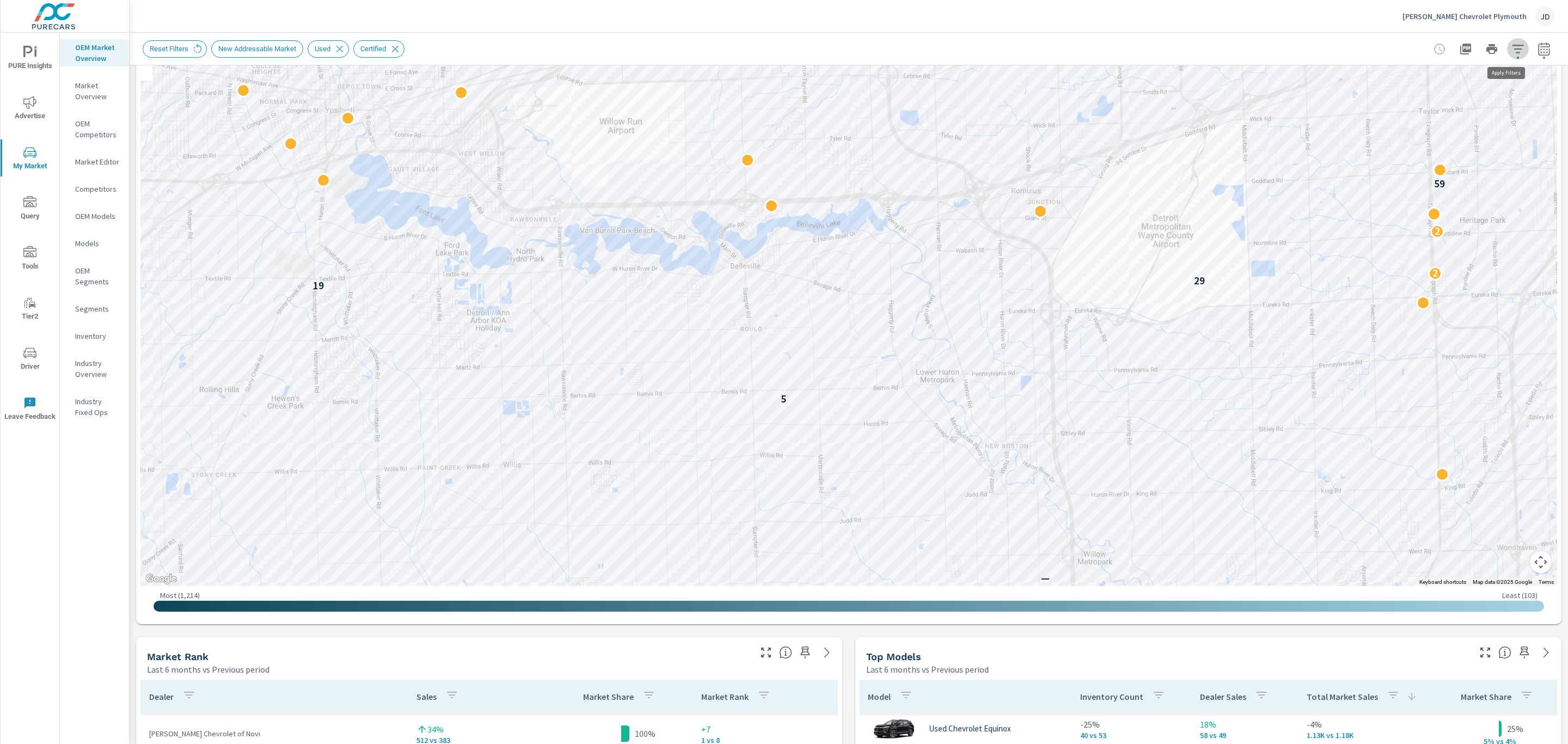
click at [1511, 50] on icon "button" at bounding box center [1518, 49] width 13 height 13
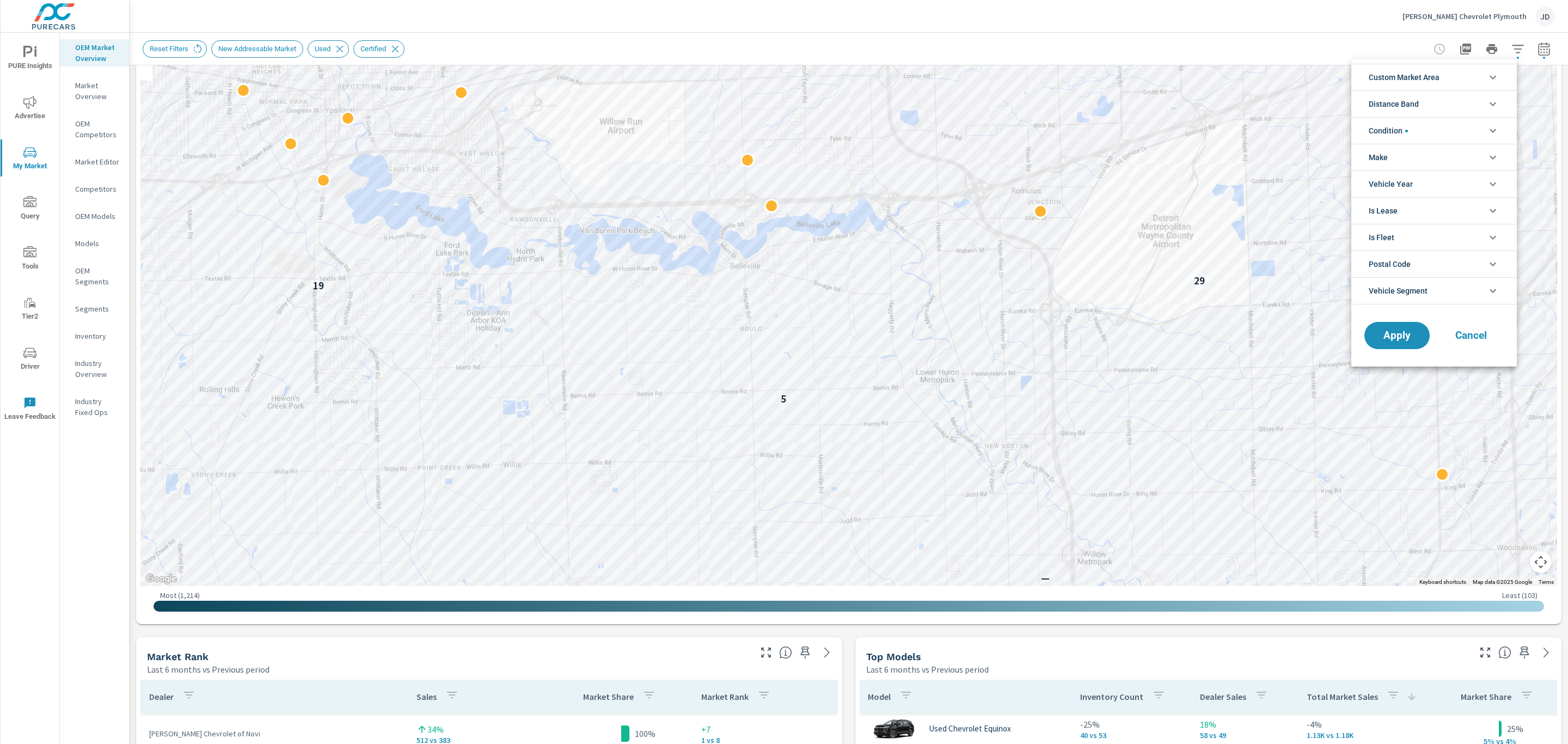
scroll to position [49, 0]
click at [1472, 82] on li "Custom Market Area" at bounding box center [1434, 77] width 166 height 27
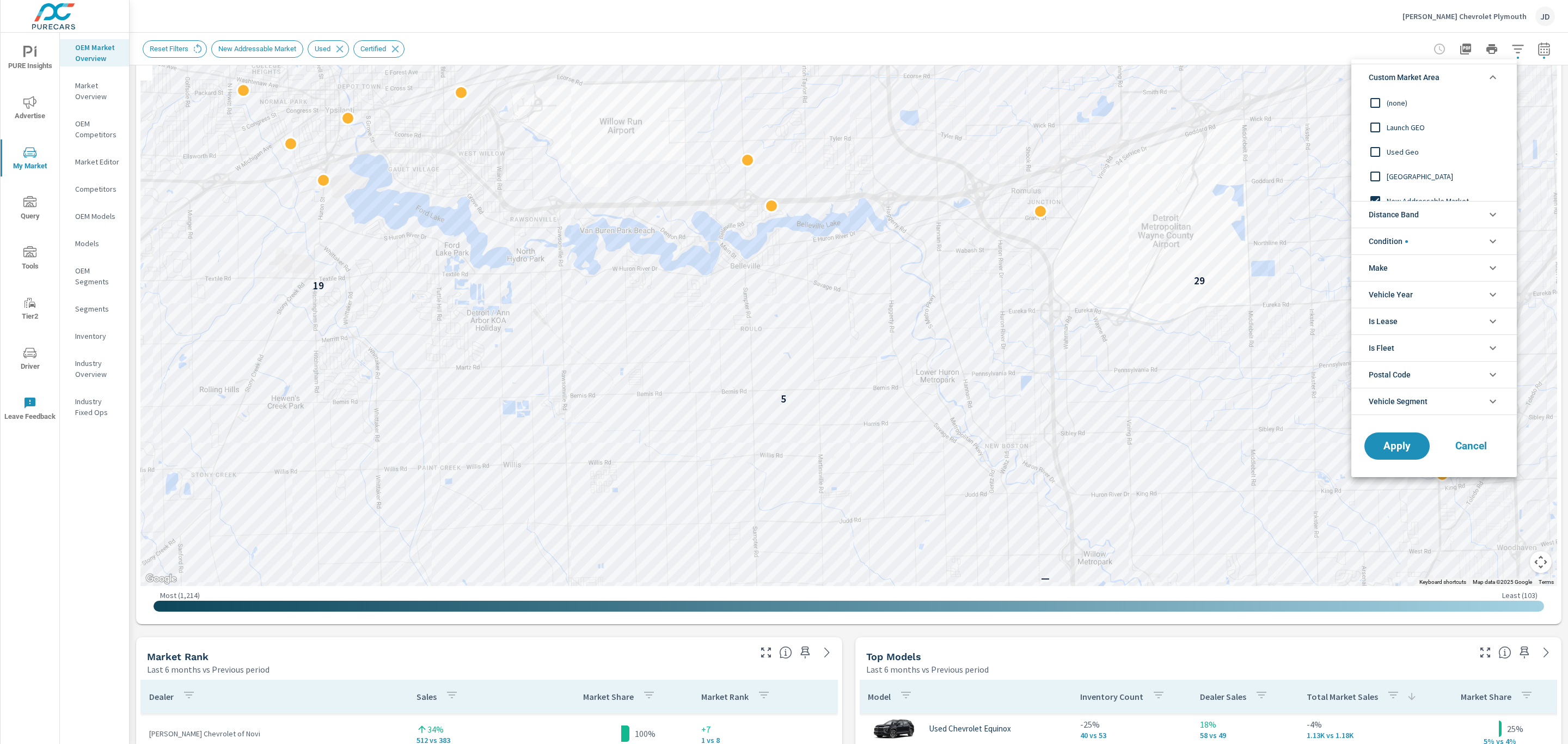
click at [1472, 82] on li "Custom Market Area" at bounding box center [1434, 77] width 166 height 27
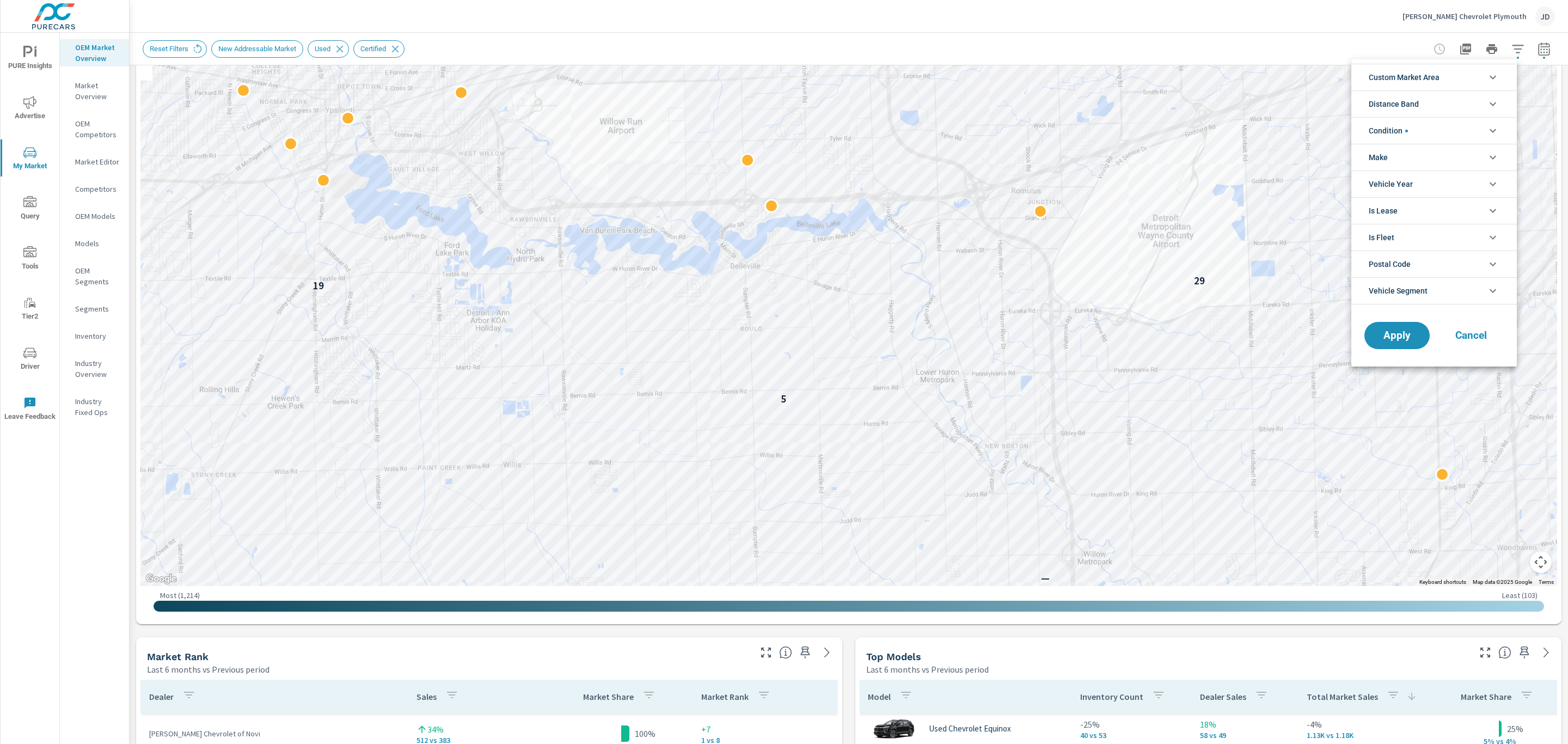
click at [21, 56] on div at bounding box center [784, 372] width 1568 height 744
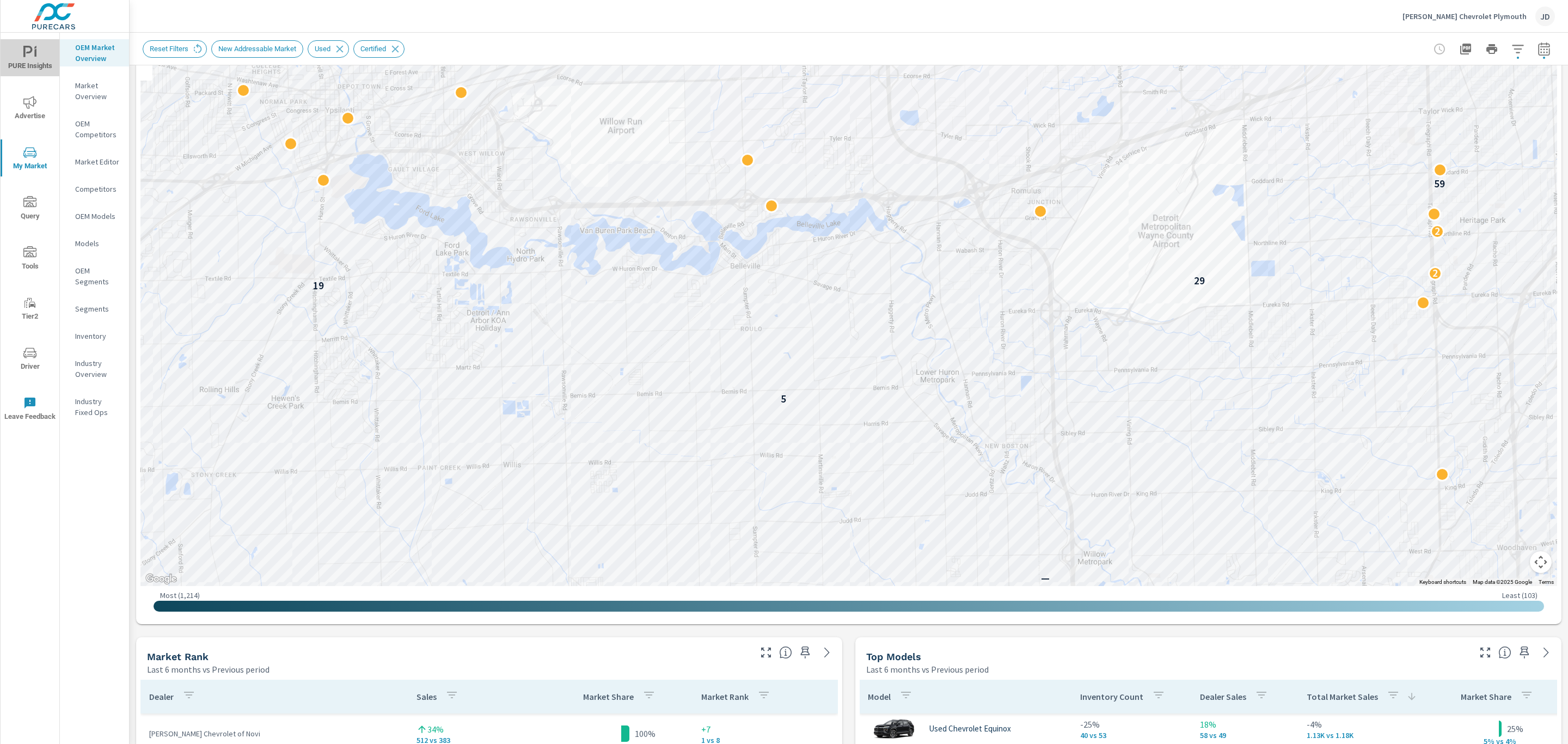
click at [20, 55] on span "PURE Insights" at bounding box center [30, 60] width 52 height 27
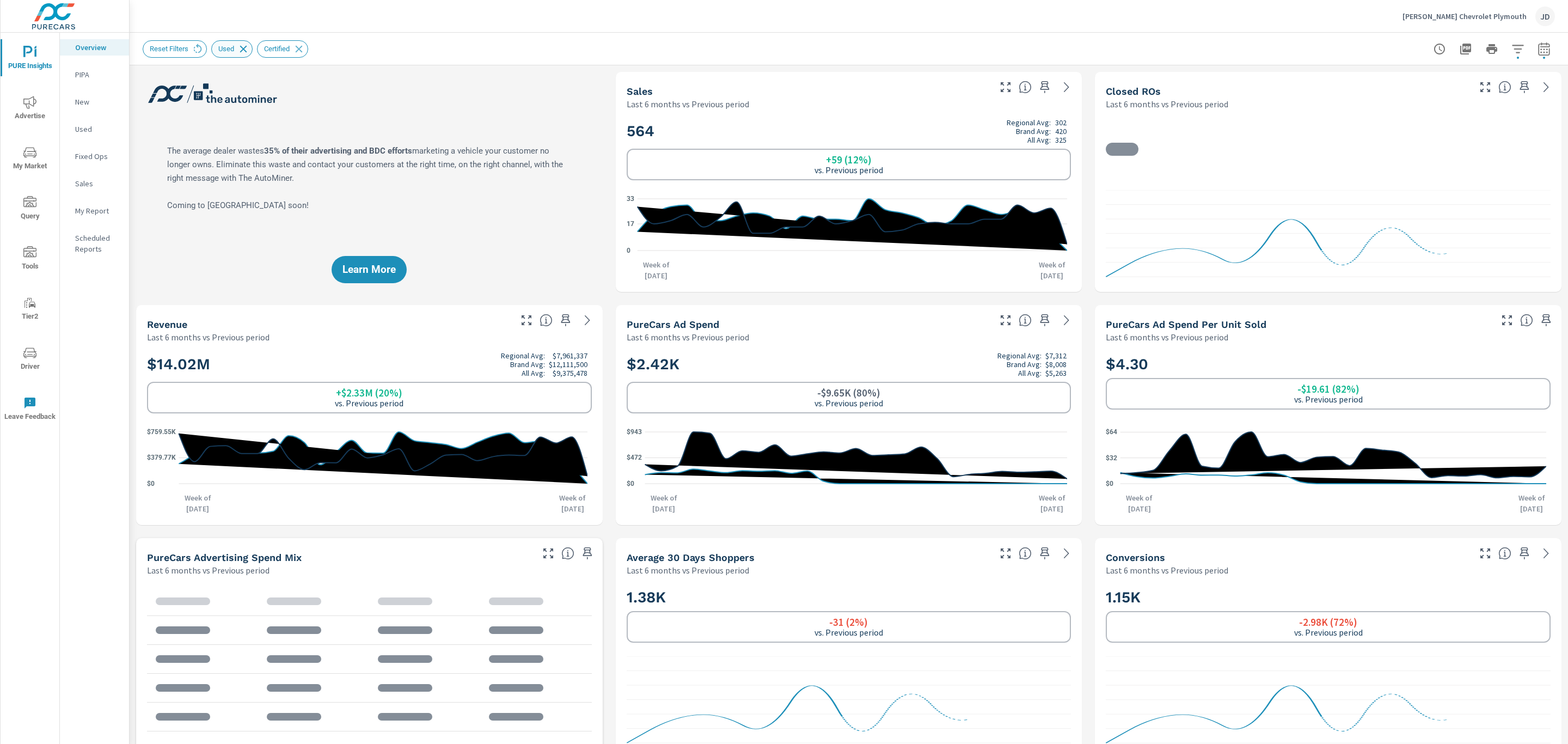
click at [240, 47] on icon at bounding box center [243, 49] width 12 height 12
click at [296, 54] on div "Reset Filters Used Certified" at bounding box center [229, 49] width 174 height 18
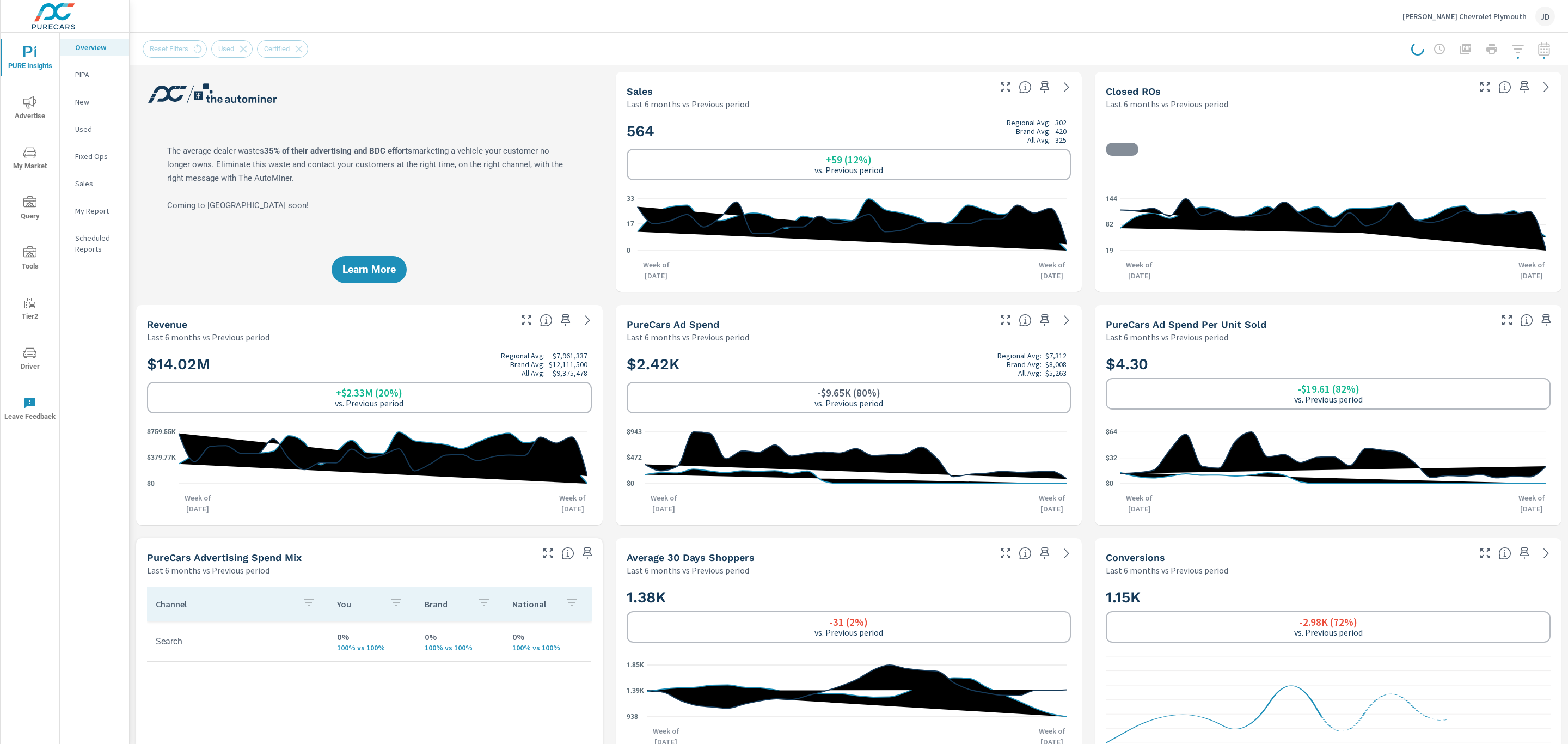
click at [300, 50] on div "Reset Filters Used Certified" at bounding box center [229, 49] width 174 height 18
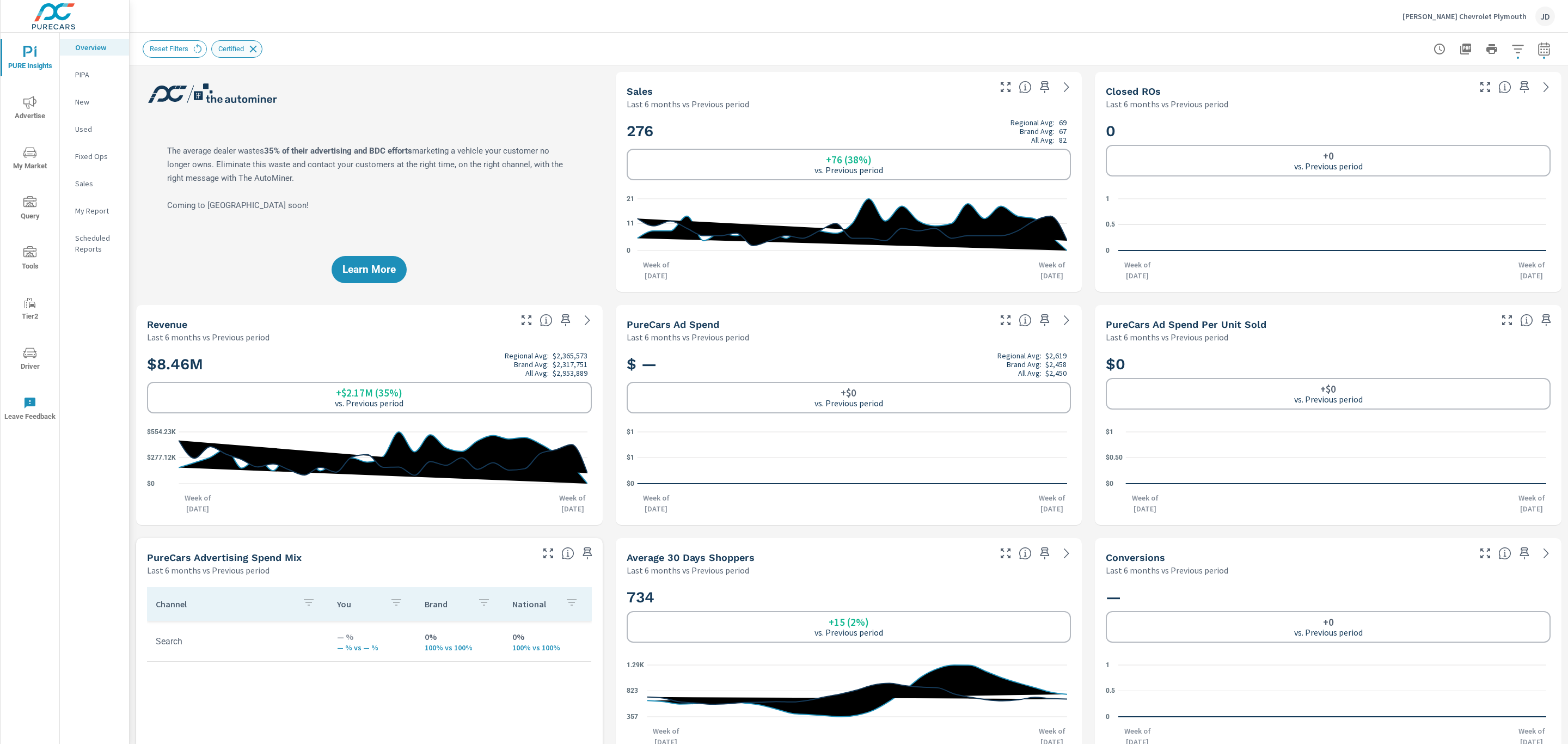
click at [253, 51] on icon at bounding box center [253, 49] width 12 height 12
click at [1532, 47] on div at bounding box center [1482, 49] width 144 height 22
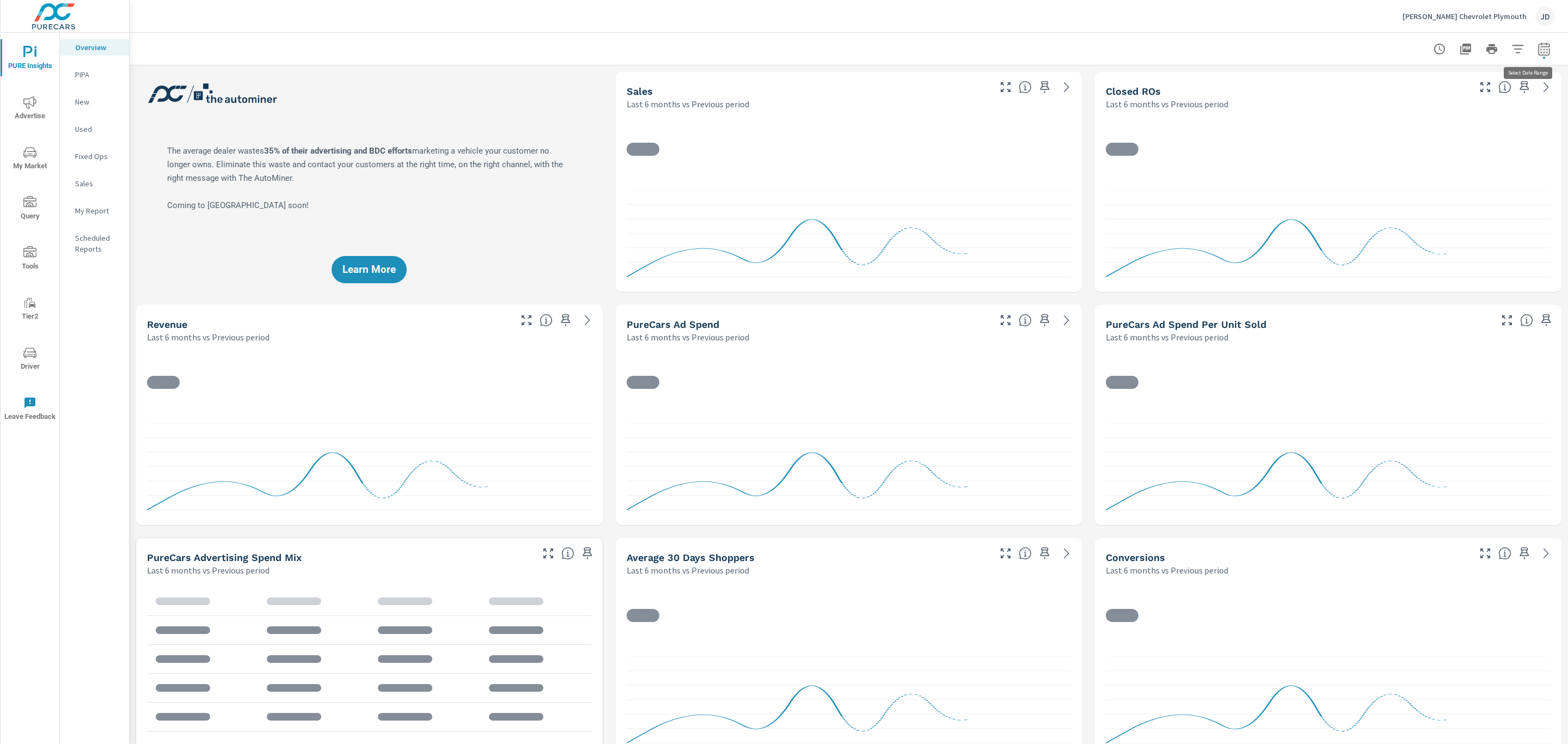
click at [1538, 47] on icon "button" at bounding box center [1544, 49] width 13 height 13
select select "Last 6 months"
select select "Previous period"
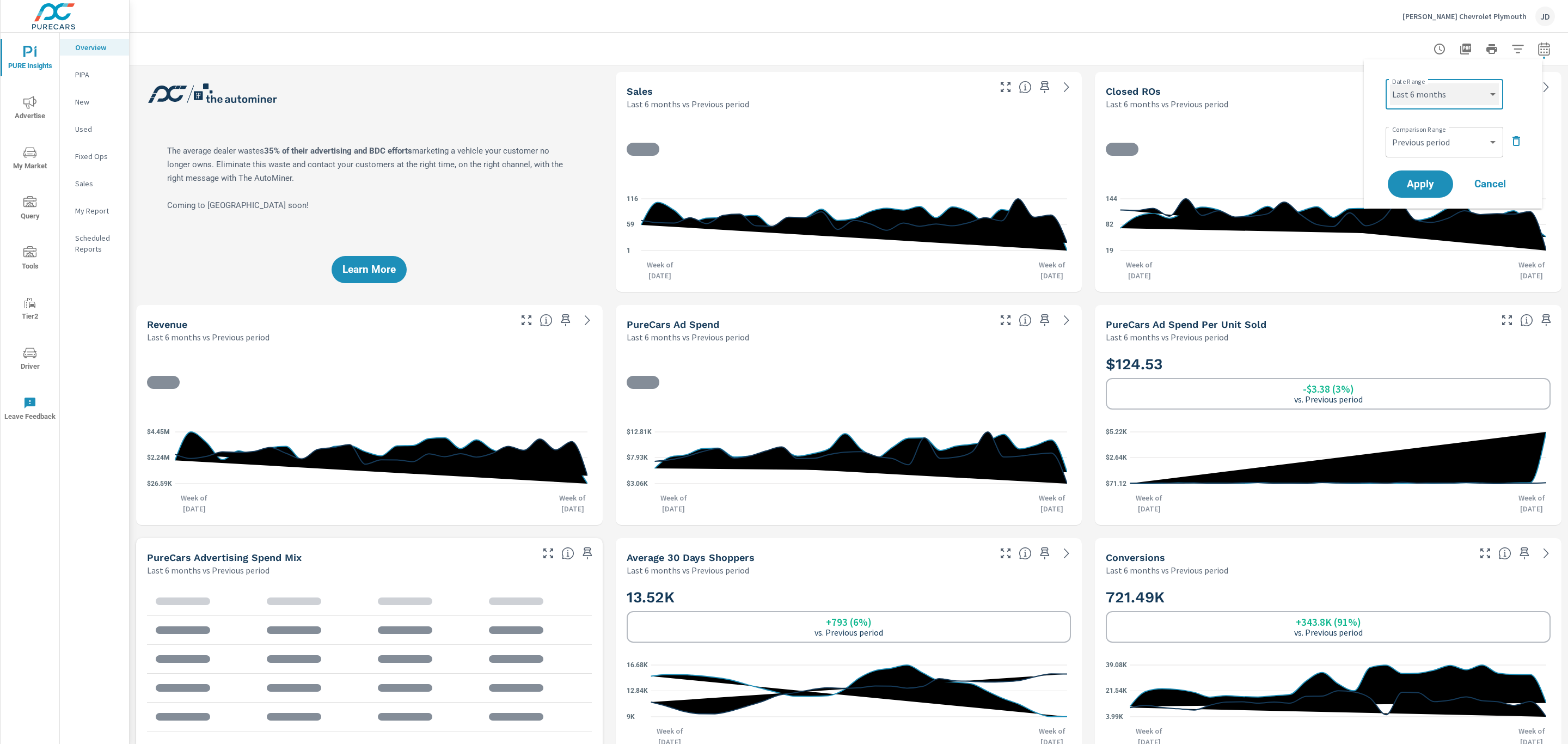
click at [1465, 93] on select "Custom Yesterday Last week Last 7 days Last 14 days Last 30 days Last 45 days L…" at bounding box center [1444, 94] width 109 height 22
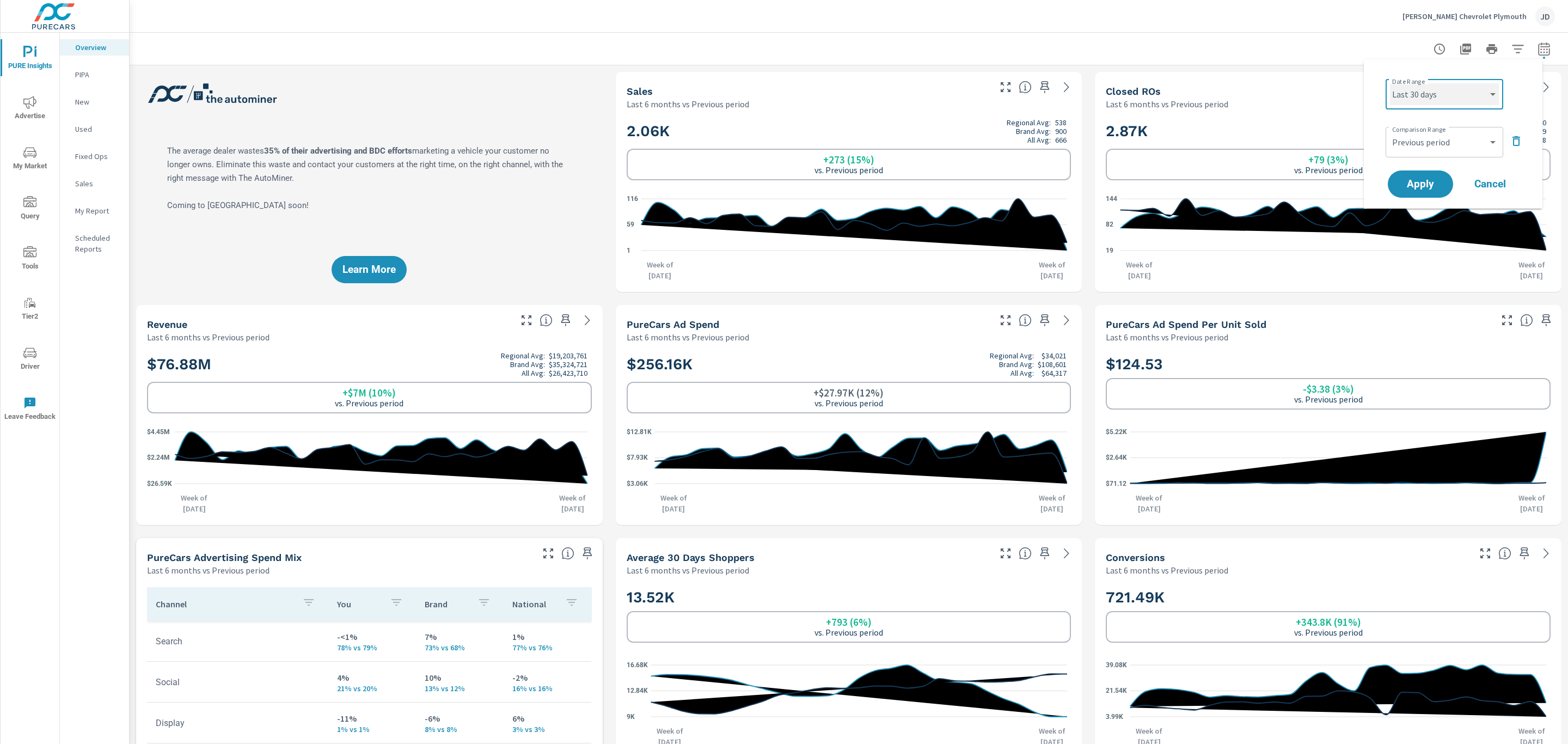
click at [1390, 84] on select "Custom Yesterday Last week Last 7 days Last 14 days Last 30 days Last 45 days L…" at bounding box center [1444, 94] width 109 height 22
select select "Last 30 days"
click at [1426, 145] on select "Custom Previous period Previous month Previous year" at bounding box center [1444, 142] width 109 height 22
click at [1390, 131] on select "Custom Previous period Previous month Previous year" at bounding box center [1444, 142] width 109 height 22
select select "Previous month"
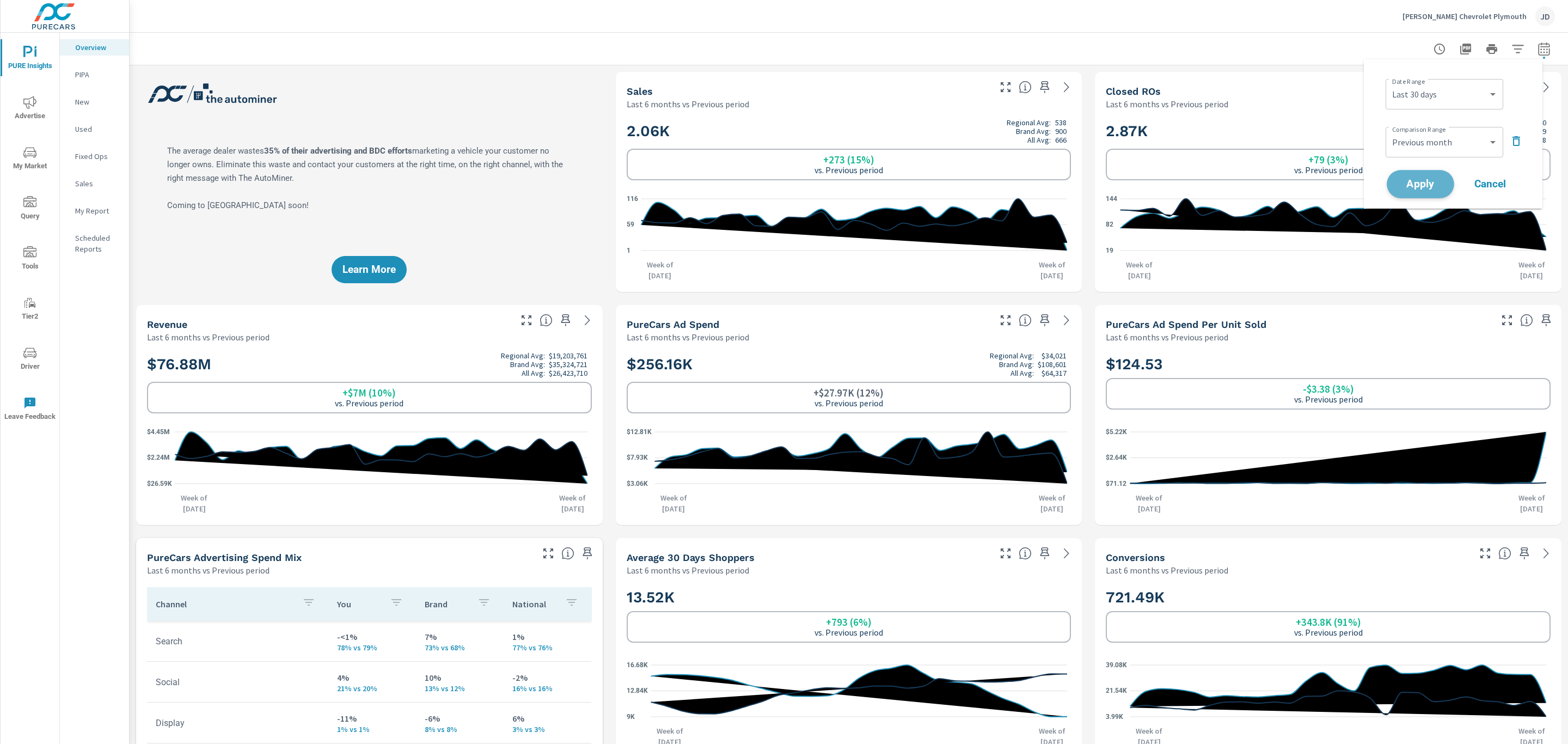
click at [1436, 173] on button "Apply" at bounding box center [1420, 184] width 67 height 28
click at [89, 214] on p "My Report" at bounding box center [98, 210] width 45 height 11
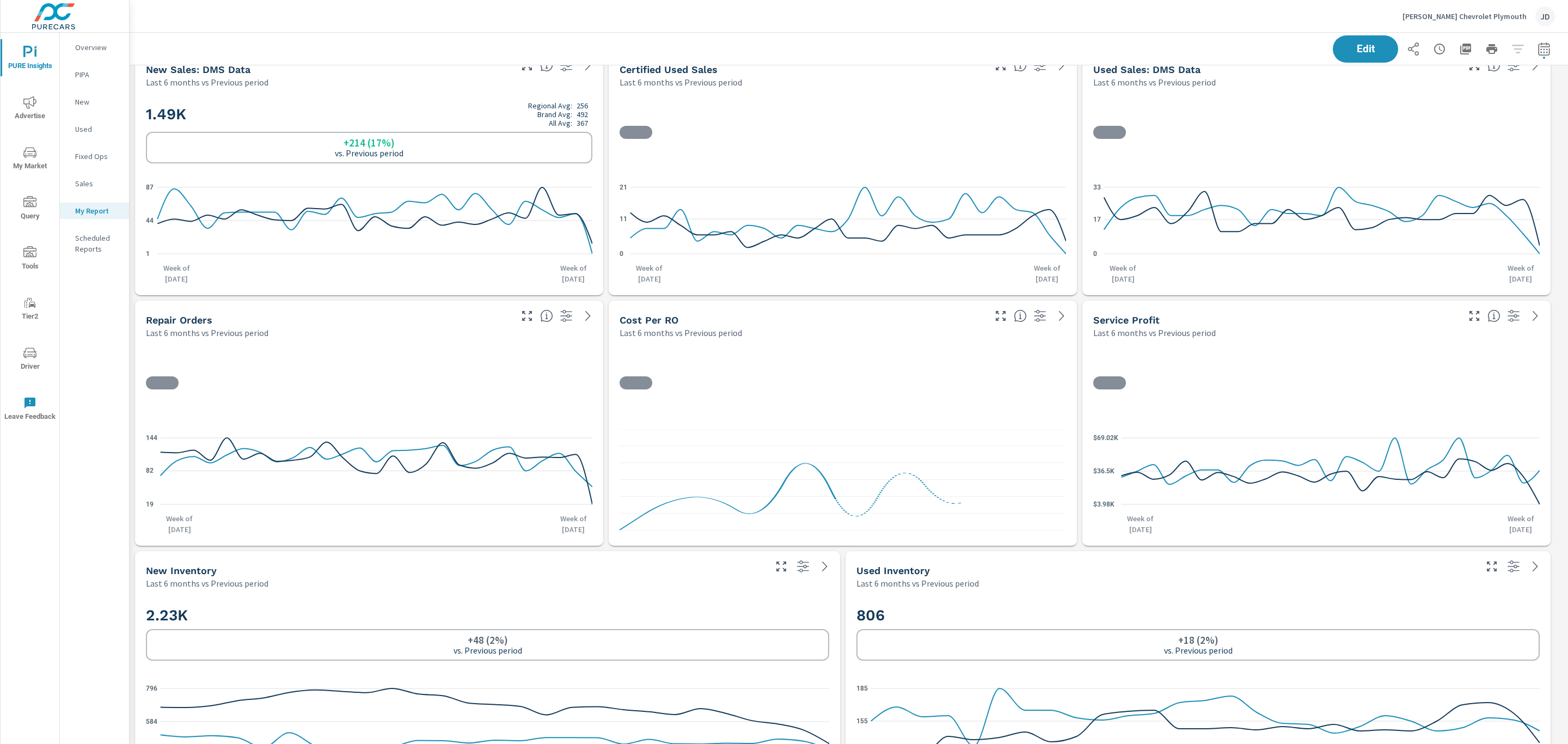
scroll to position [272, 0]
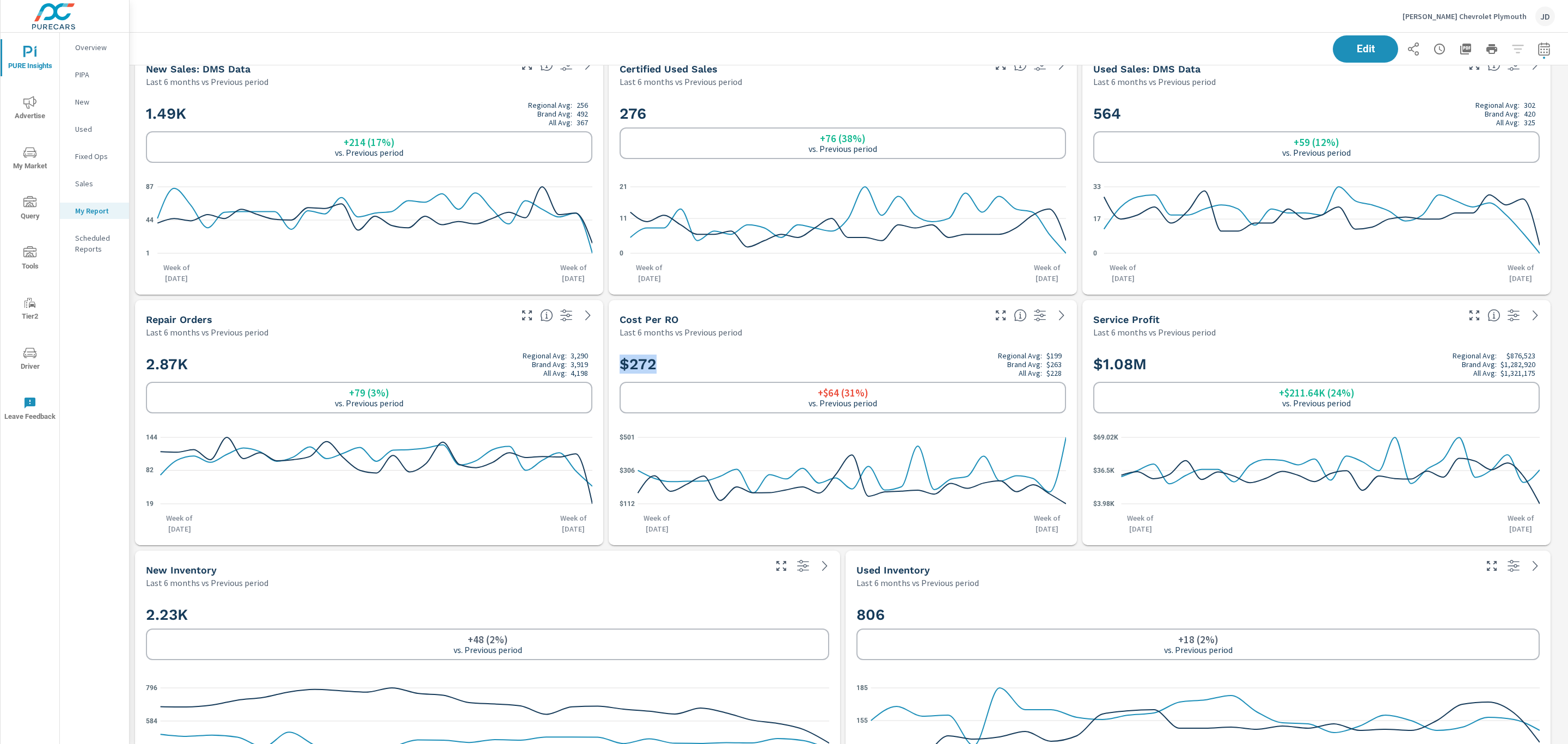
drag, startPoint x: 664, startPoint y: 360, endPoint x: 614, endPoint y: 363, distance: 50.1
click at [614, 363] on div "$272 Regional Avg: $199 Brand Avg: $263 All Avg: $228 +$64 (31%) vs. Previous p…" at bounding box center [843, 441] width 460 height 198
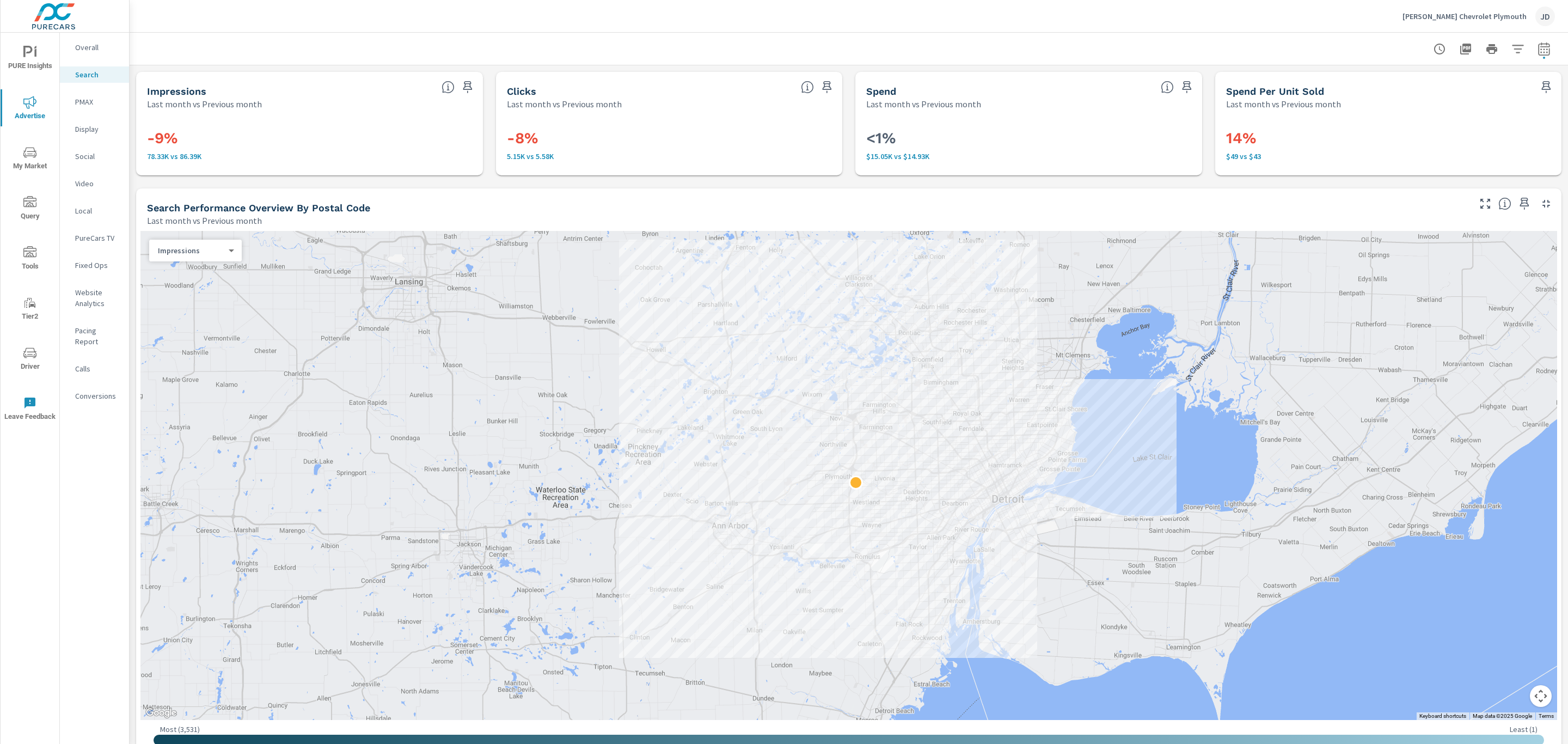
scroll to position [45, 0]
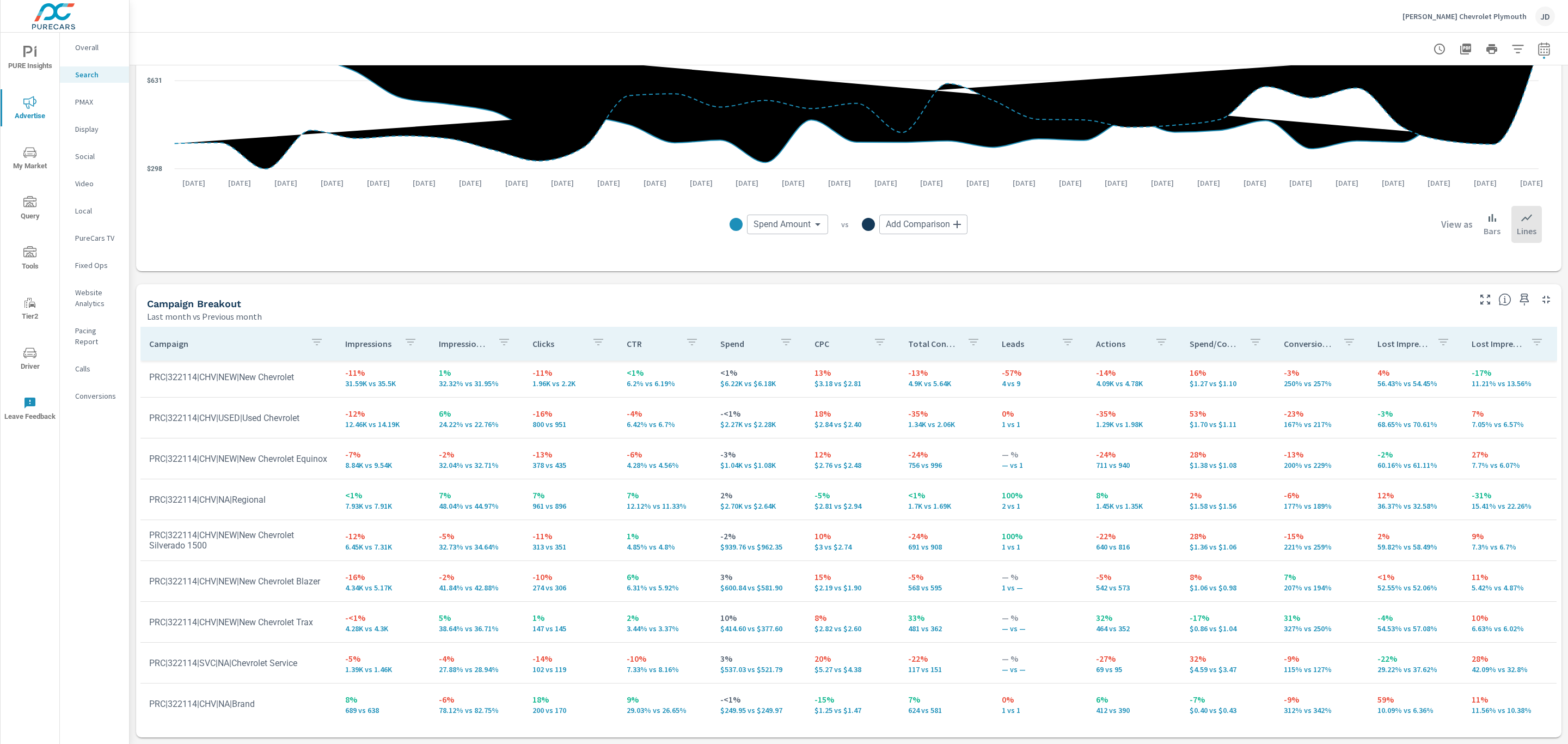
click at [79, 105] on p "PMAX" at bounding box center [98, 101] width 45 height 11
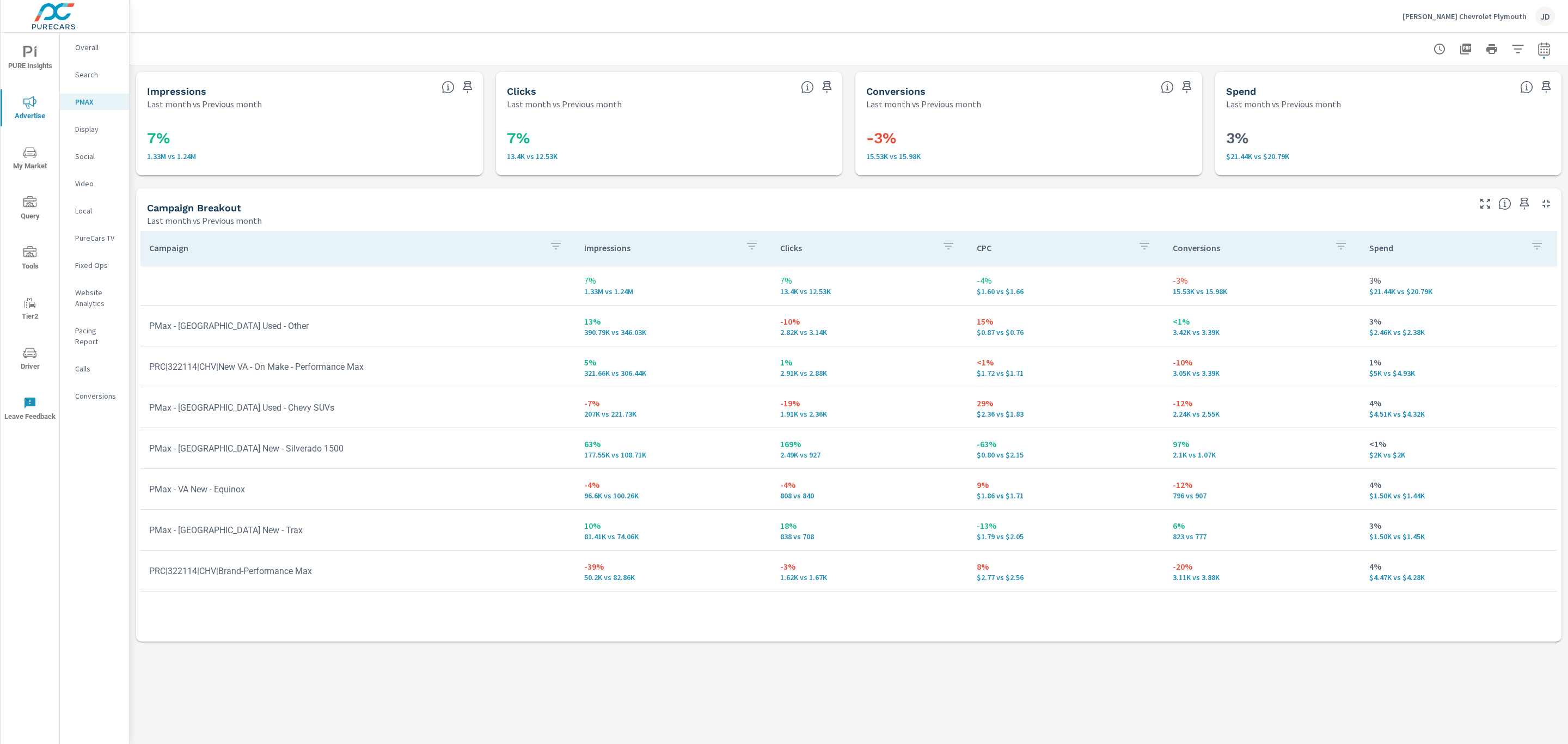
click at [307, 371] on td "PRC|322114|CHV|New VA - On Make - Performance Max" at bounding box center [358, 366] width 435 height 28
click at [90, 154] on p "Social" at bounding box center [98, 156] width 45 height 11
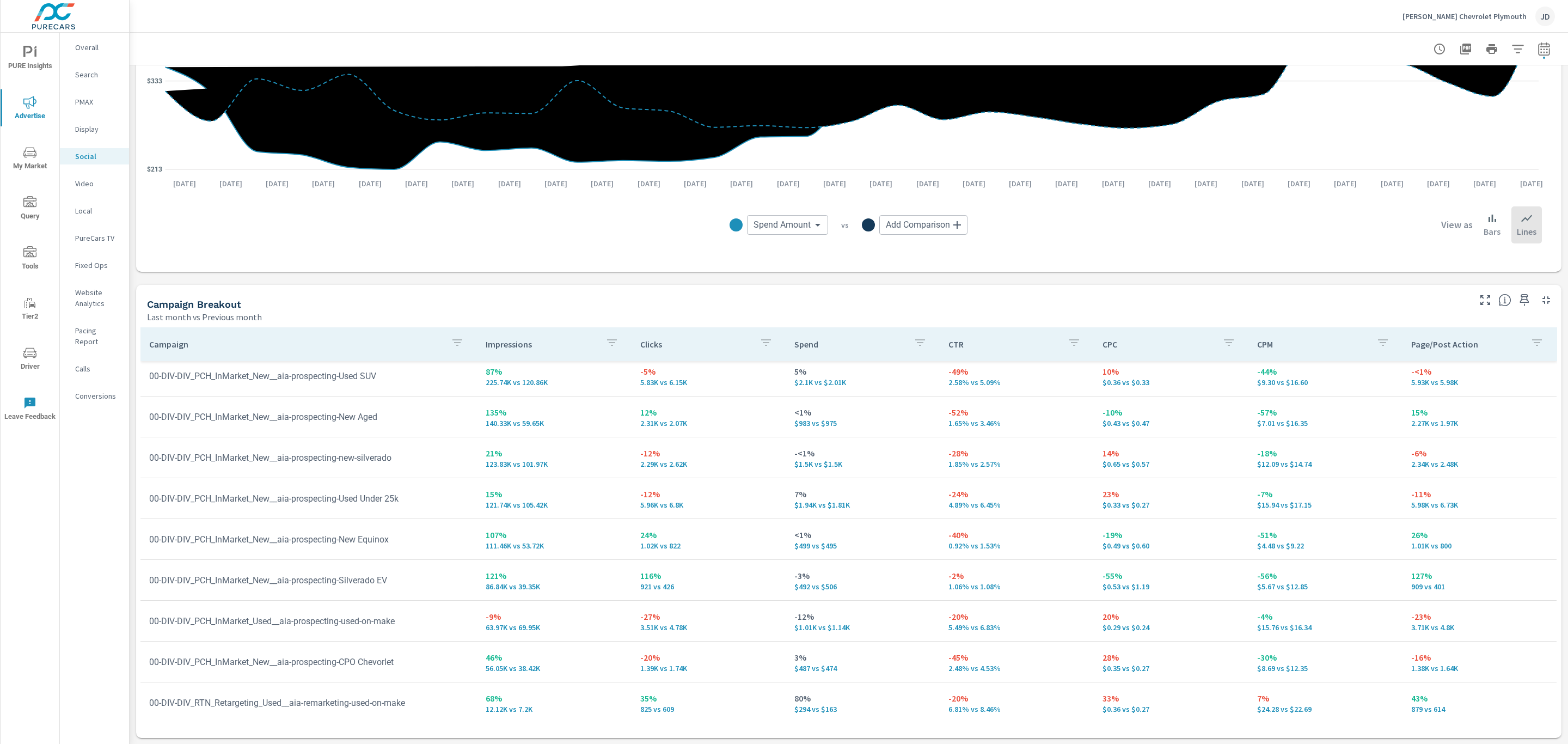
scroll to position [47, 0]
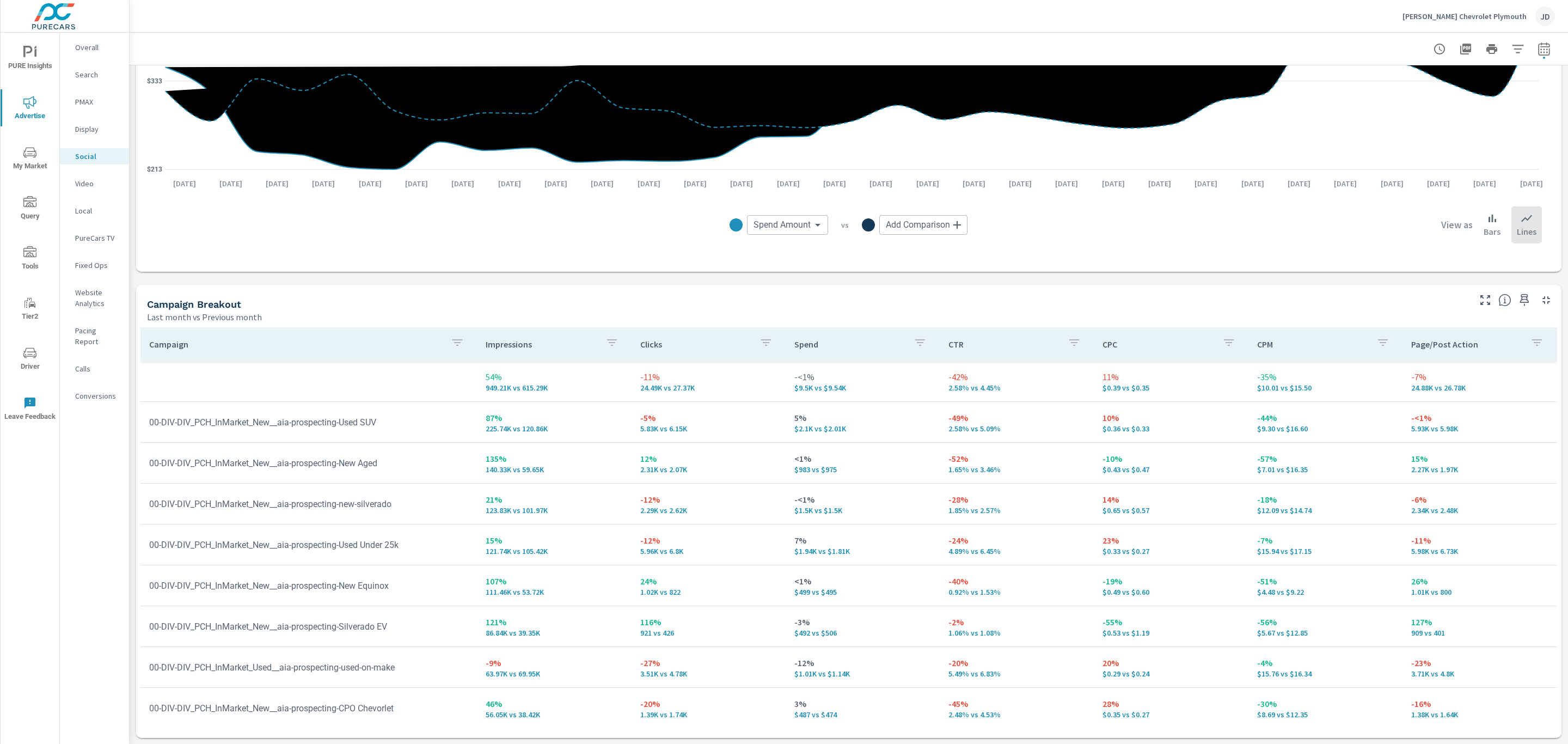
click at [260, 422] on td "00-DIV-DIV_PCH_InMarket_New__aia-prospecting-Used SUV" at bounding box center [308, 422] width 336 height 28
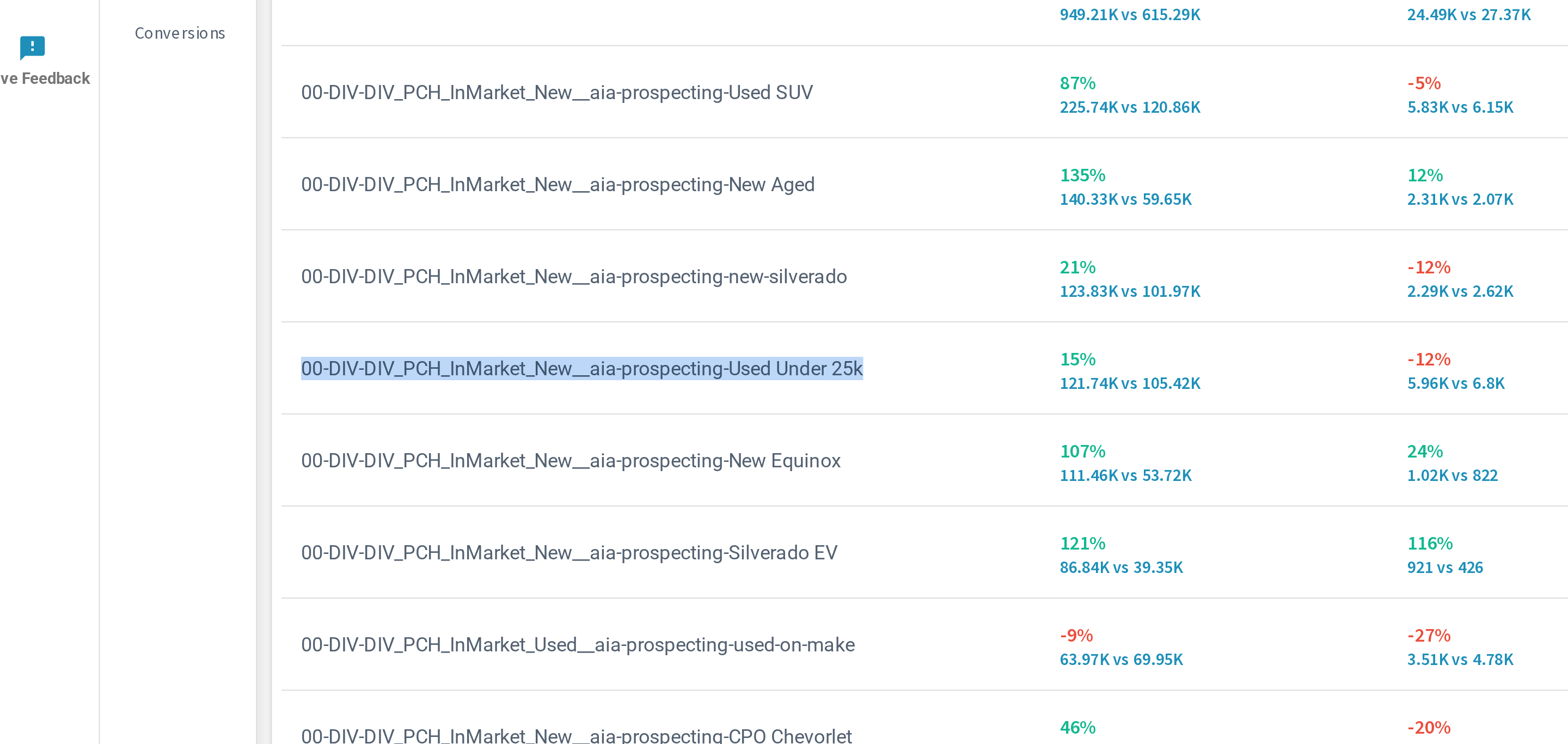
drag, startPoint x: 413, startPoint y: 548, endPoint x: 149, endPoint y: 554, distance: 264.1
click at [149, 554] on td "00-DIV-DIV_PCH_InMarket_New__aia-prospecting-Used Under 25k" at bounding box center [308, 544] width 336 height 28
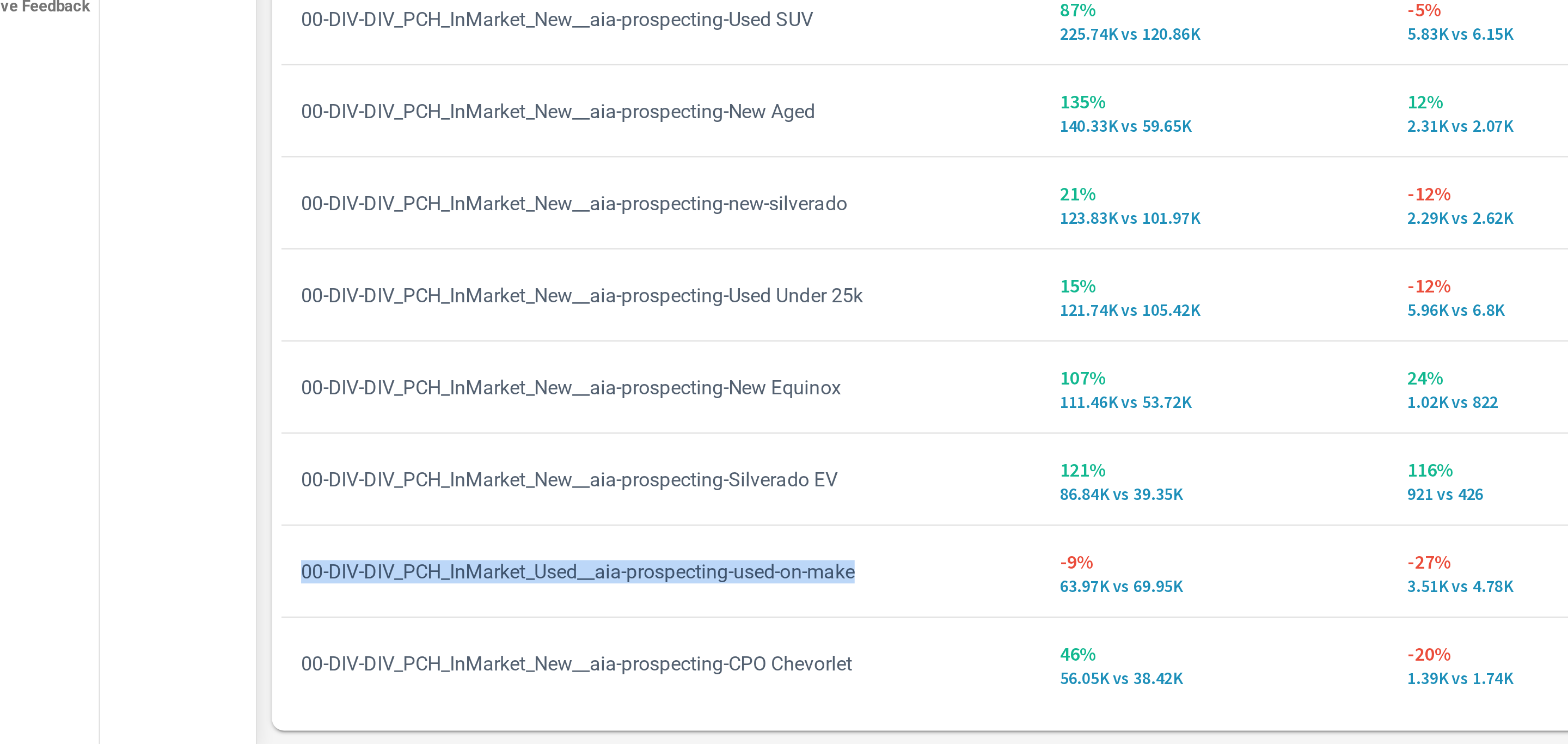
drag, startPoint x: 405, startPoint y: 672, endPoint x: 149, endPoint y: 660, distance: 256.3
click at [149, 660] on td "00-DIV-DIV_PCH_InMarket_Used__aia-prospecting-used-on-make" at bounding box center [308, 667] width 336 height 28
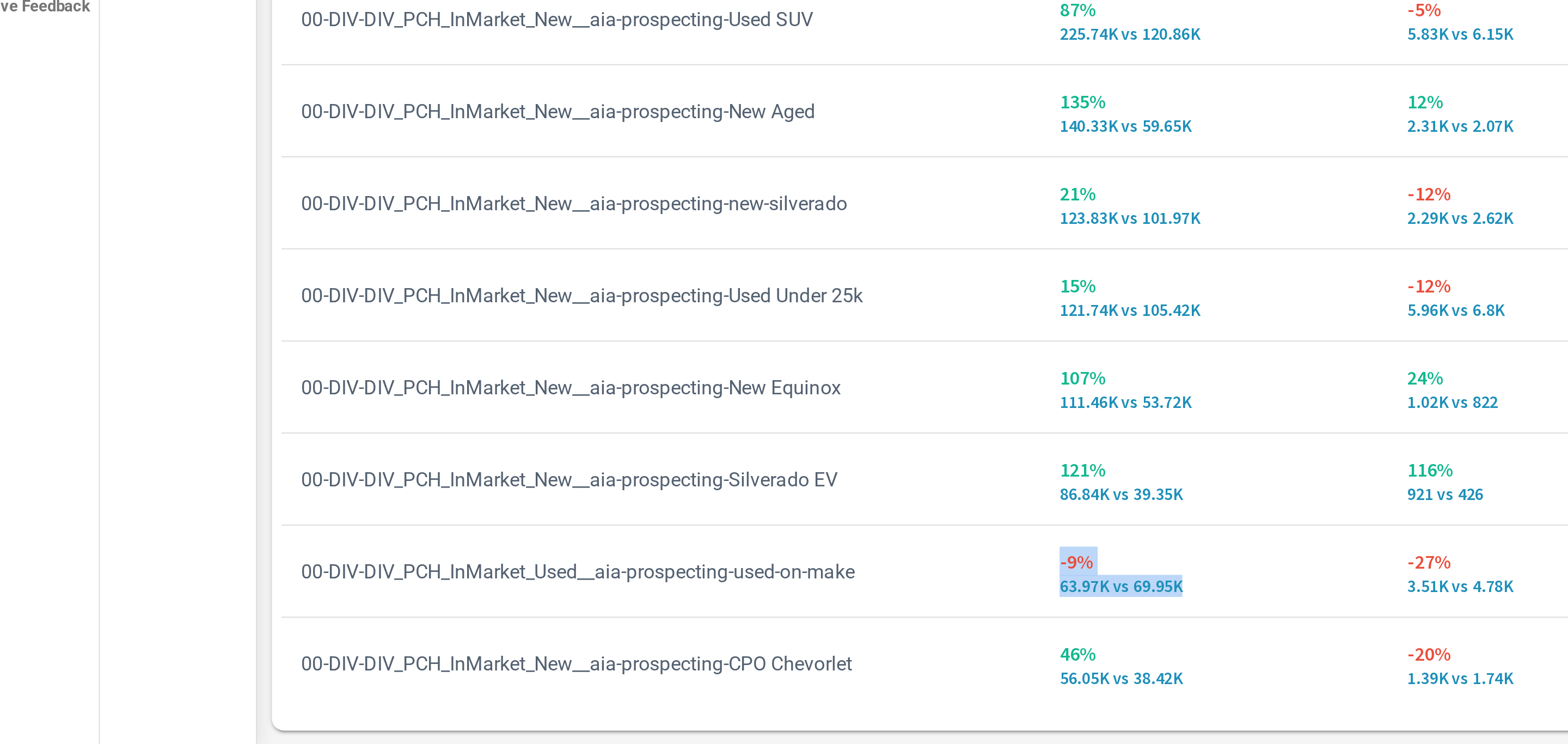
drag, startPoint x: 541, startPoint y: 679, endPoint x: 477, endPoint y: 667, distance: 65.1
click at [477, 667] on td "-9% 63.97K vs 69.95K" at bounding box center [554, 667] width 154 height 39
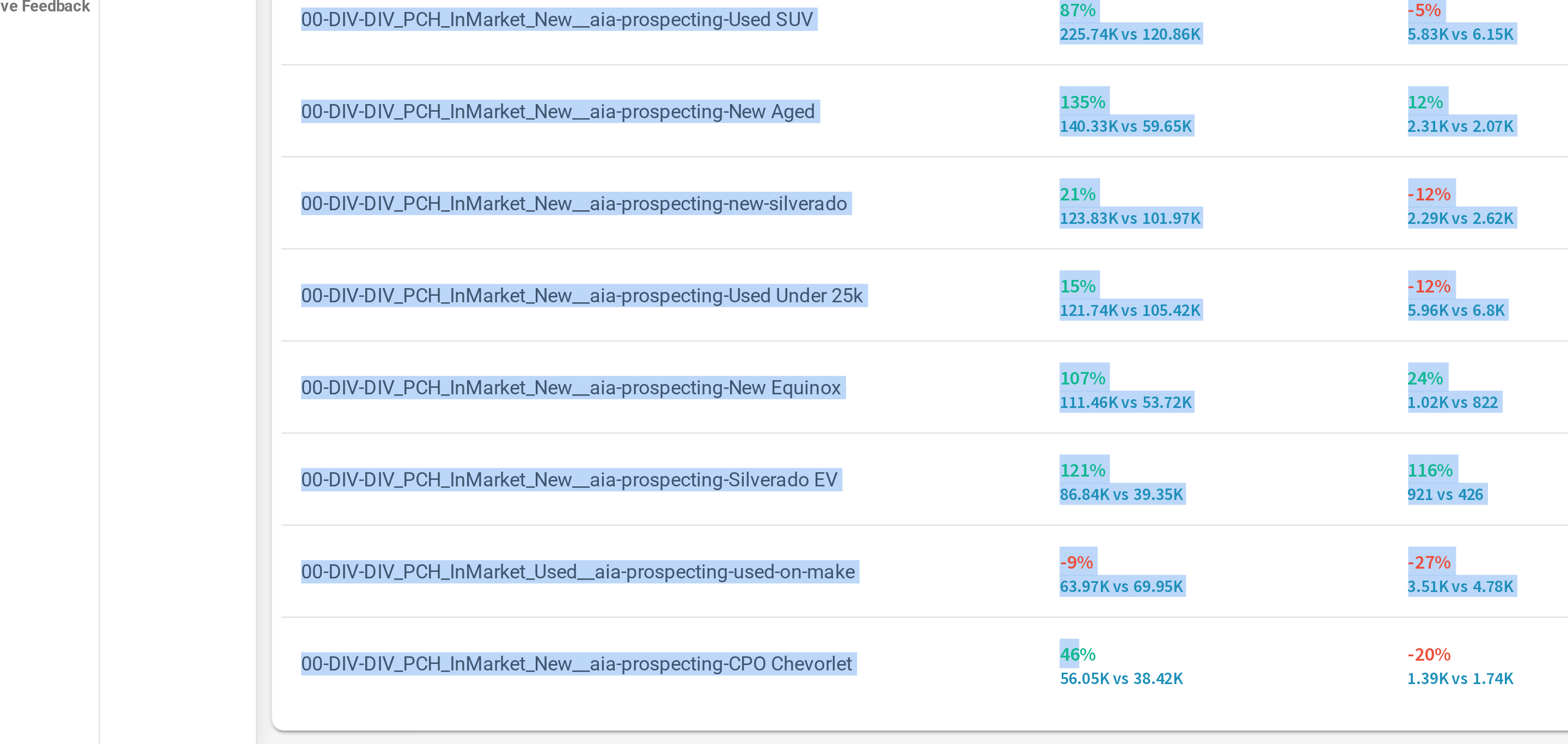
drag, startPoint x: 538, startPoint y: 723, endPoint x: 490, endPoint y: 705, distance: 51.3
click at [490, 705] on div "Campaign Impressions Clicks Spend CTR CPC CPM Page/Post Action 54% 949.21K vs 6…" at bounding box center [848, 530] width 1416 height 406
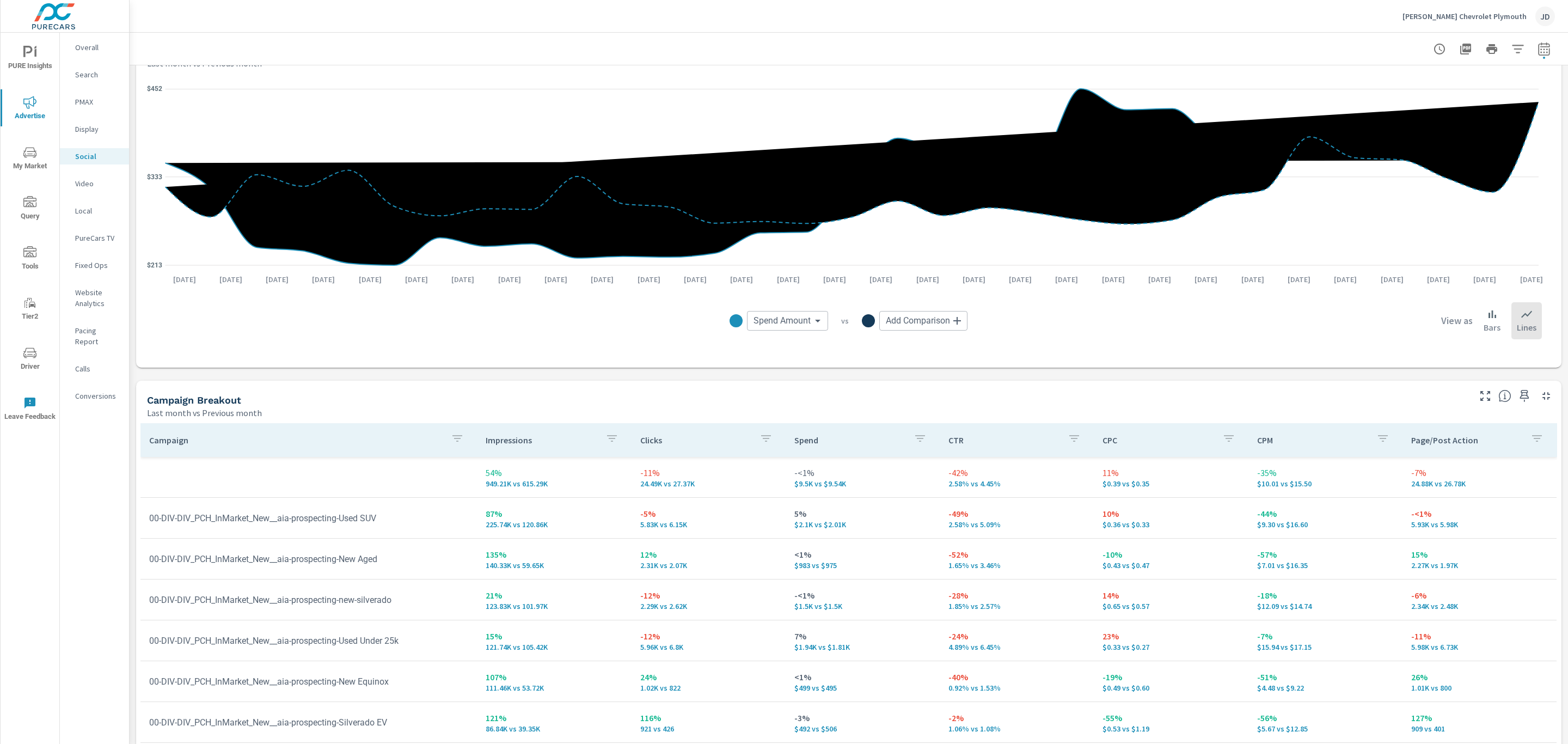
click at [1000, 425] on th "CTR" at bounding box center [1017, 440] width 154 height 34
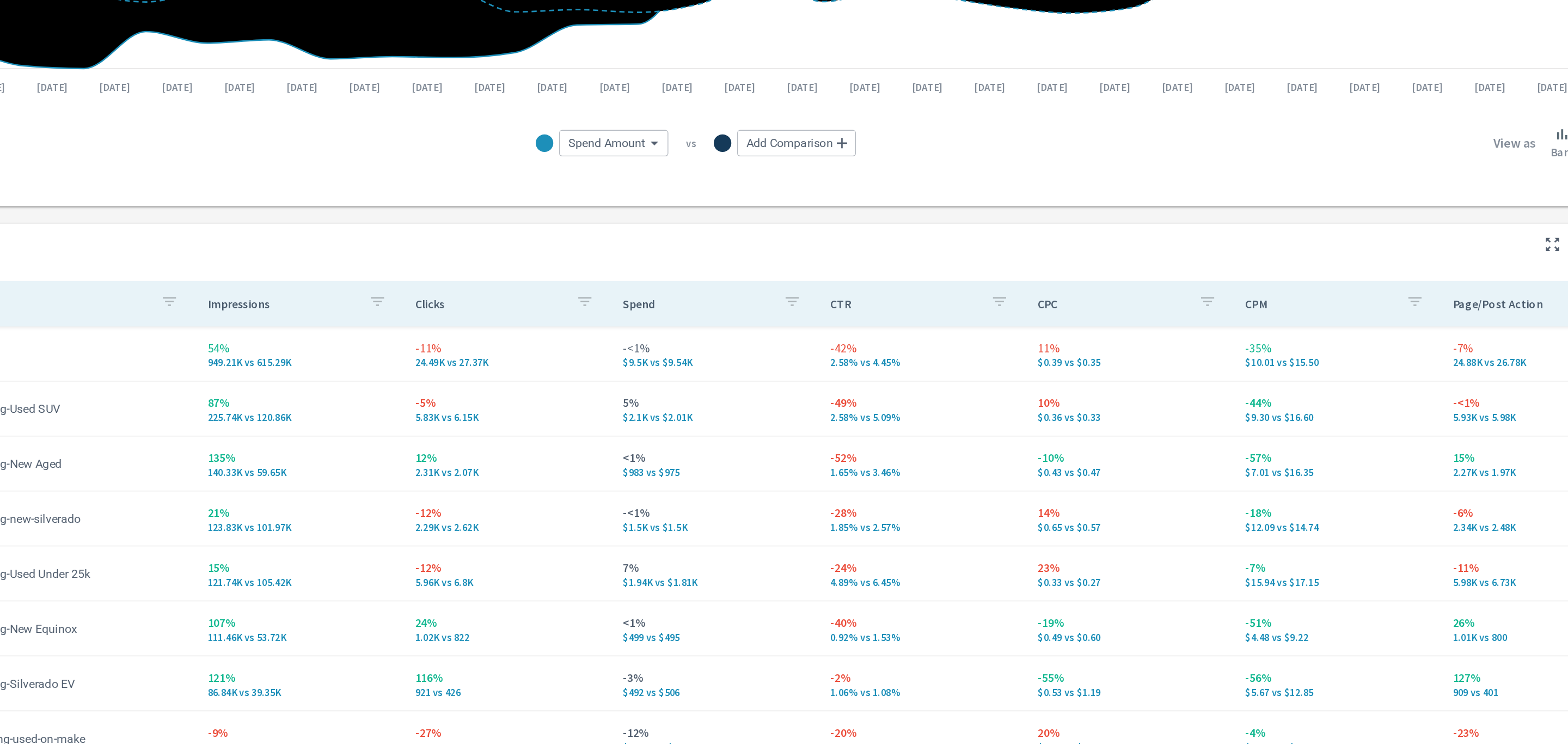
scroll to position [249, 0]
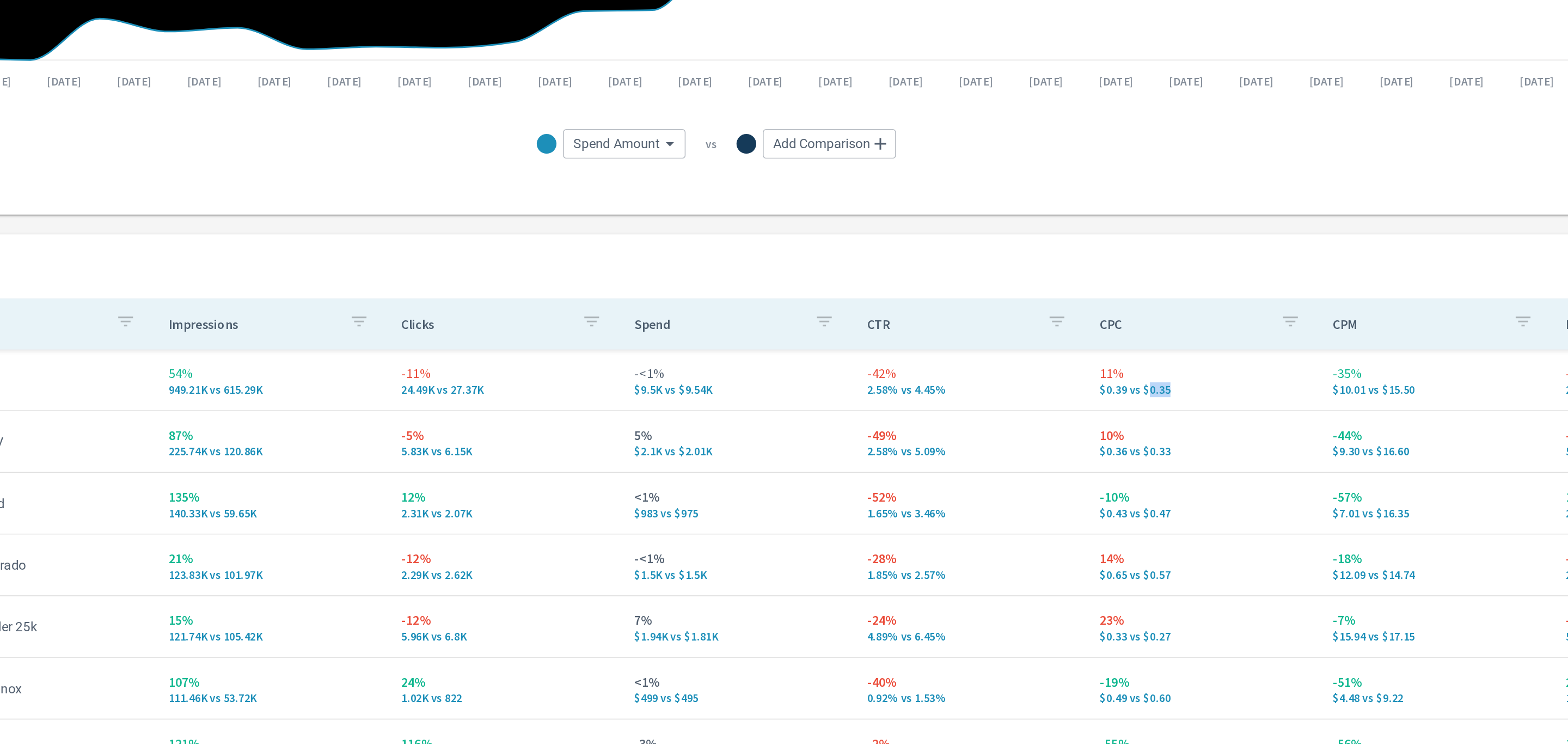
drag, startPoint x: 1137, startPoint y: 392, endPoint x: 1119, endPoint y: 395, distance: 18.2
click at [1119, 395] on p "$0.39 vs $0.35" at bounding box center [1171, 392] width 137 height 9
drag, startPoint x: 1103, startPoint y: 395, endPoint x: 1086, endPoint y: 396, distance: 17.0
click at [1103, 396] on p "$0.39 vs $0.35" at bounding box center [1171, 392] width 137 height 9
drag, startPoint x: 554, startPoint y: 390, endPoint x: 472, endPoint y: 379, distance: 82.7
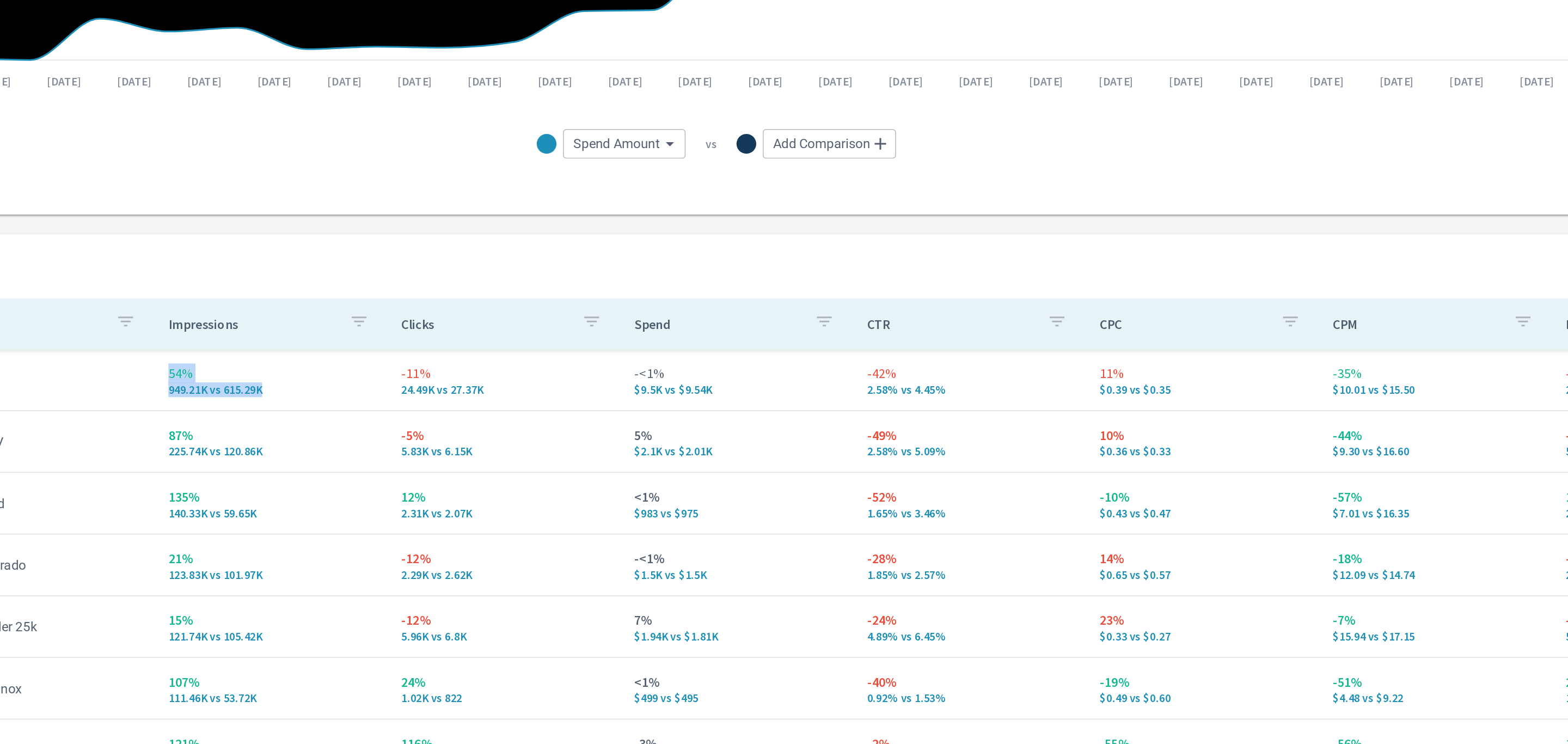
click at [477, 379] on td "54% 949.21K vs 615.29K" at bounding box center [554, 385] width 154 height 39
drag, startPoint x: 1126, startPoint y: 389, endPoint x: 1078, endPoint y: 376, distance: 49.7
click at [1093, 376] on td "11% $0.39 vs $0.35" at bounding box center [1171, 385] width 154 height 39
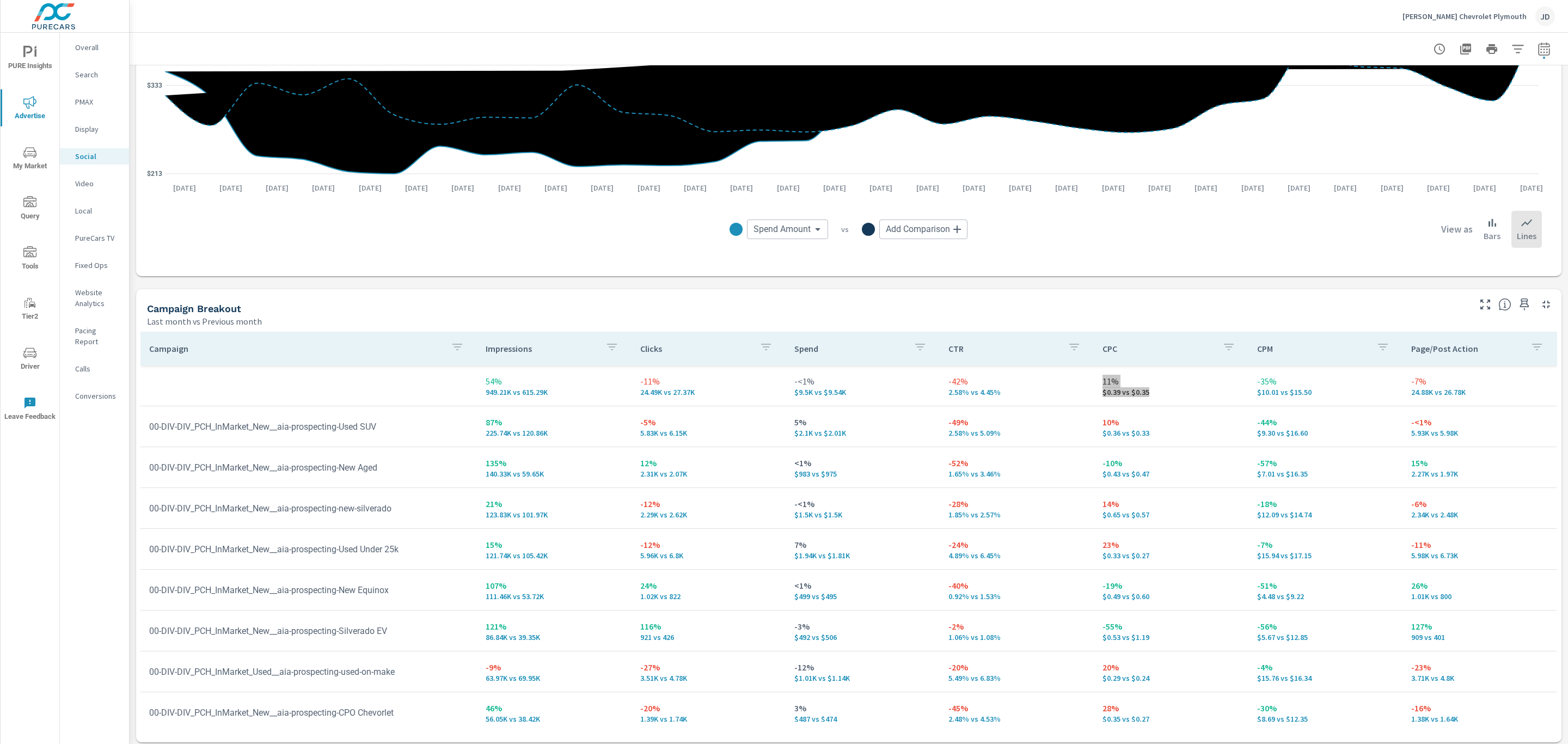
scroll to position [249, 0]
drag, startPoint x: 562, startPoint y: 396, endPoint x: 474, endPoint y: 384, distance: 88.8
click at [477, 384] on td "54% 949.21K vs 615.29K" at bounding box center [554, 385] width 154 height 39
drag, startPoint x: 1154, startPoint y: 394, endPoint x: 1085, endPoint y: 386, distance: 69.5
click at [1103, 386] on div "11% $0.39 vs $0.35" at bounding box center [1171, 386] width 137 height 22
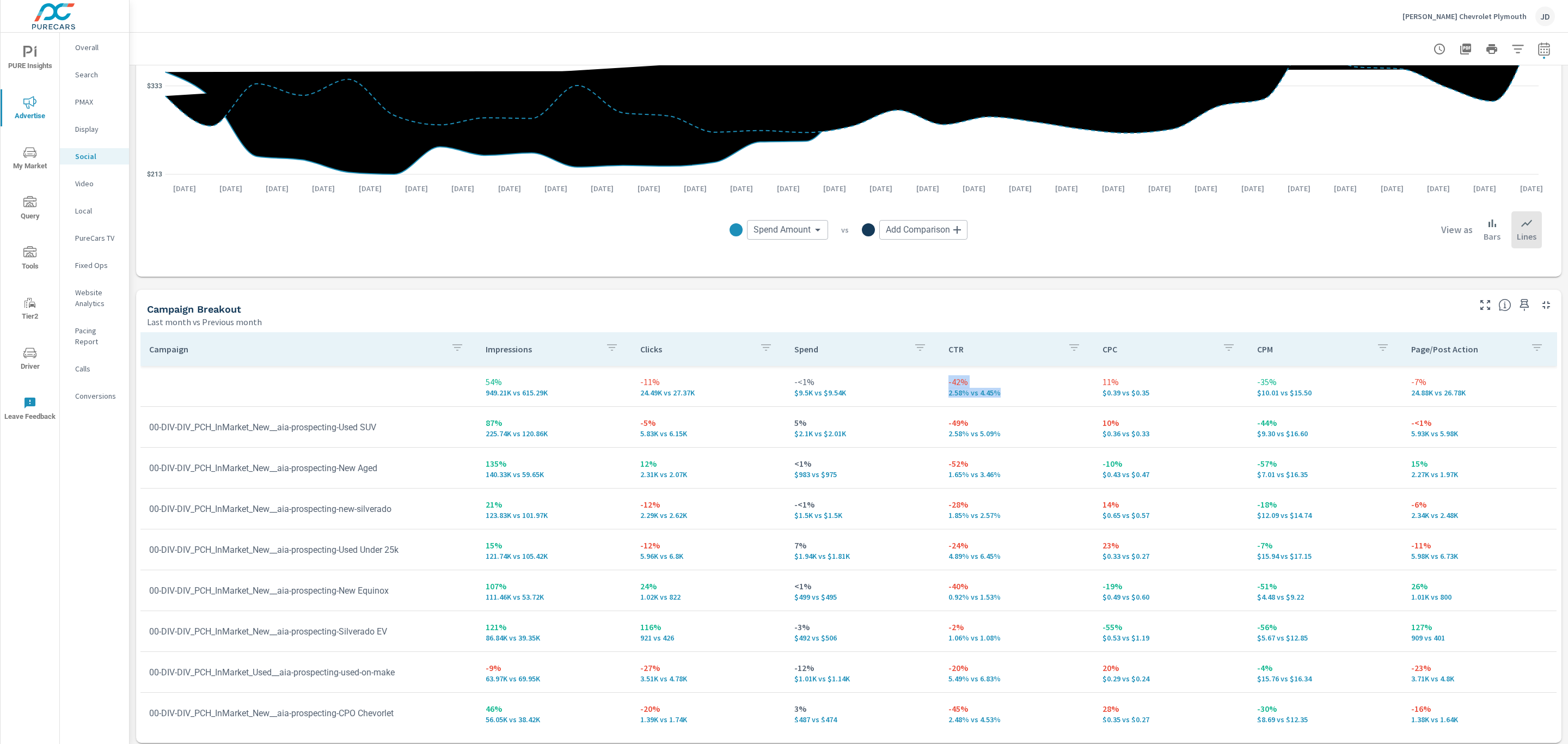
drag, startPoint x: 989, startPoint y: 394, endPoint x: 928, endPoint y: 384, distance: 61.8
click at [940, 384] on td "-42% 2.58% vs 4.45%" at bounding box center [1017, 385] width 154 height 39
drag, startPoint x: 1126, startPoint y: 395, endPoint x: 1073, endPoint y: 384, distance: 54.1
click at [1073, 384] on tr "54% 949.21K vs 615.29K -11% 24.49K vs 27.37K -<1% $9.5K vs $9.54K -42% 2.58% vs…" at bounding box center [848, 387] width 1416 height 41
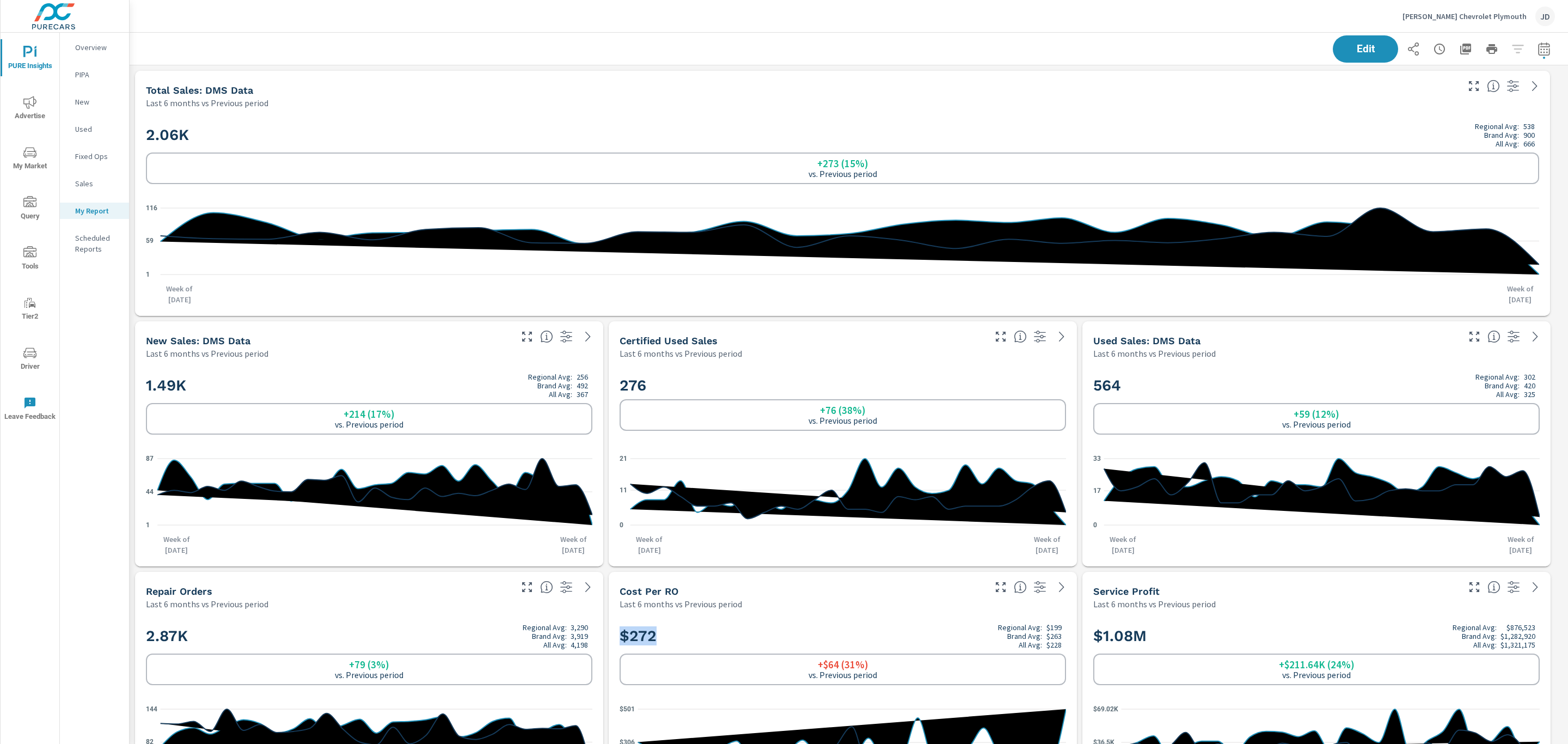
scroll to position [4791, 1450]
